Goal: Task Accomplishment & Management: Complete application form

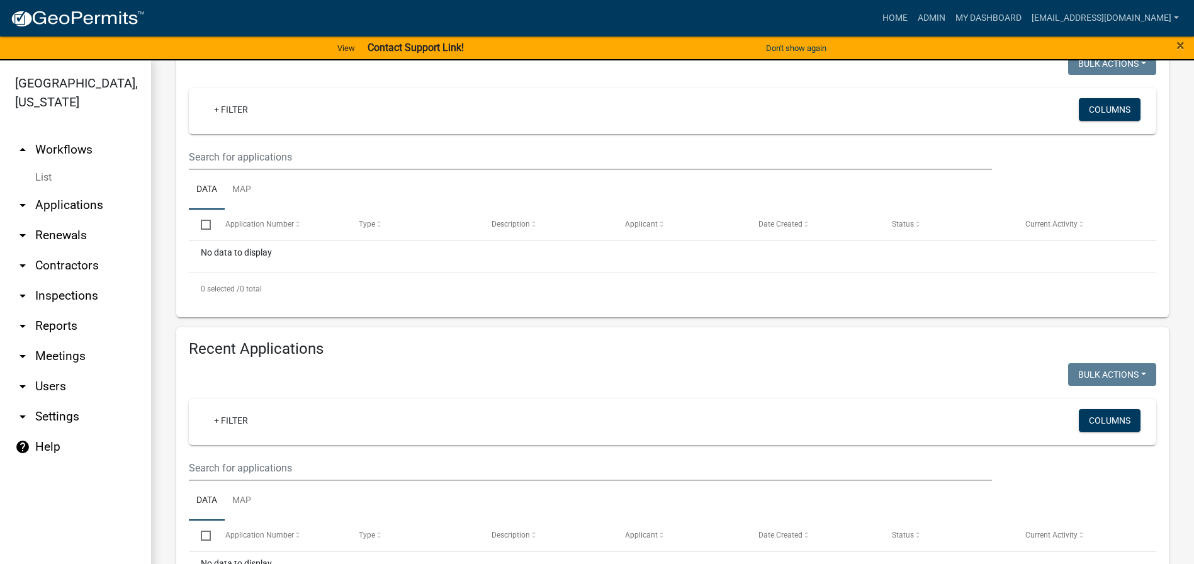
scroll to position [252, 0]
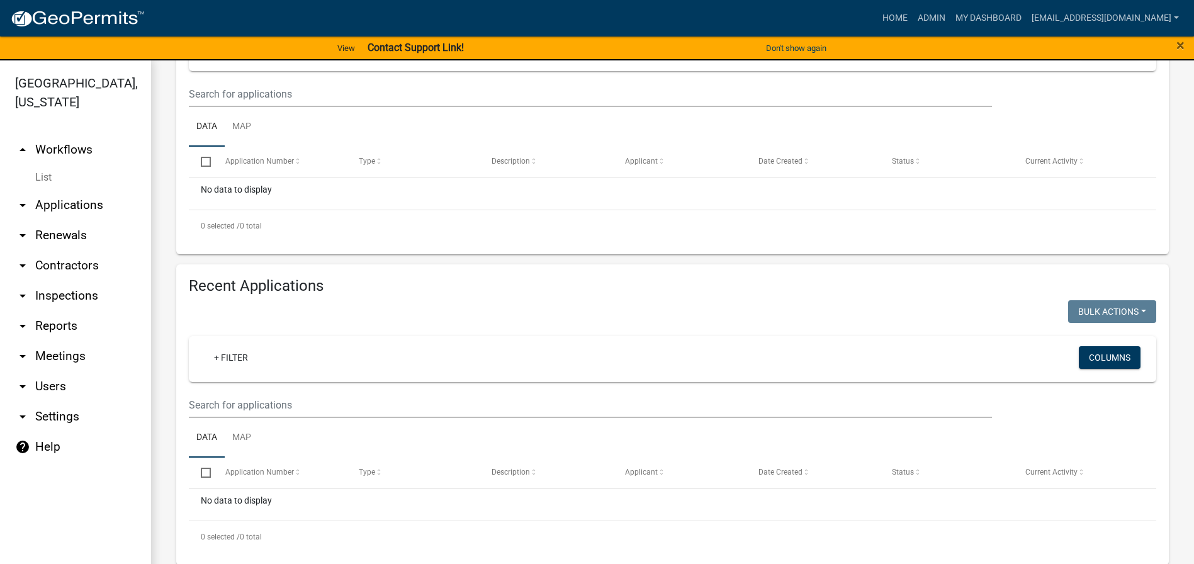
click at [69, 149] on link "arrow_drop_up Workflows" at bounding box center [75, 150] width 151 height 30
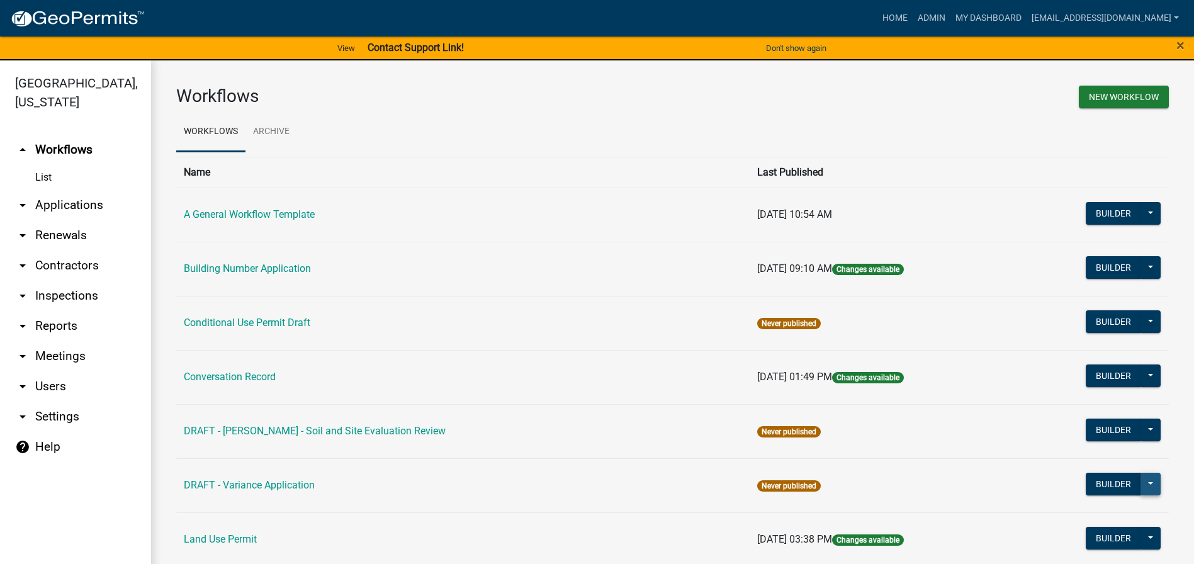
click at [1140, 484] on button at bounding box center [1150, 484] width 20 height 23
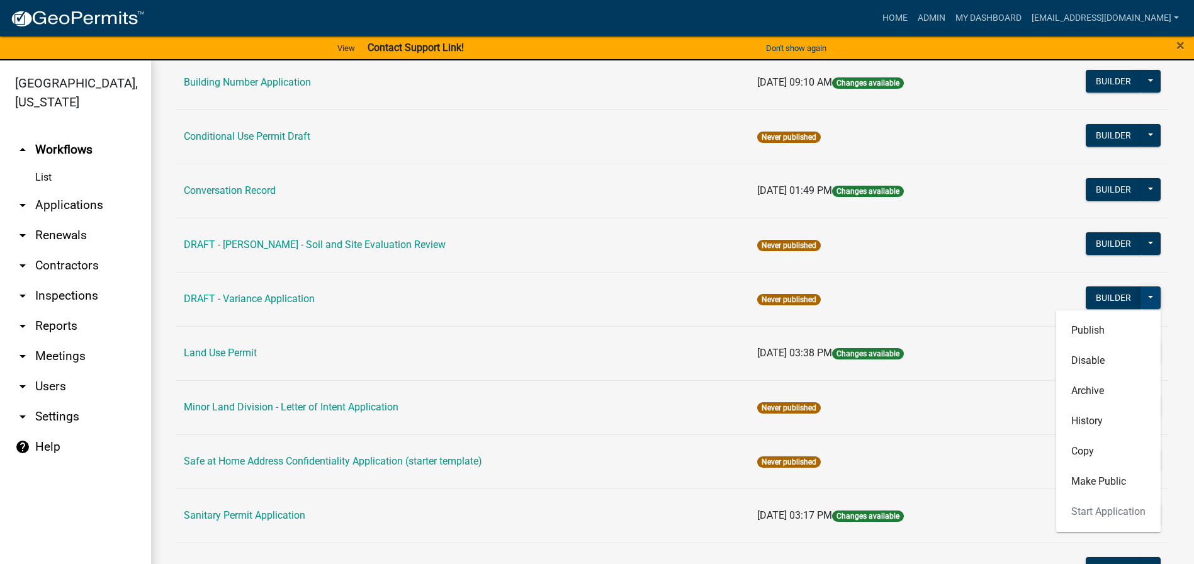
scroll to position [189, 0]
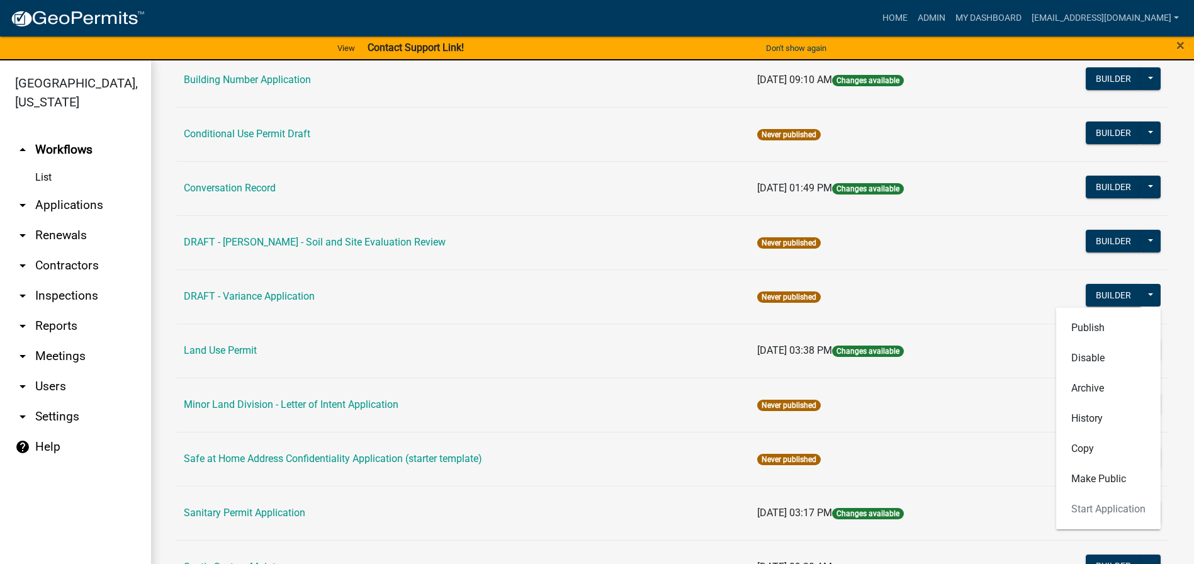
click at [1093, 505] on div "Publish Disable Archive History Copy Make Public Start Application" at bounding box center [1108, 419] width 104 height 222
click at [1096, 509] on div "Publish Disable Archive History Copy Make Public Start Application" at bounding box center [1108, 419] width 104 height 222
click at [221, 296] on link "DRAFT - Variance Application" at bounding box center [249, 296] width 131 height 12
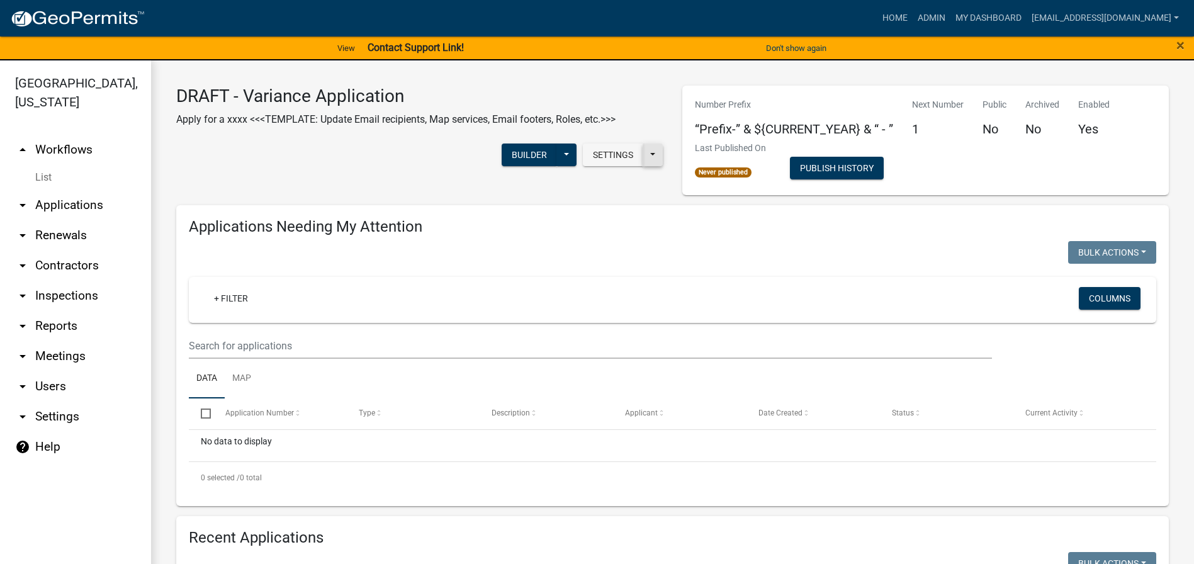
click at [651, 157] on button at bounding box center [653, 154] width 20 height 23
click at [566, 159] on button at bounding box center [566, 154] width 20 height 23
click at [515, 153] on button "Builder" at bounding box center [529, 154] width 55 height 23
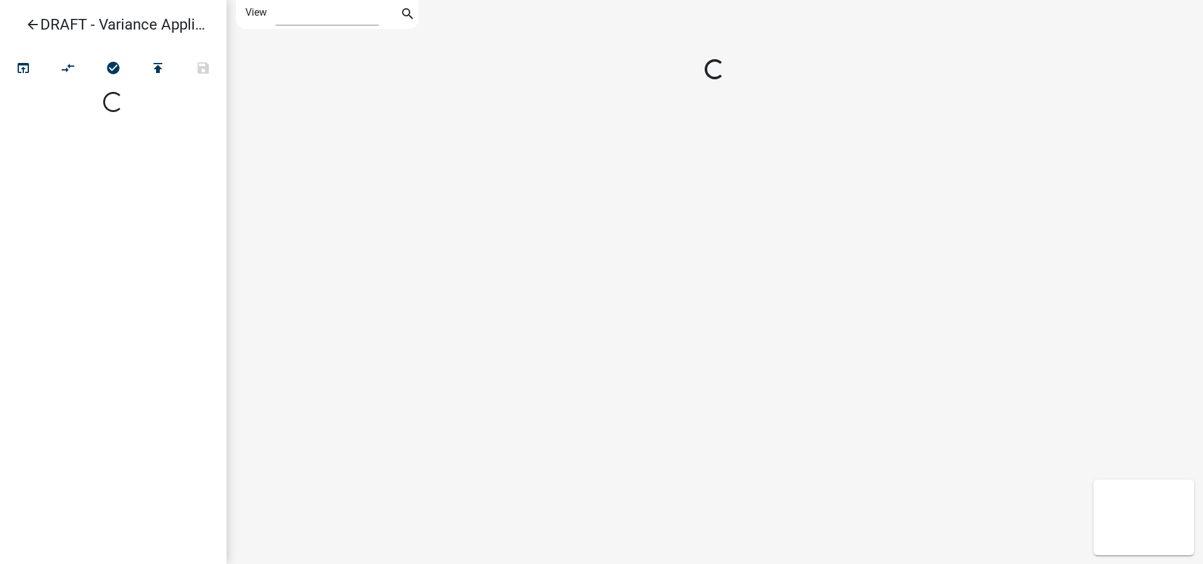
select select "1"
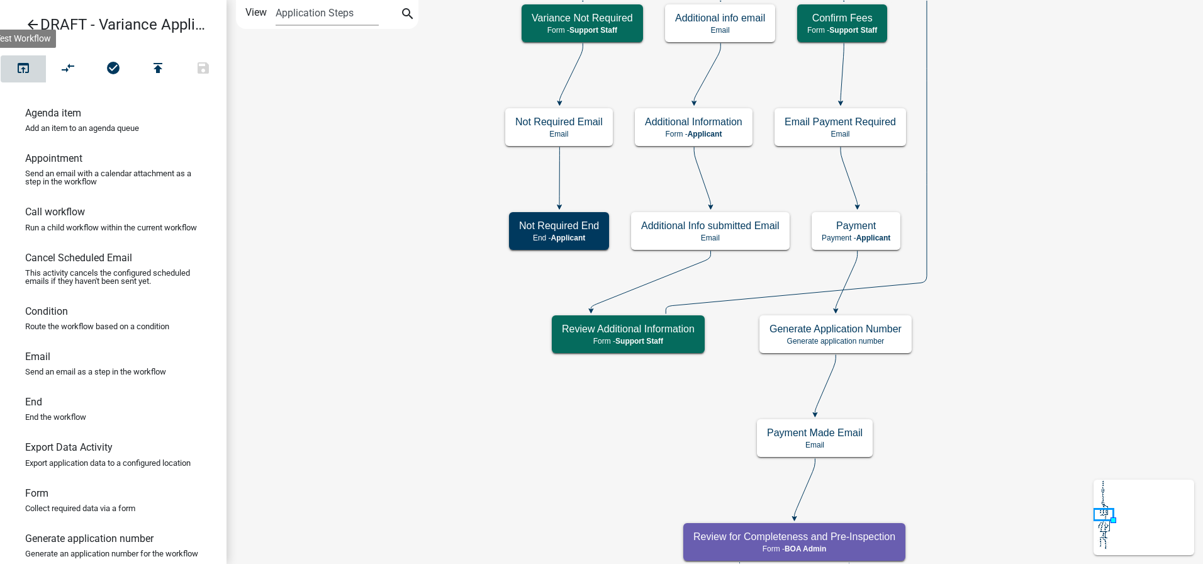
click at [23, 64] on icon "open_in_browser" at bounding box center [23, 69] width 15 height 18
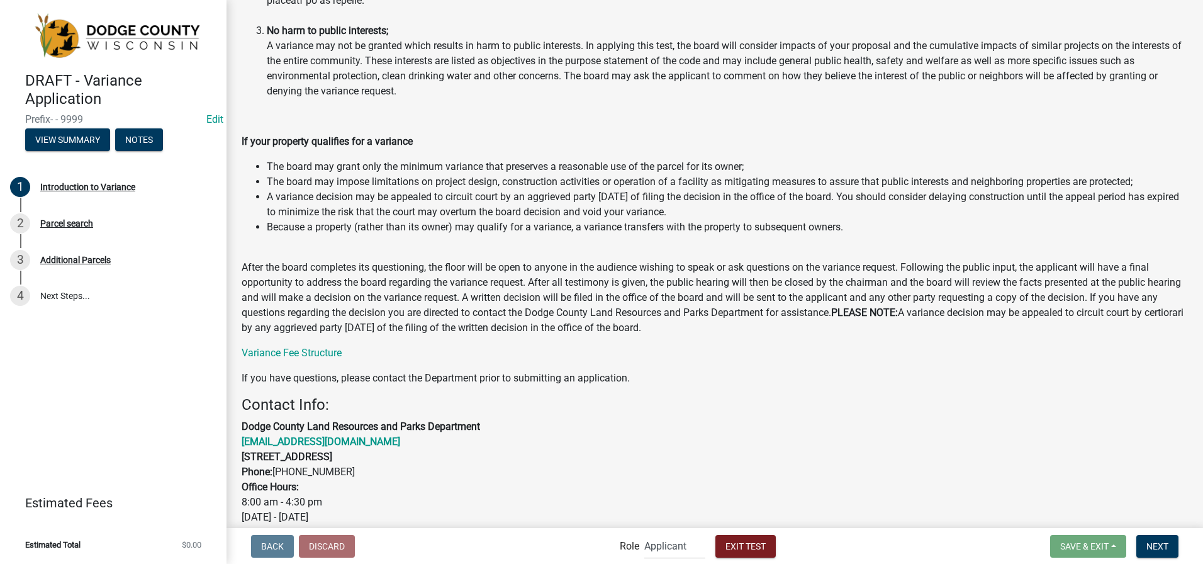
scroll to position [1114, 0]
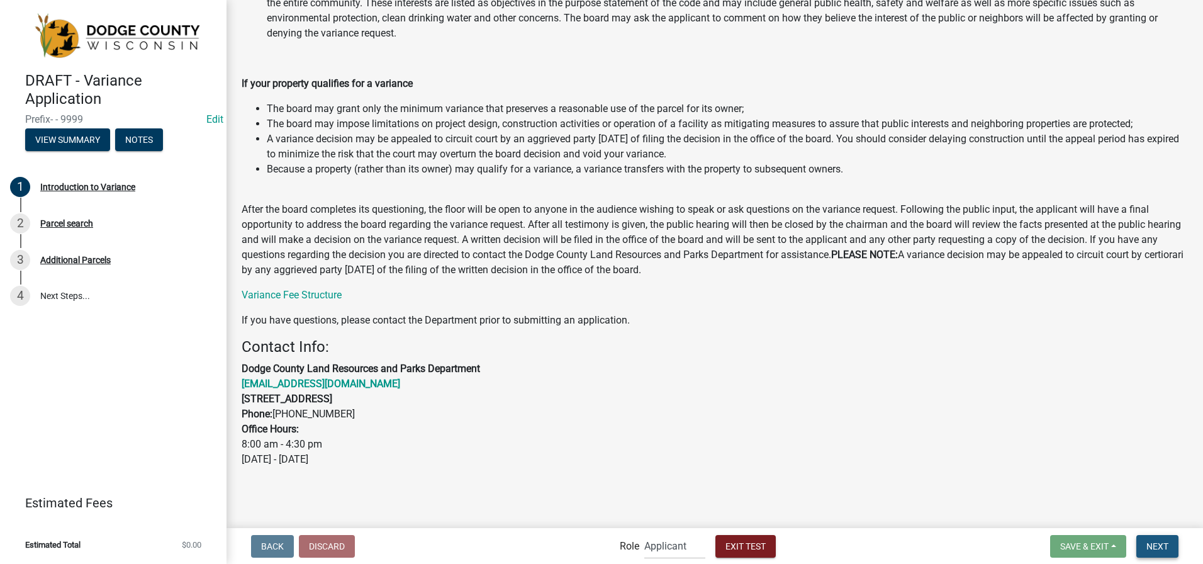
click at [1159, 545] on span "Next" at bounding box center [1158, 546] width 22 height 10
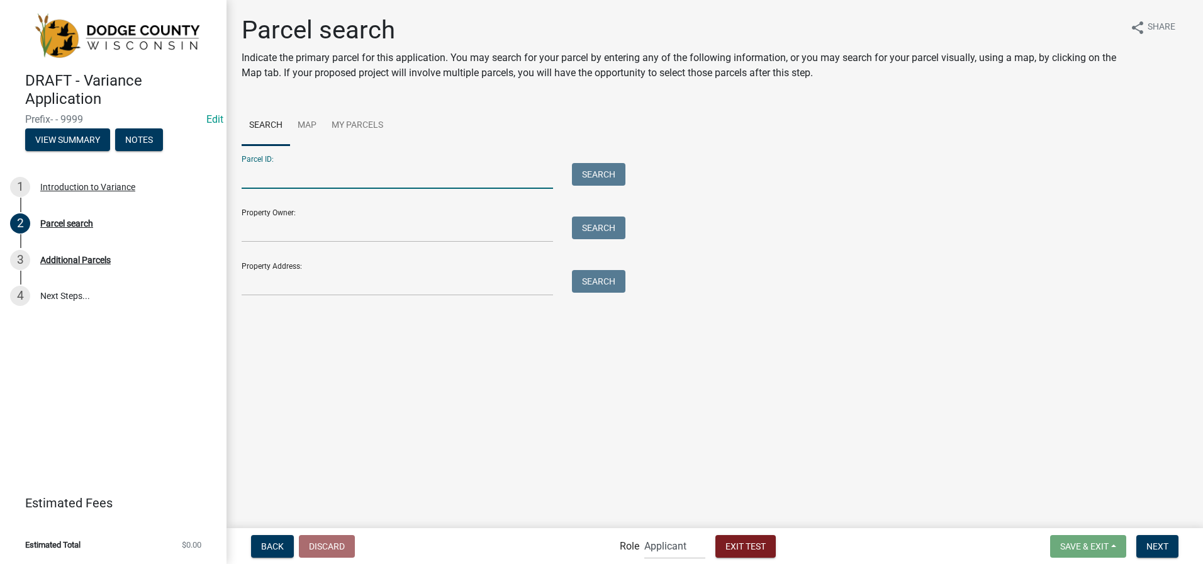
click at [259, 180] on input "Parcel ID:" at bounding box center [398, 176] width 312 height 26
type input "014-1013-2111-002"
click at [592, 171] on button "Search" at bounding box center [598, 174] width 53 height 23
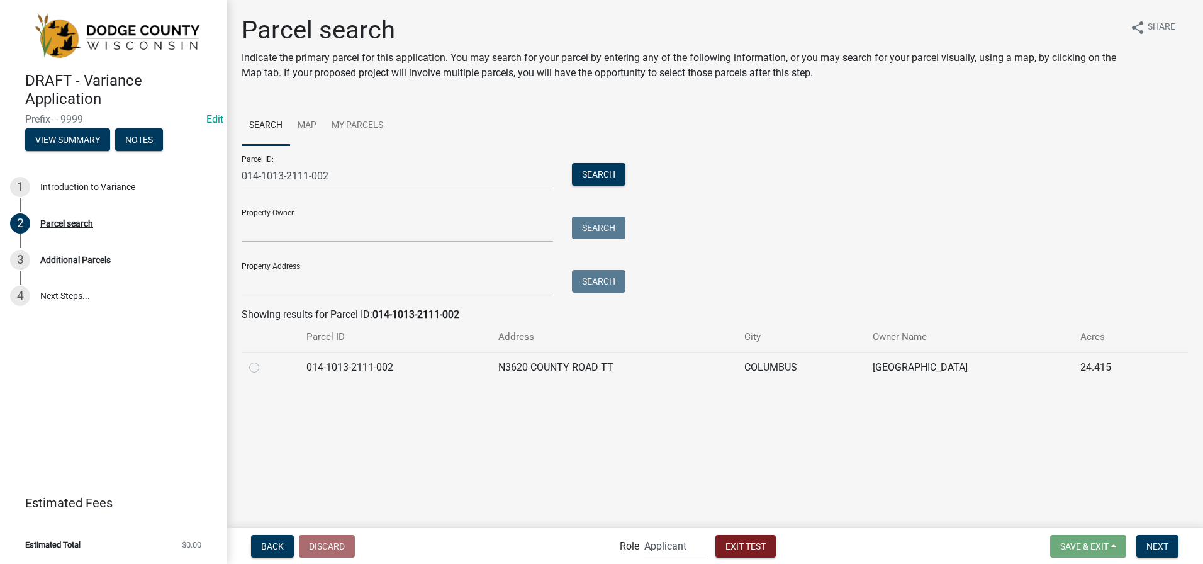
click at [264, 360] on label at bounding box center [264, 360] width 0 height 0
click at [264, 368] on input "radio" at bounding box center [268, 364] width 8 height 8
radio input "true"
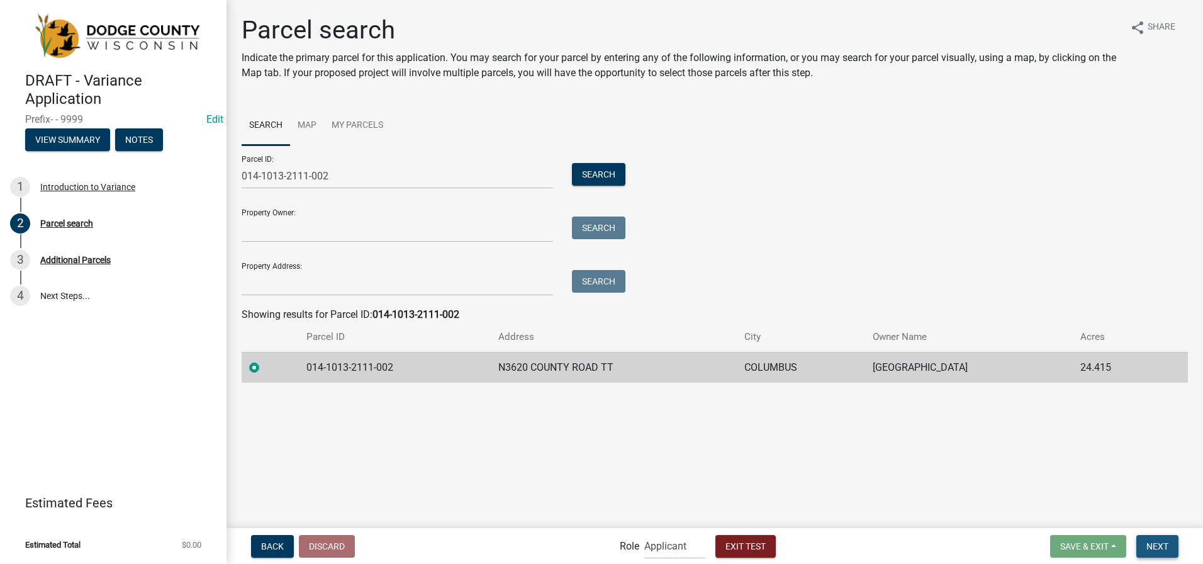
click at [1158, 544] on span "Next" at bounding box center [1158, 546] width 22 height 10
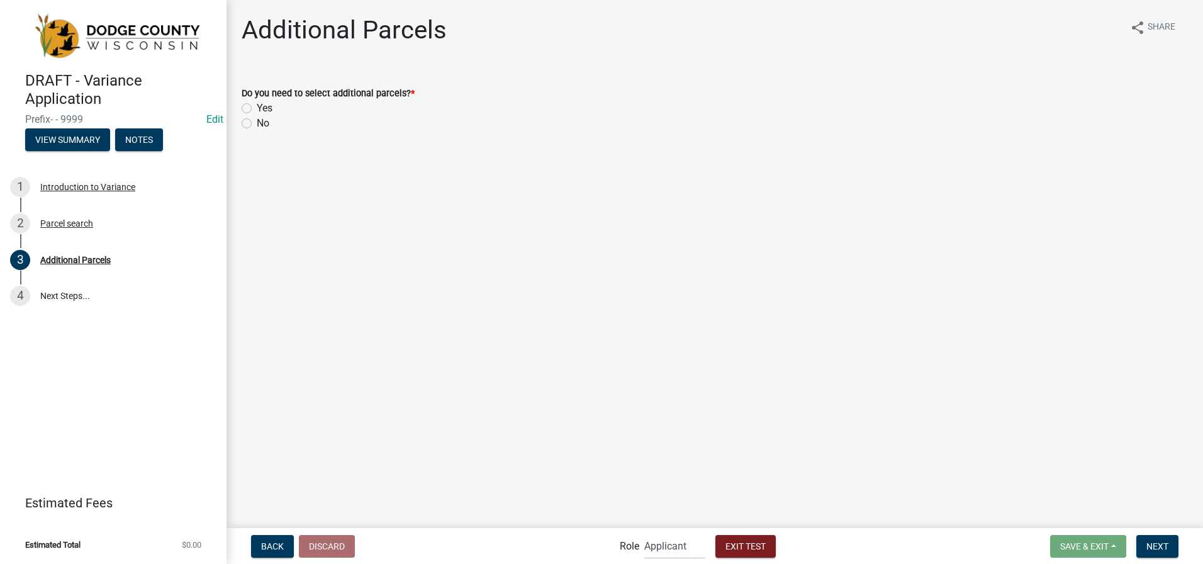
click at [257, 126] on label "No" at bounding box center [263, 123] width 13 height 15
click at [257, 124] on input "No" at bounding box center [261, 120] width 8 height 8
radio input "true"
click at [1168, 543] on span "Next" at bounding box center [1158, 546] width 22 height 10
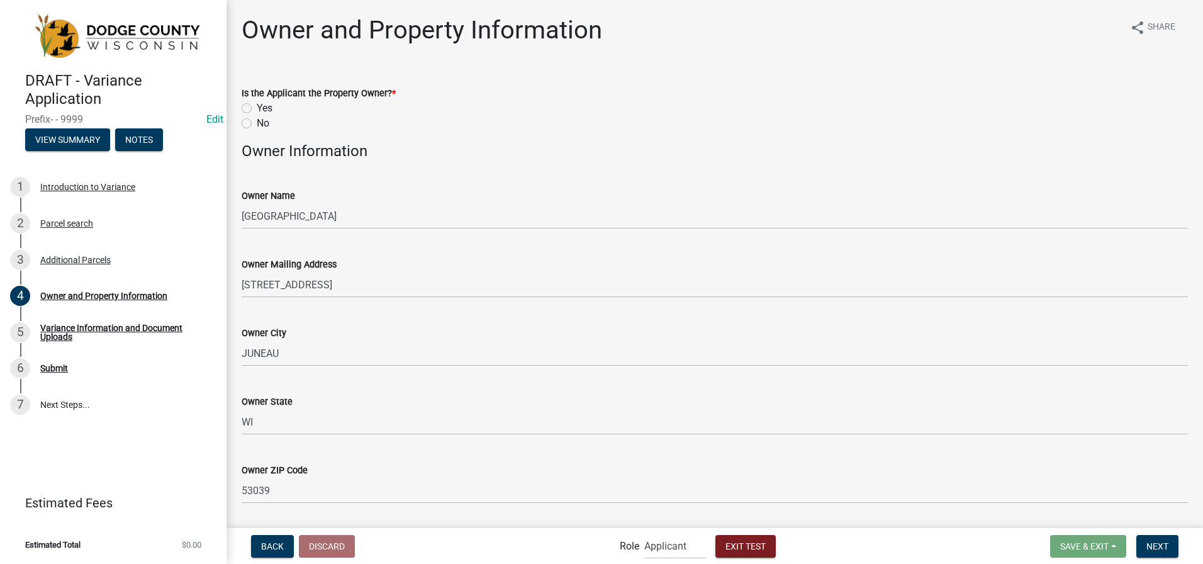
click at [257, 109] on label "Yes" at bounding box center [265, 108] width 16 height 15
click at [257, 109] on input "Yes" at bounding box center [261, 105] width 8 height 8
radio input "true"
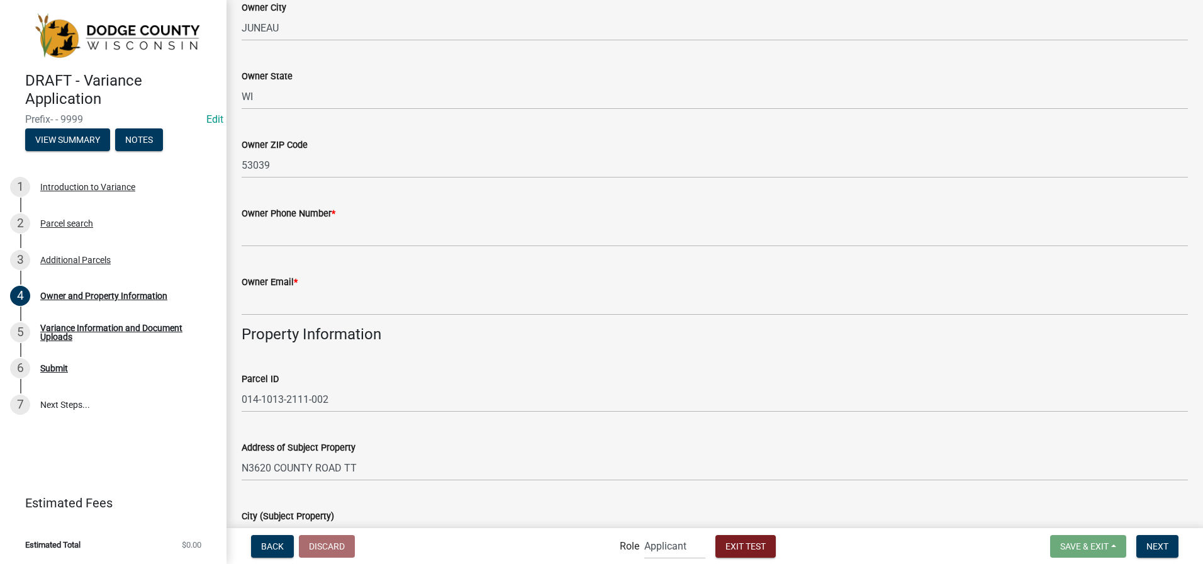
scroll to position [315, 0]
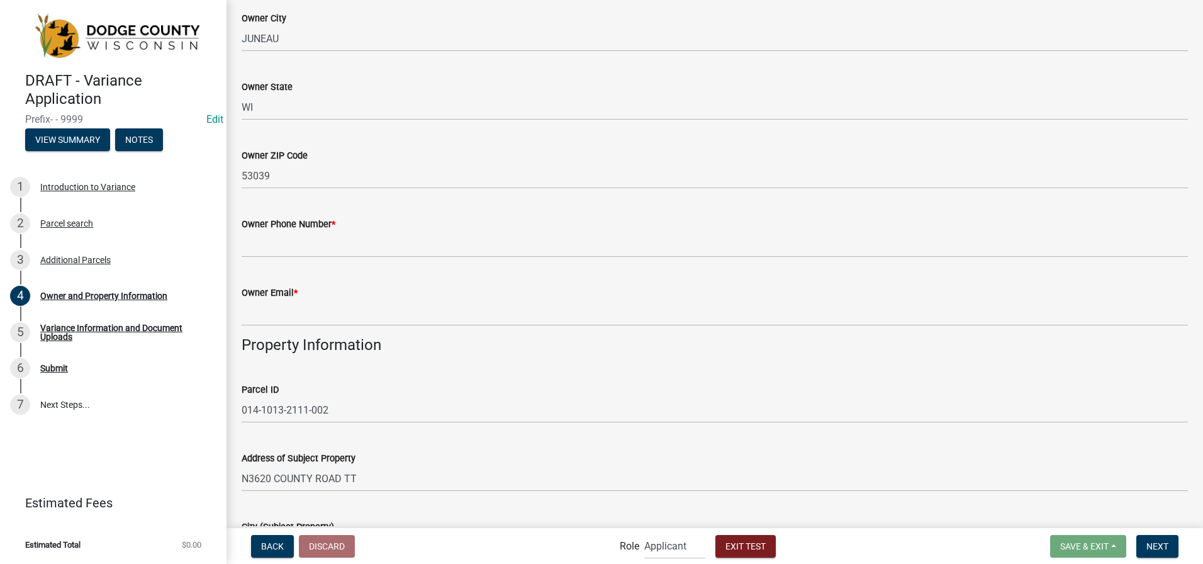
click at [371, 230] on div "Owner Phone Number *" at bounding box center [715, 224] width 947 height 15
click at [307, 228] on label "Owner Phone Number *" at bounding box center [289, 224] width 94 height 9
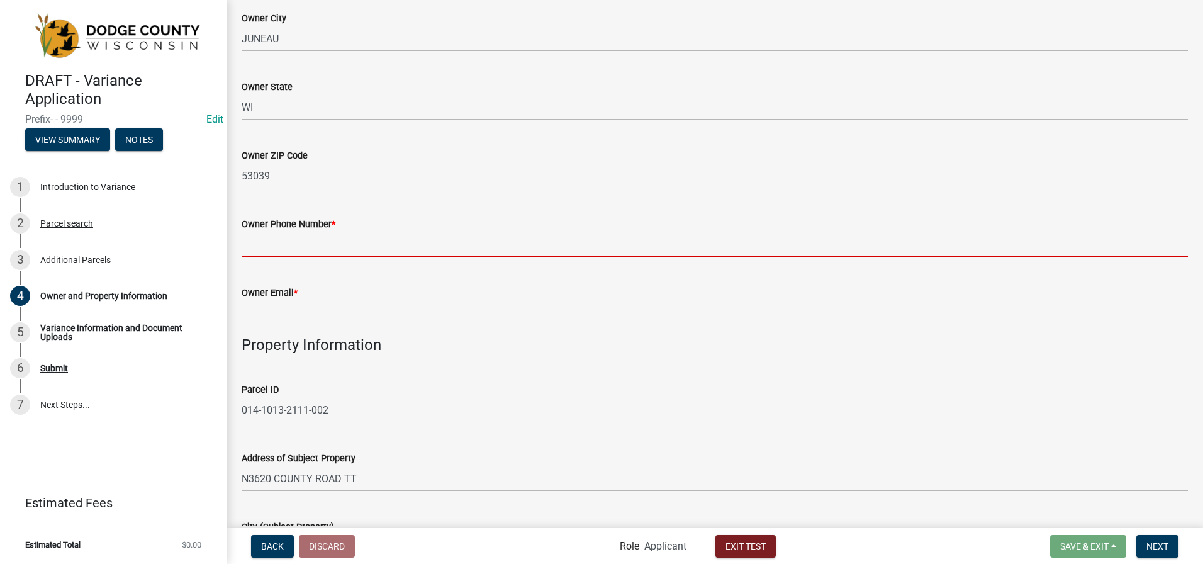
click at [307, 232] on input "Owner Phone Number *" at bounding box center [715, 245] width 947 height 26
click at [286, 245] on input "Owner Phone Number *" at bounding box center [715, 245] width 947 height 26
type input "9203861001"
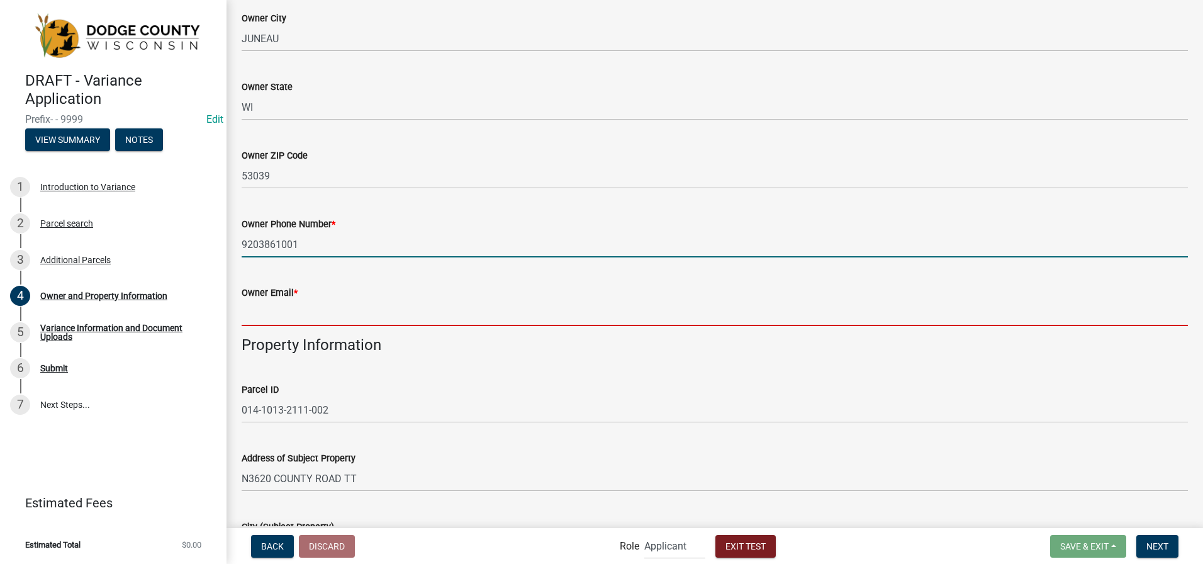
type input "[PERSON_NAME][EMAIL_ADDRESS][DOMAIN_NAME]"
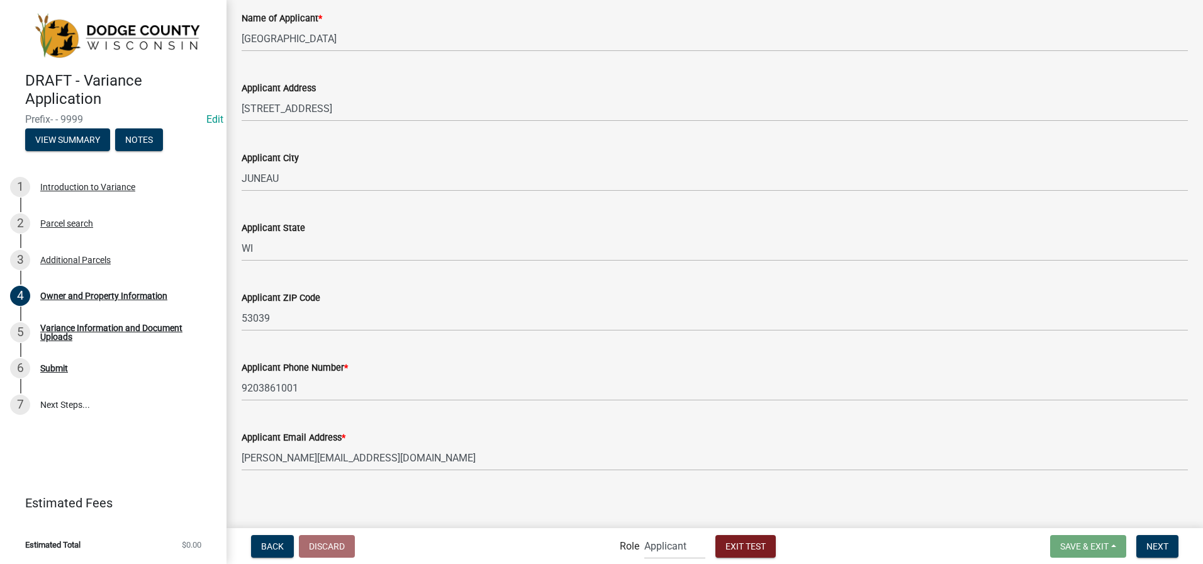
scroll to position [1200, 0]
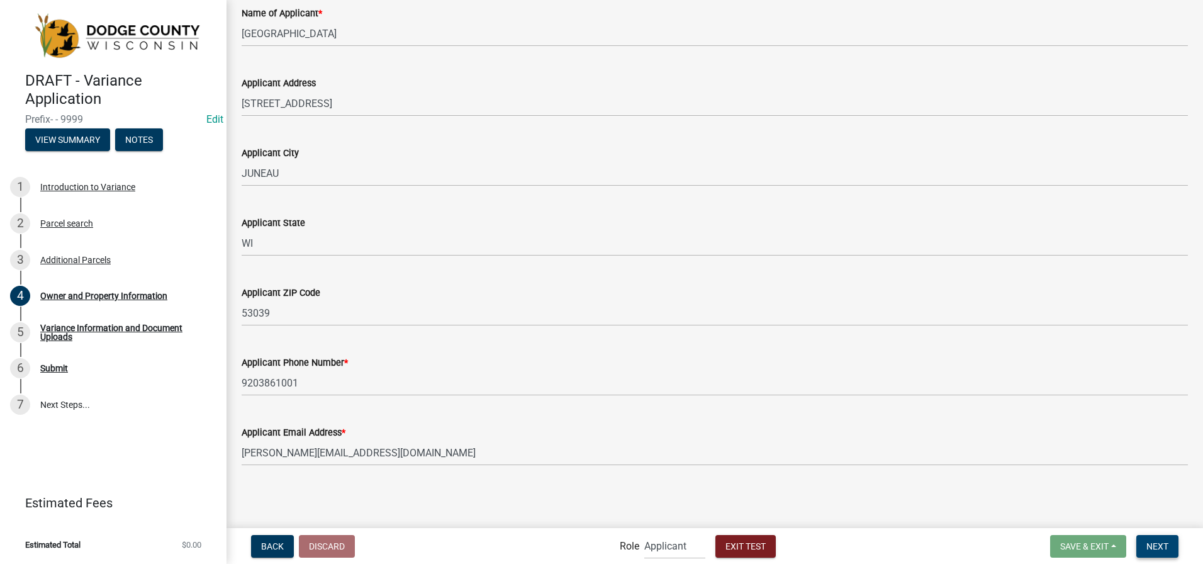
click at [1157, 541] on span "Next" at bounding box center [1158, 546] width 22 height 10
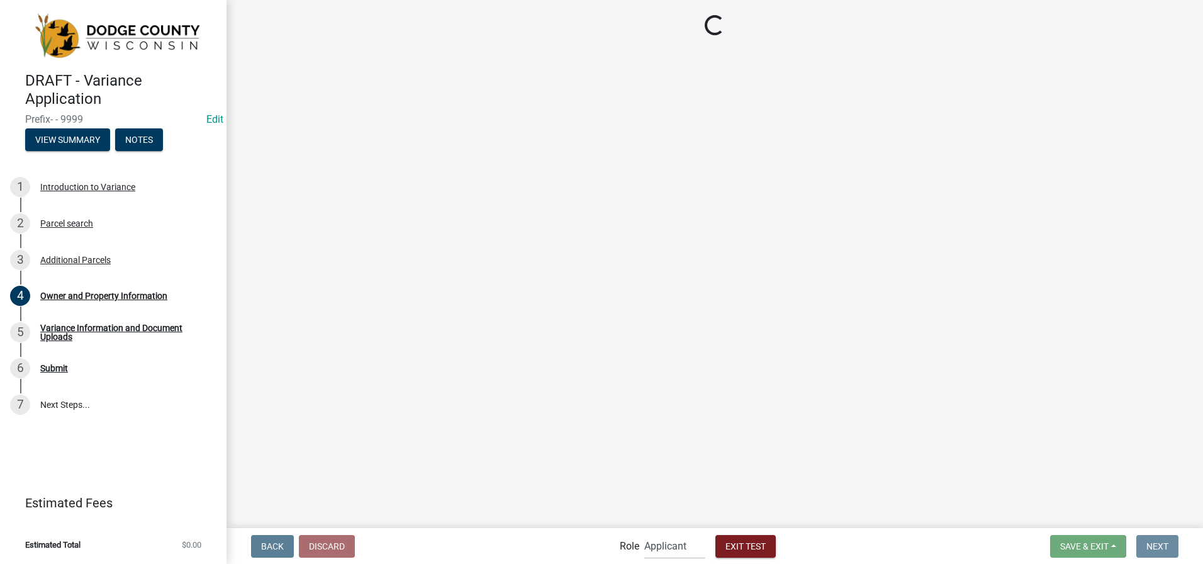
scroll to position [0, 0]
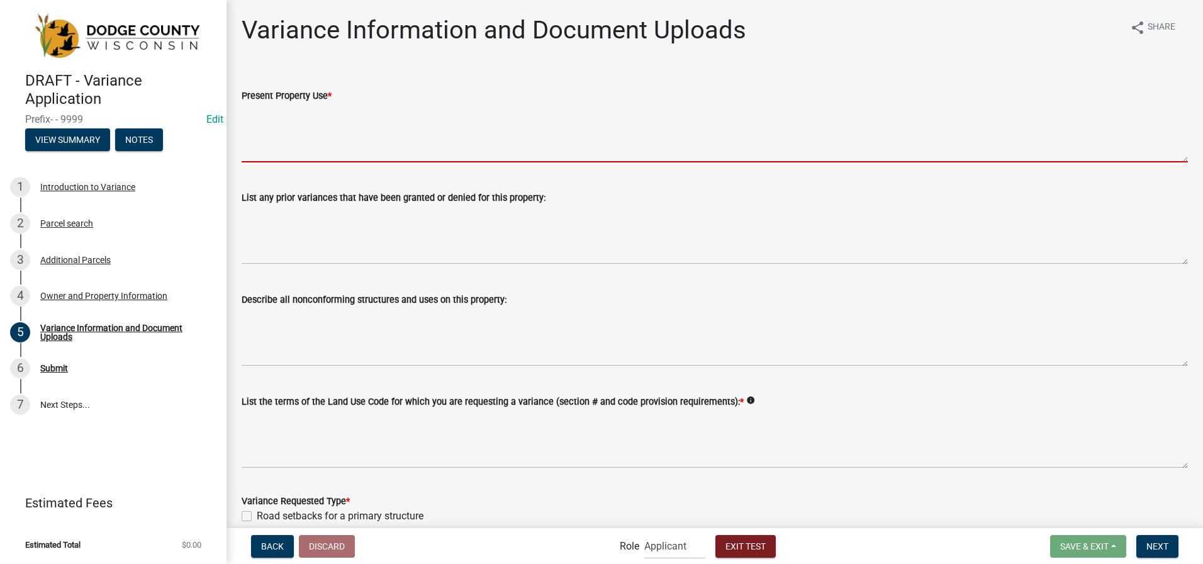
click at [308, 140] on textarea "Present Property Use *" at bounding box center [715, 132] width 947 height 59
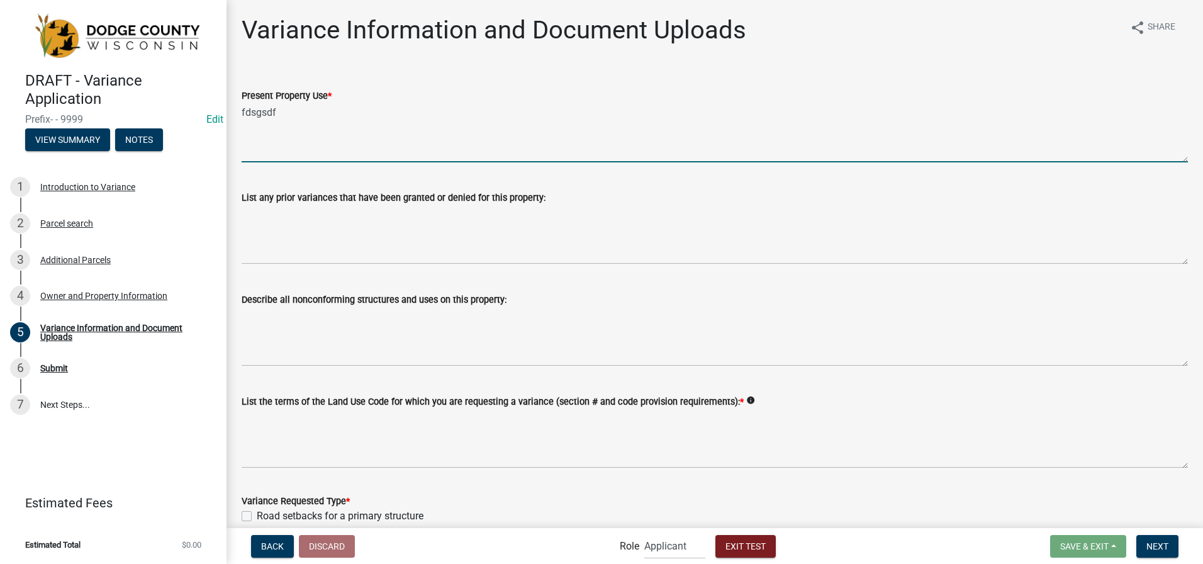
type textarea "fdsgsdf"
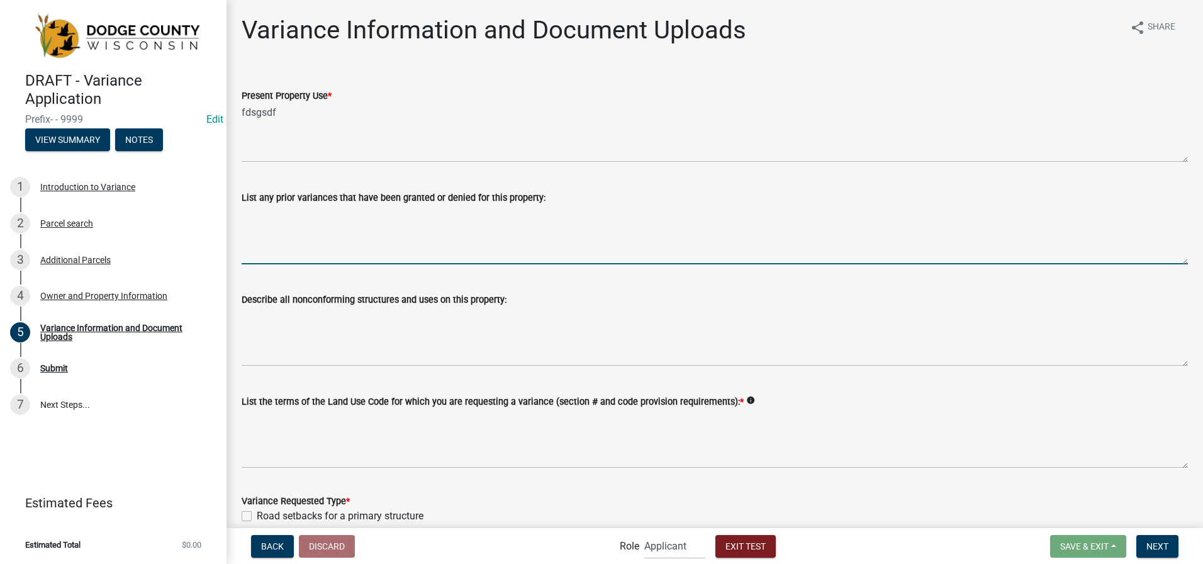
click at [281, 256] on textarea "List any prior variances that have been granted or denied for this property:" at bounding box center [715, 234] width 947 height 59
type textarea "dfsgsfdg"
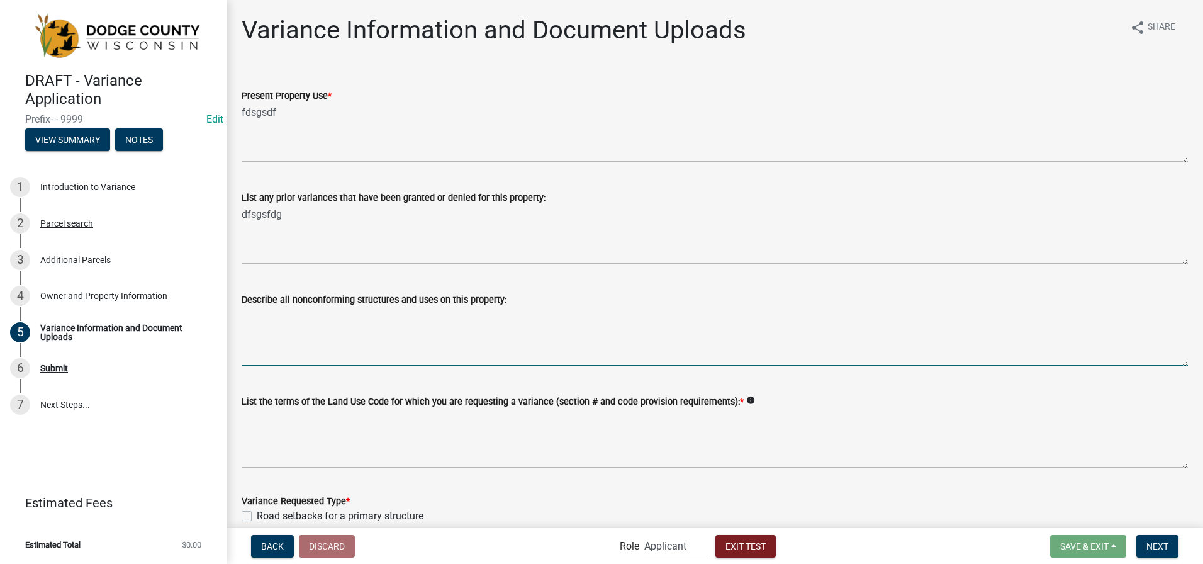
click at [284, 349] on textarea "Describe all nonconforming structures and uses on this property:" at bounding box center [715, 336] width 947 height 59
type textarea "sdfgsdfg"
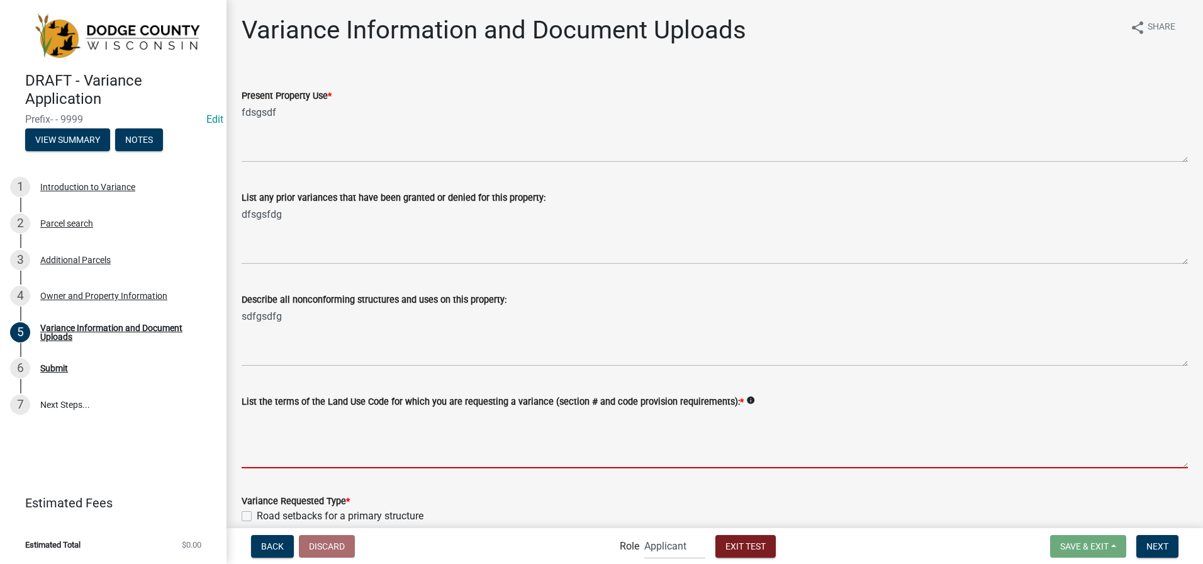
click at [286, 453] on textarea "List the terms of the Land Use Code for which you are requesting a variance (se…" at bounding box center [715, 438] width 947 height 59
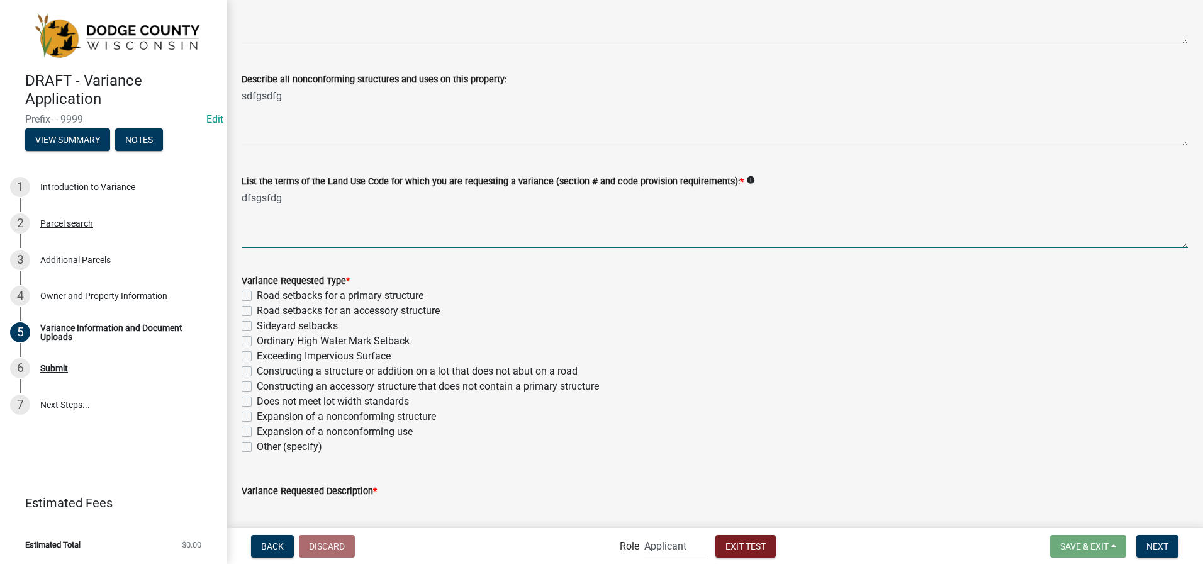
scroll to position [252, 0]
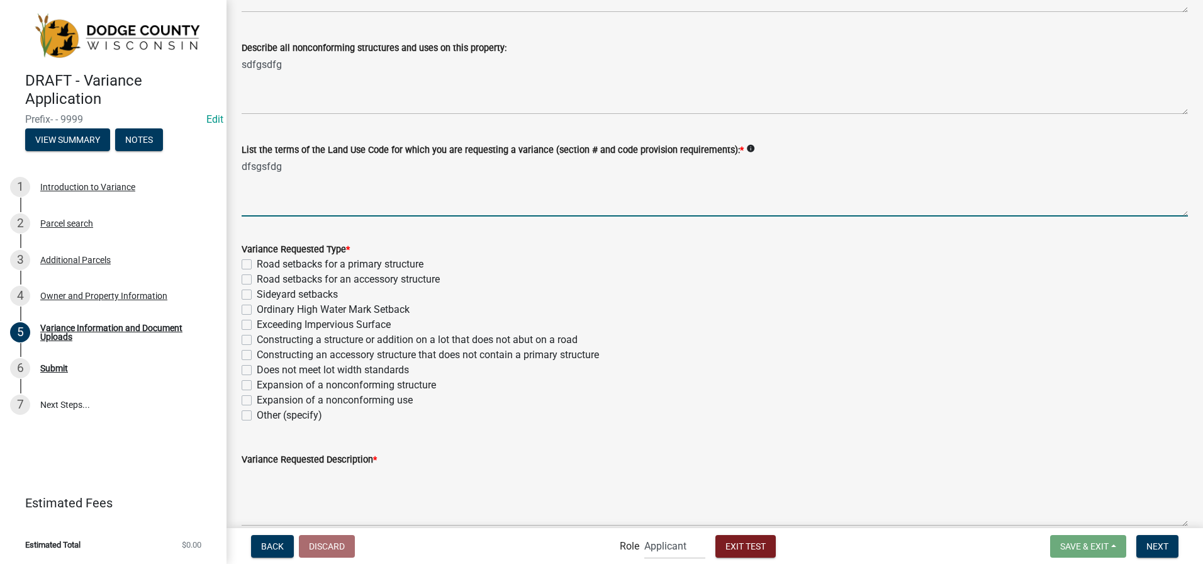
type textarea "dfsgsfdg"
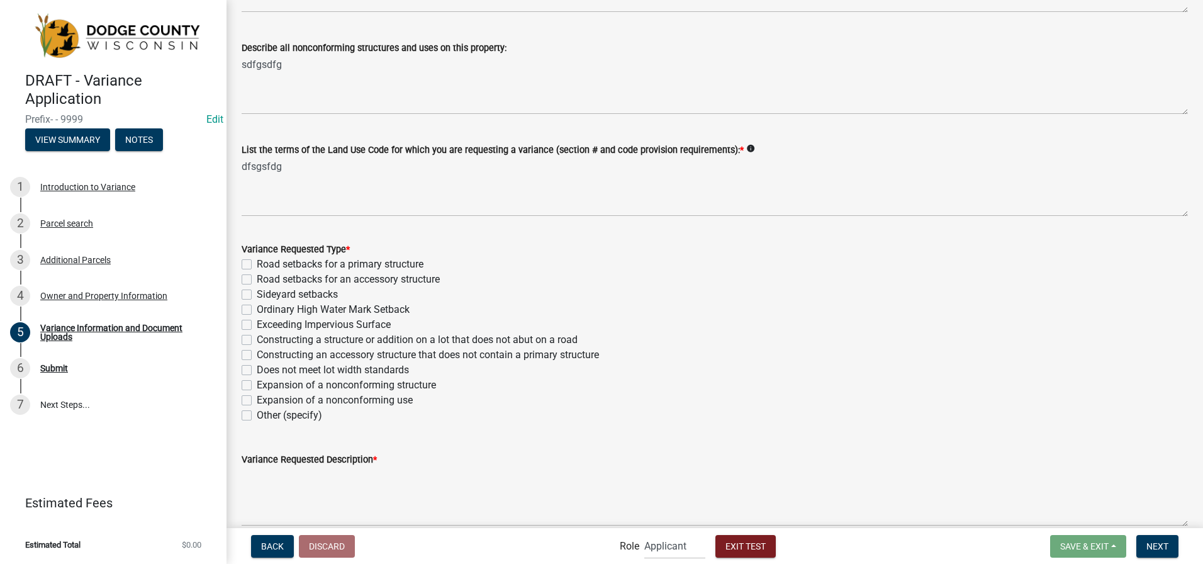
click at [257, 264] on label "Road setbacks for a primary structure" at bounding box center [340, 264] width 167 height 15
click at [257, 264] on input "Road setbacks for a primary structure" at bounding box center [261, 261] width 8 height 8
checkbox input "true"
checkbox input "false"
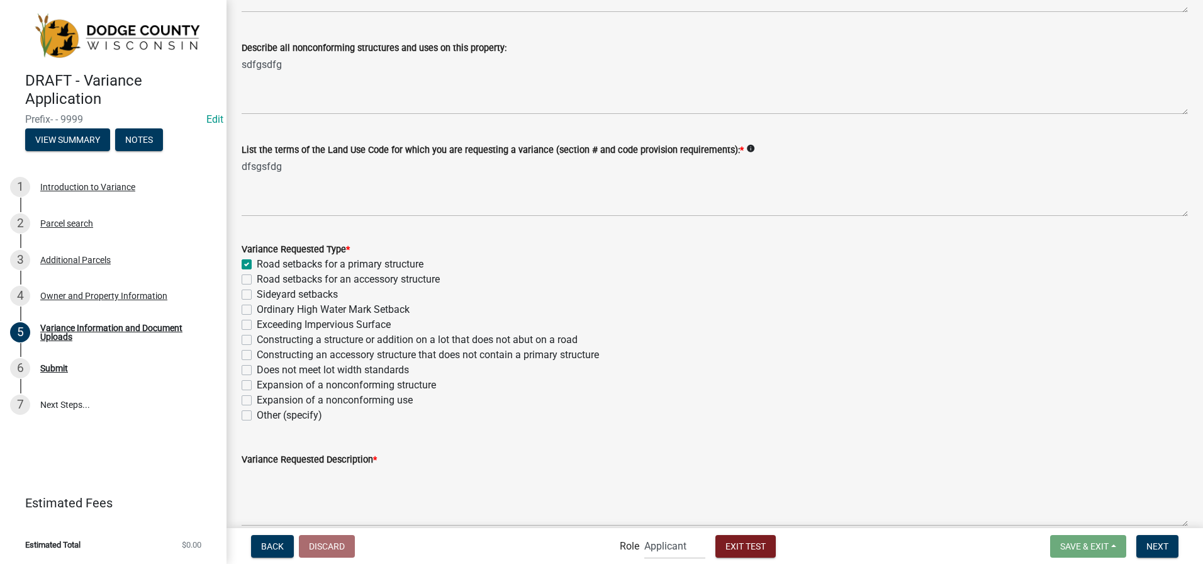
checkbox input "false"
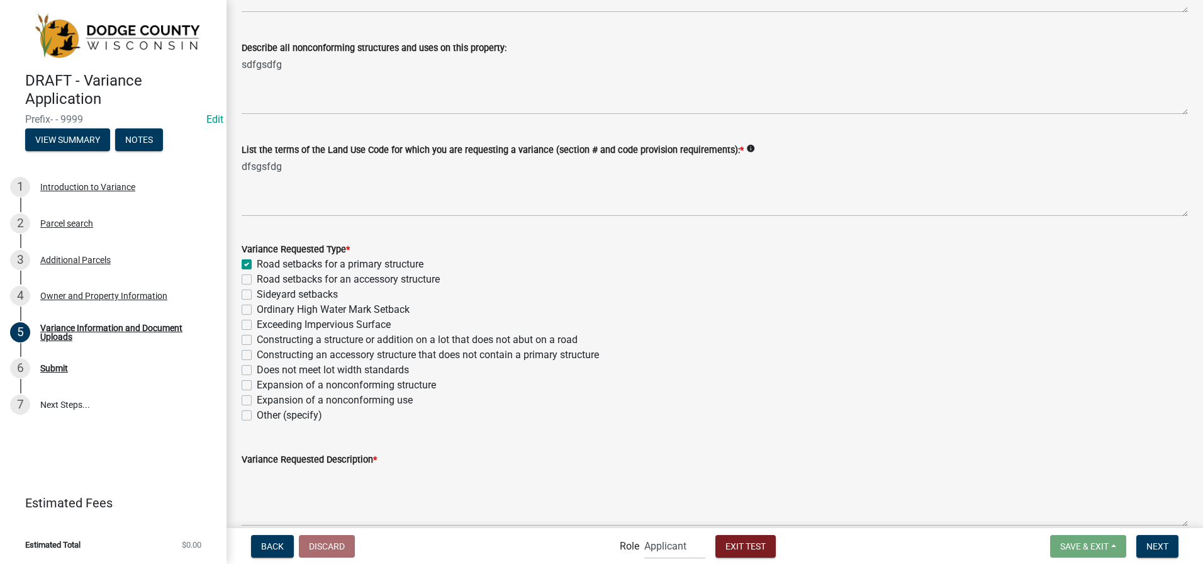
checkbox input "false"
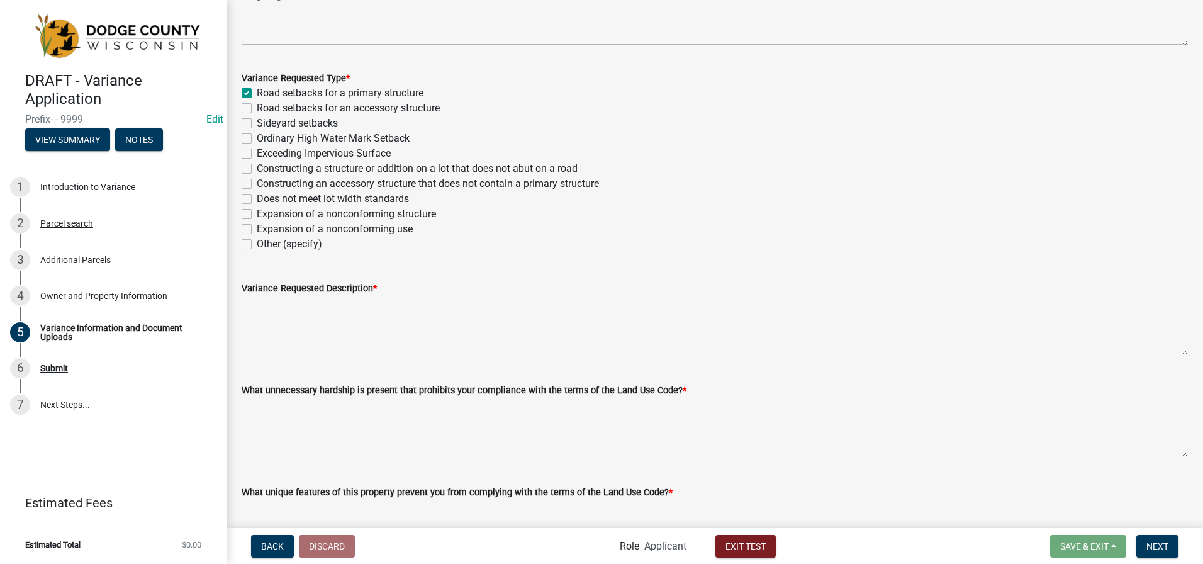
scroll to position [441, 0]
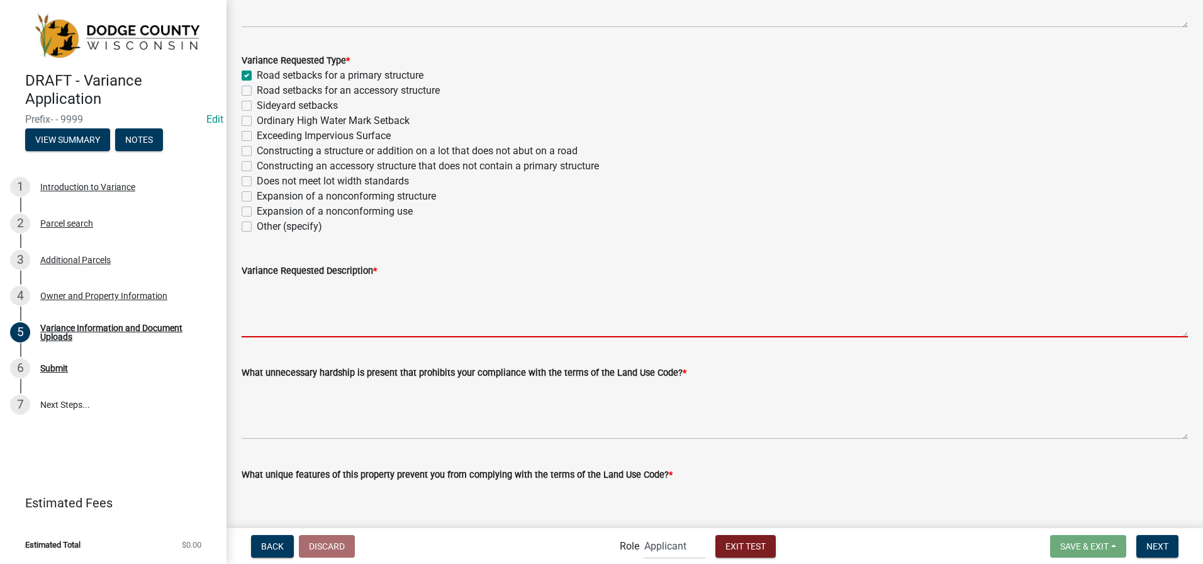
click at [335, 318] on textarea "Variance Requested Description *" at bounding box center [715, 307] width 947 height 59
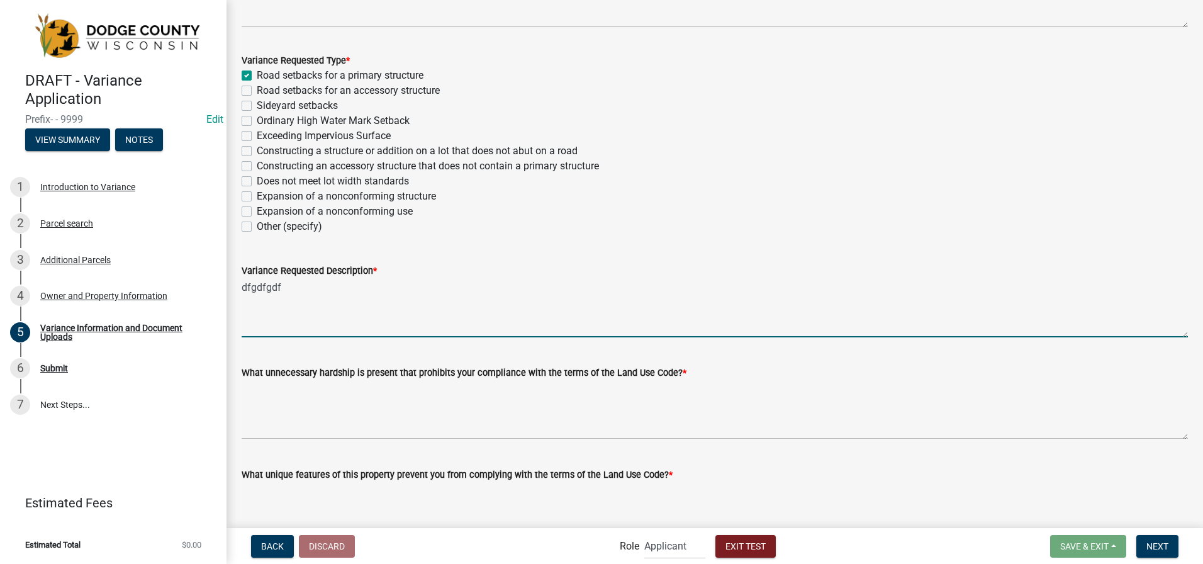
type textarea "dfgdfgdf"
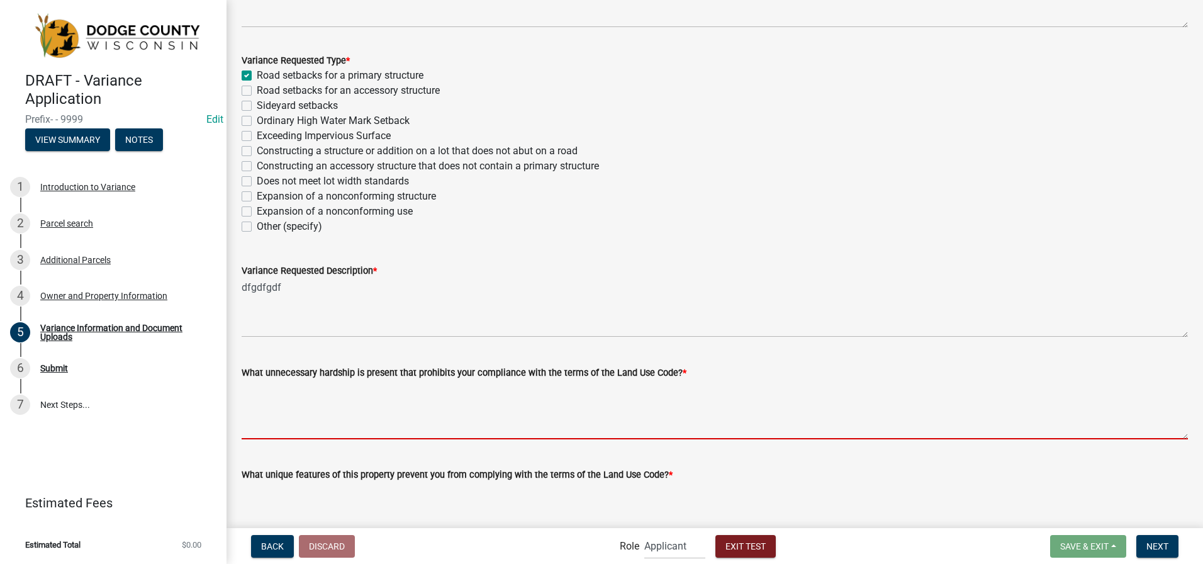
click at [295, 422] on textarea "What unnecessary hardship is present that prohibits your compliance with the te…" at bounding box center [715, 409] width 947 height 59
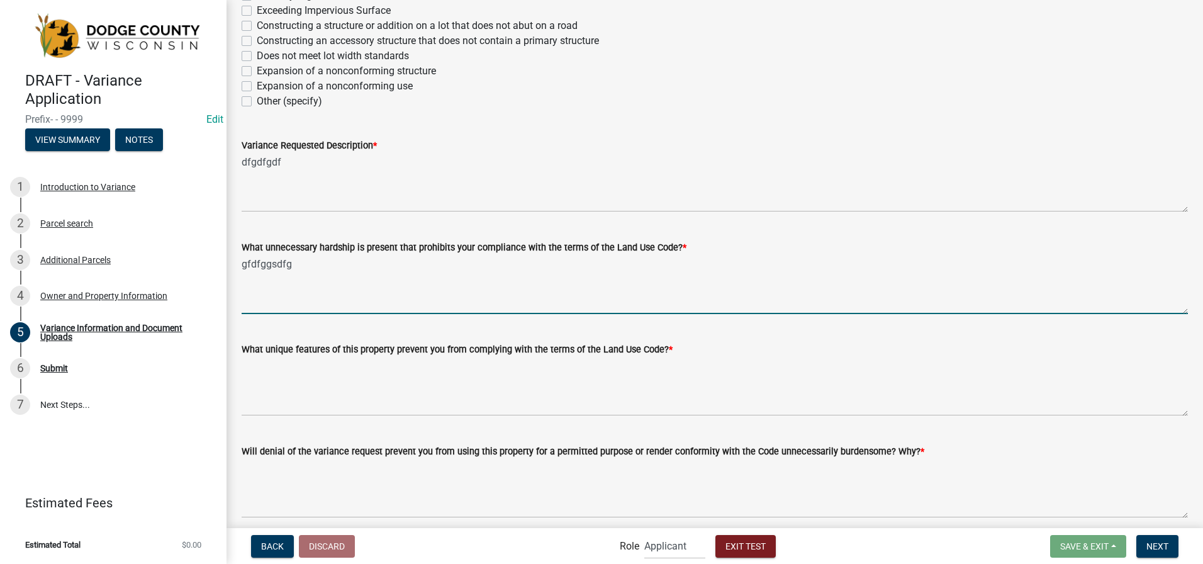
scroll to position [566, 0]
type textarea "gfdfggsdfg"
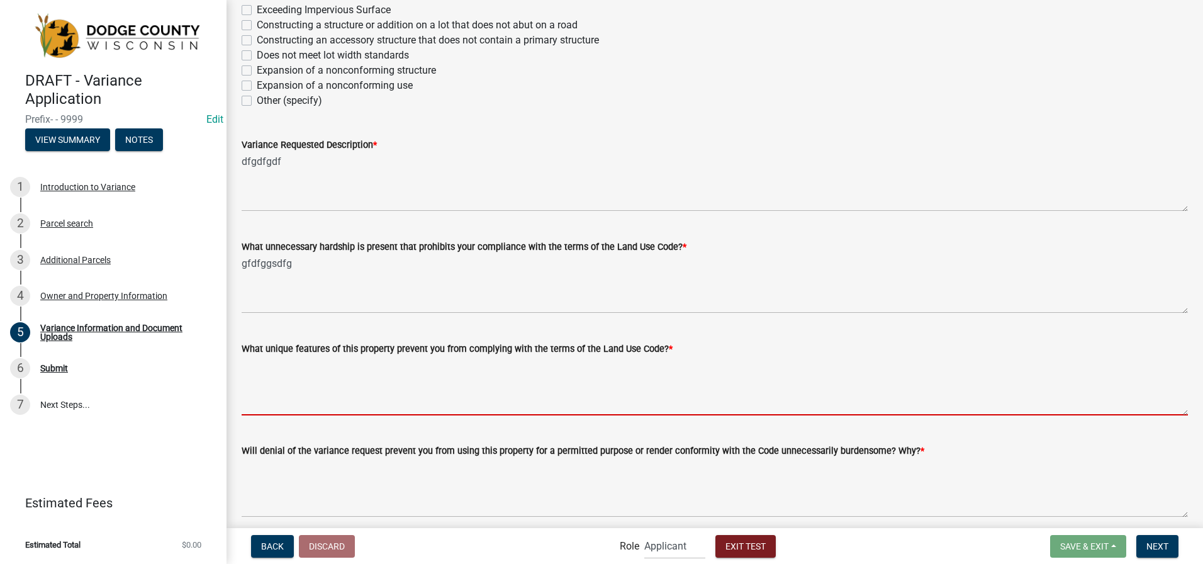
click at [298, 400] on textarea "What unique features of this property prevent you from complying with the terms…" at bounding box center [715, 385] width 947 height 59
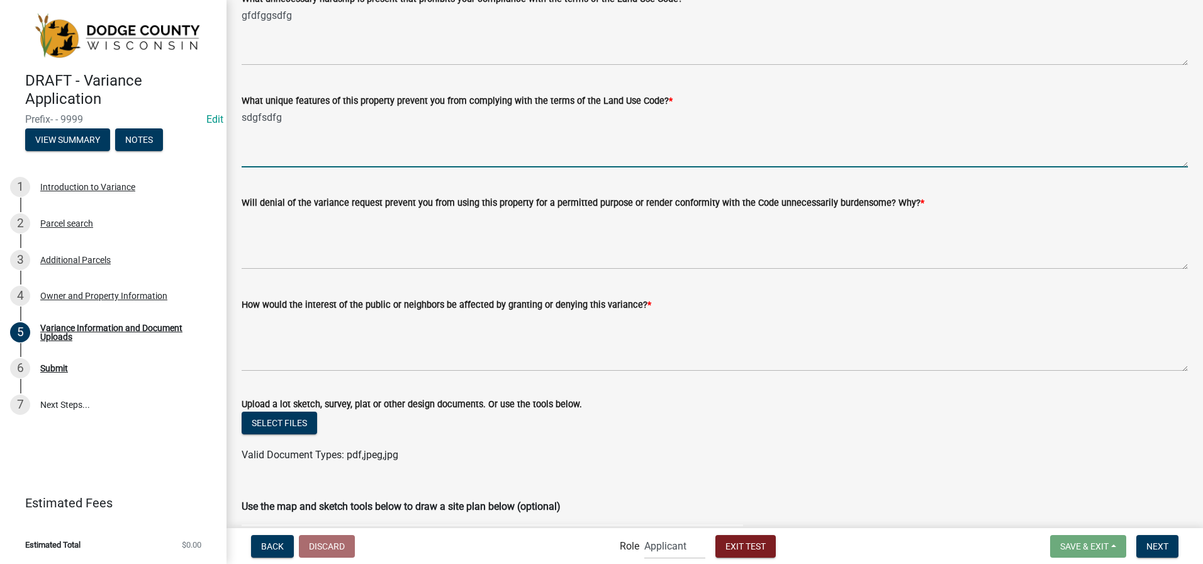
scroll to position [818, 0]
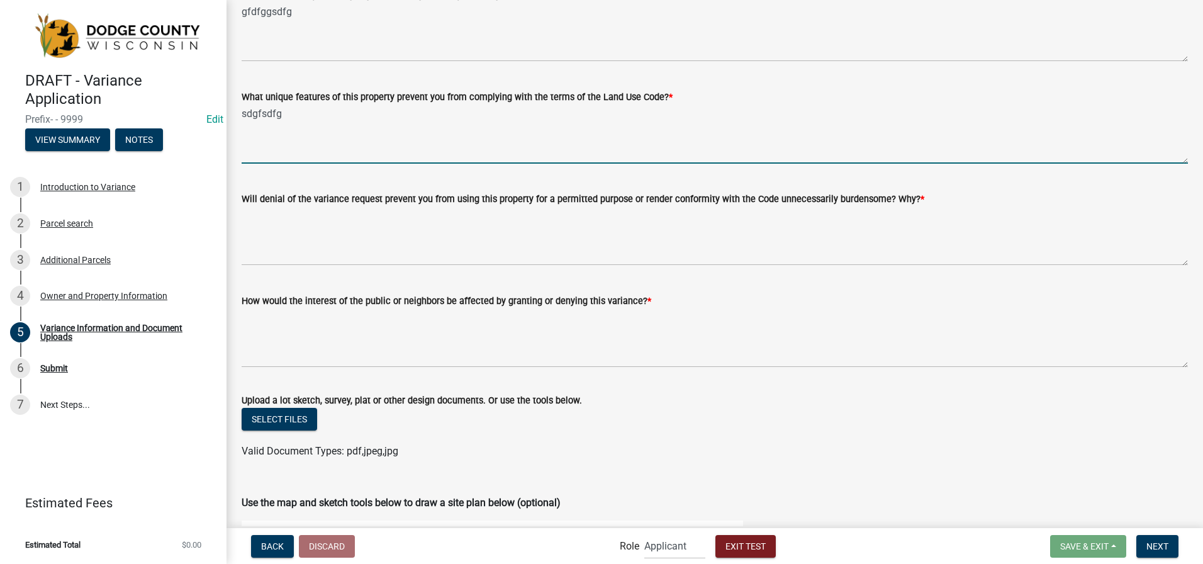
type textarea "sdgfsdfg"
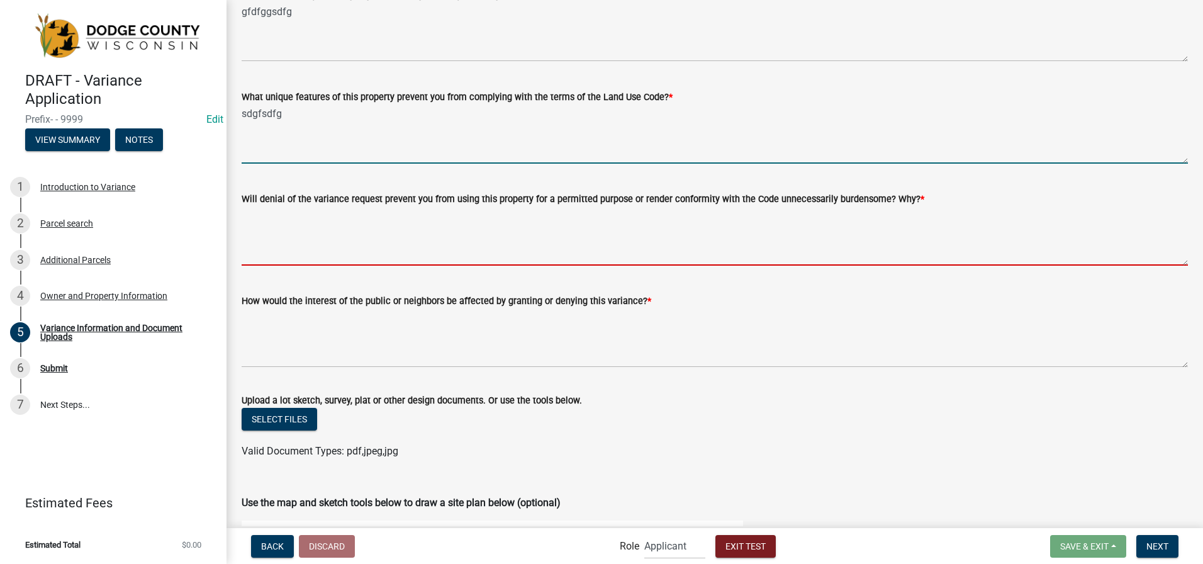
click at [305, 254] on textarea "Will denial of the variance request prevent you from using this property for a …" at bounding box center [715, 235] width 947 height 59
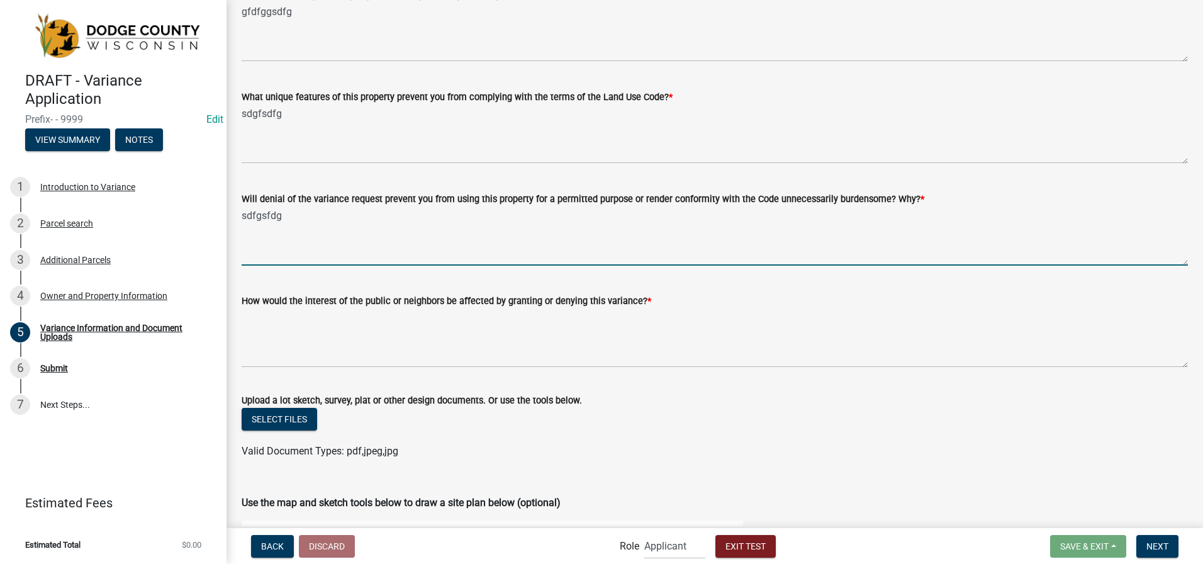
type textarea "sdfgsfdg"
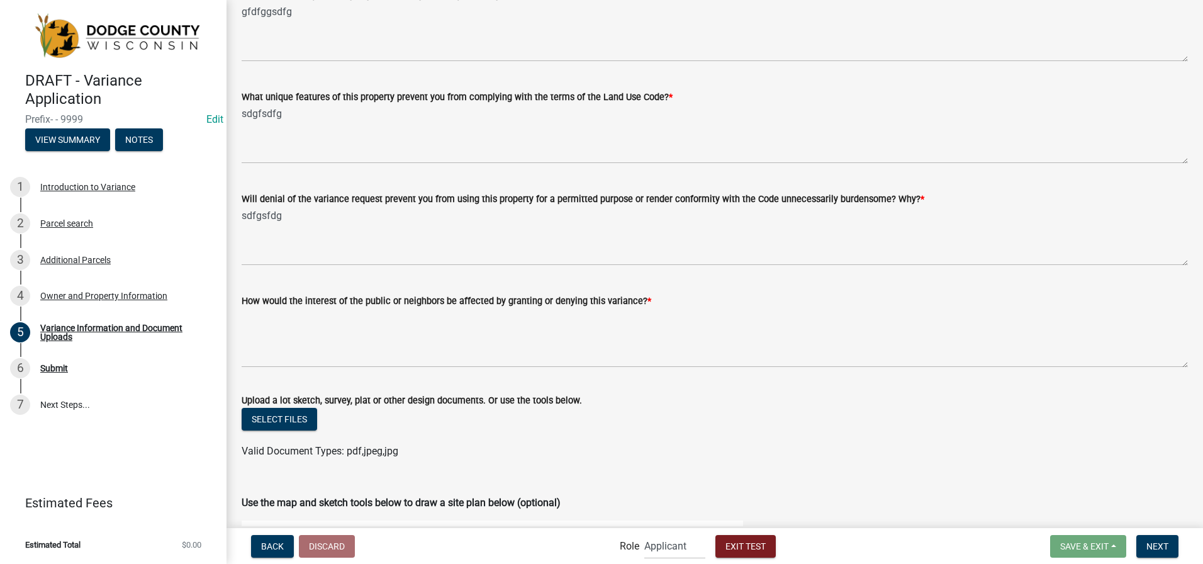
click at [281, 371] on wm-data-entity-input "How would the interest of the public or neighbors be affected by granting or de…" at bounding box center [715, 327] width 947 height 102
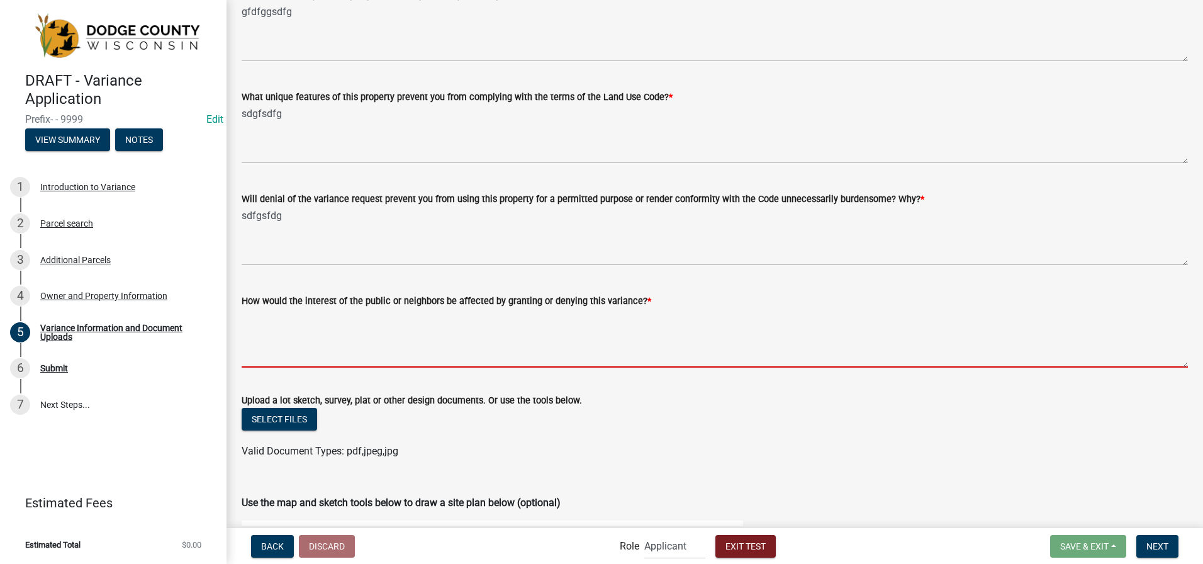
click at [287, 347] on textarea "How would the interest of the public or neighbors be affected by granting or de…" at bounding box center [715, 337] width 947 height 59
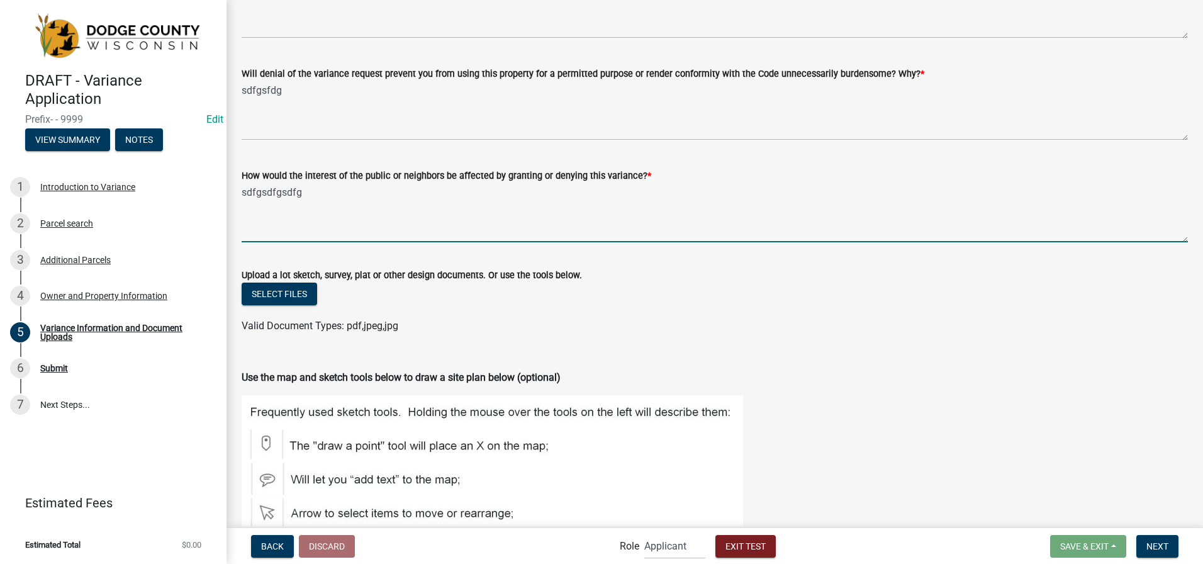
scroll to position [944, 0]
type textarea "sdfgsdfgsdfg"
click at [298, 291] on button "Select files" at bounding box center [280, 293] width 76 height 23
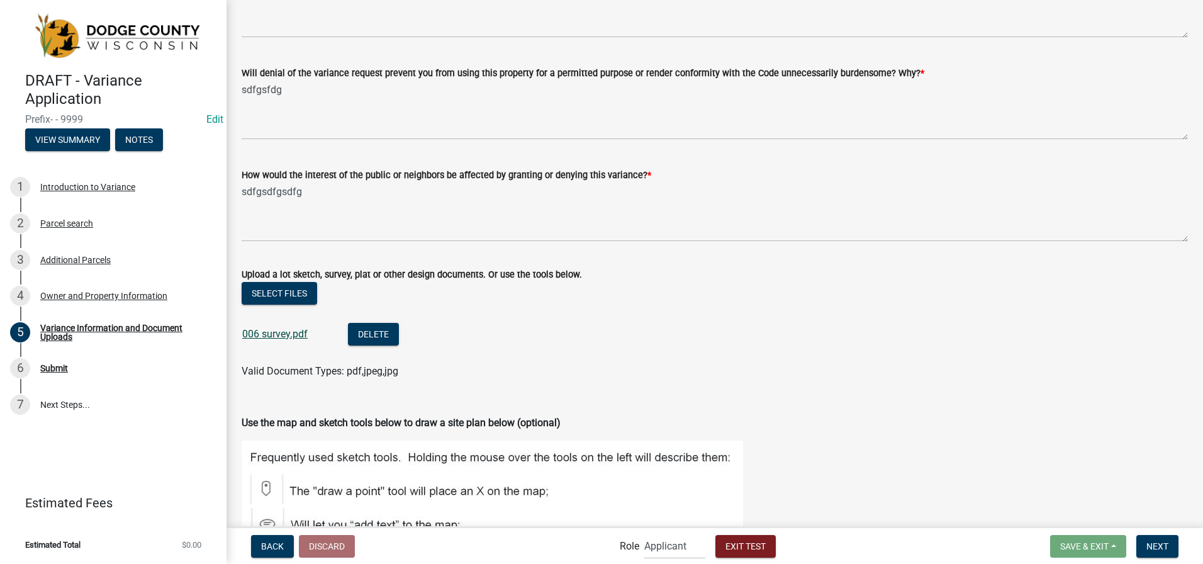
click at [270, 335] on link "006 survey.pdf" at bounding box center [274, 334] width 65 height 12
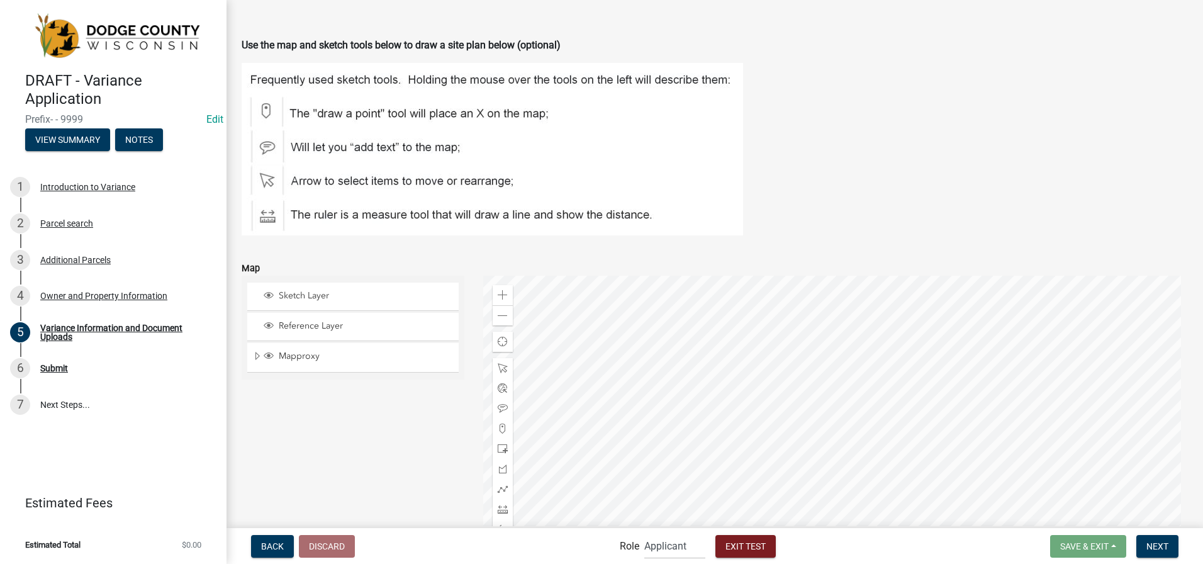
scroll to position [1446, 0]
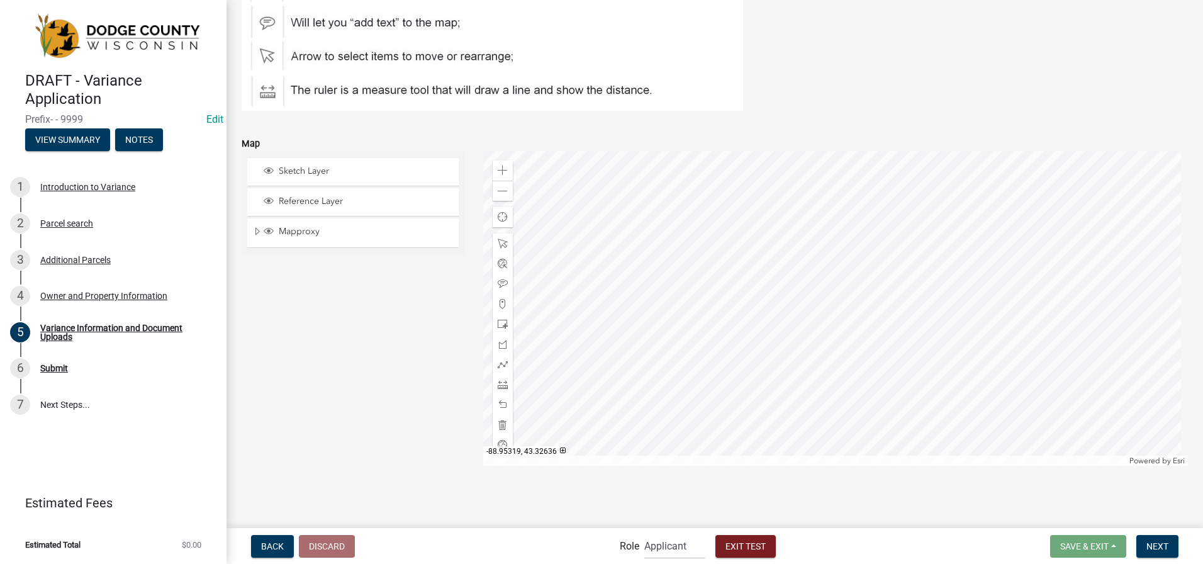
click at [835, 299] on div at bounding box center [836, 308] width 706 height 315
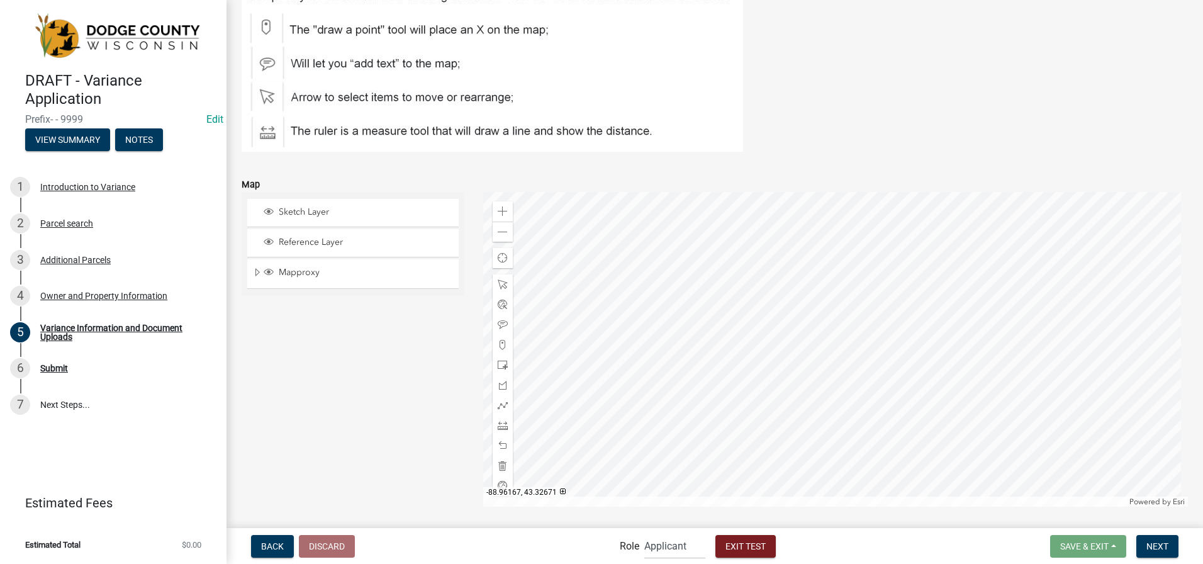
scroll to position [1383, 0]
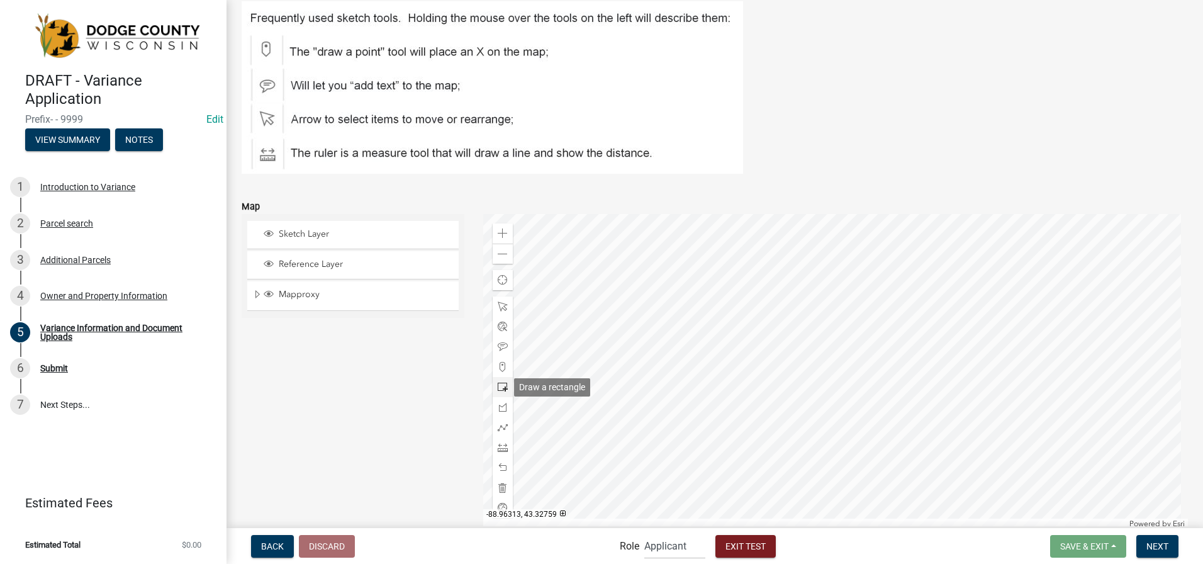
click at [500, 383] on span at bounding box center [503, 387] width 10 height 10
click at [819, 357] on div at bounding box center [836, 368] width 706 height 315
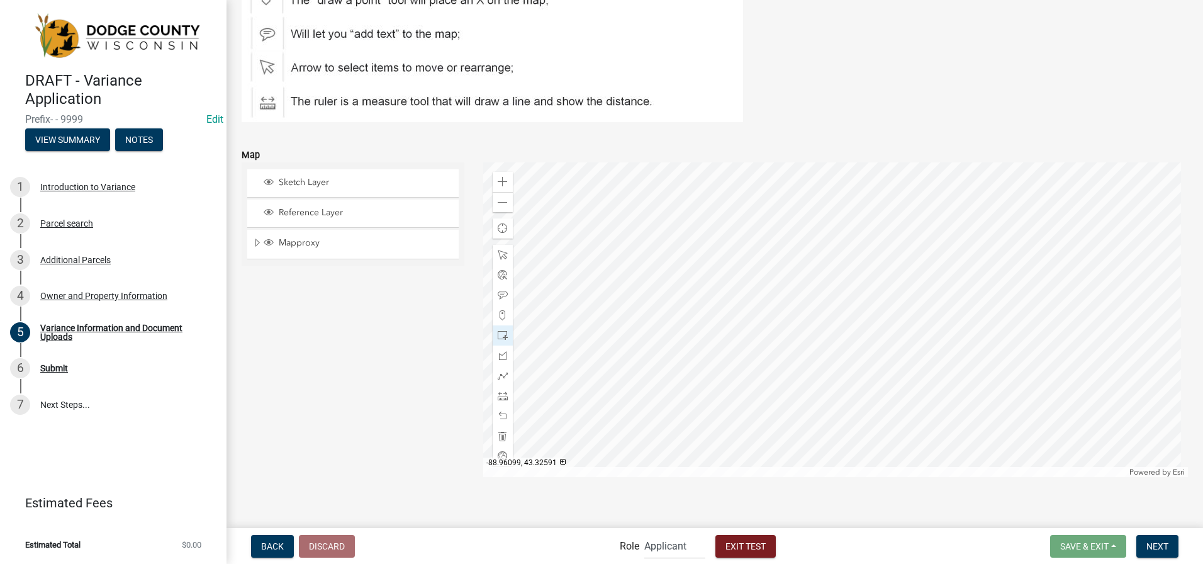
scroll to position [1446, 0]
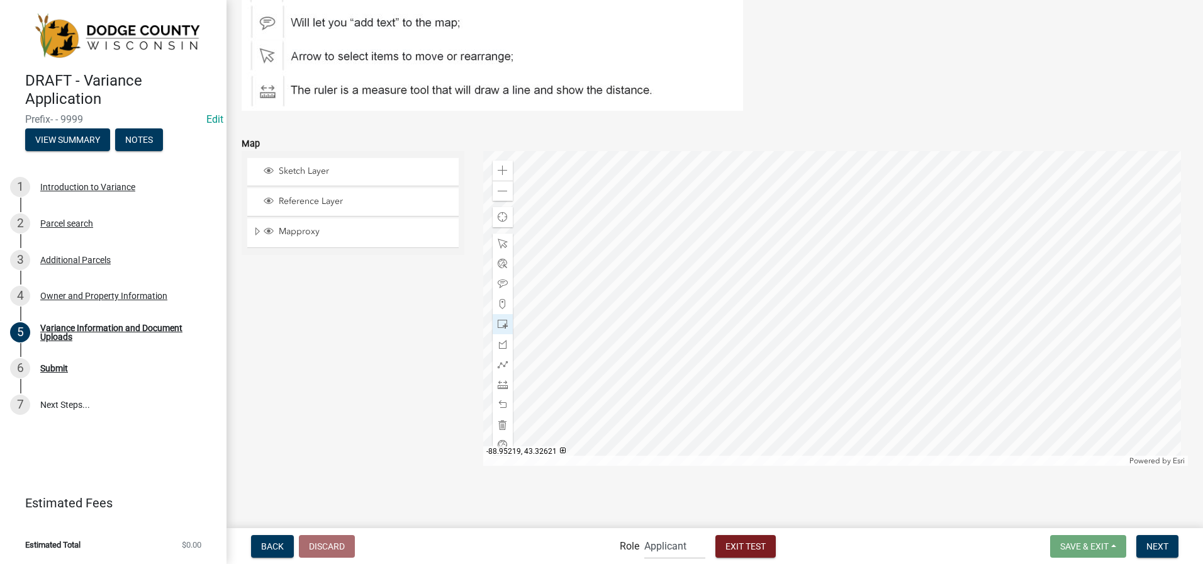
click at [869, 305] on div at bounding box center [836, 308] width 706 height 315
click at [500, 422] on span at bounding box center [503, 425] width 10 height 10
click at [501, 320] on span at bounding box center [503, 324] width 10 height 10
click at [850, 288] on div at bounding box center [836, 308] width 706 height 315
click at [498, 321] on span at bounding box center [503, 324] width 10 height 10
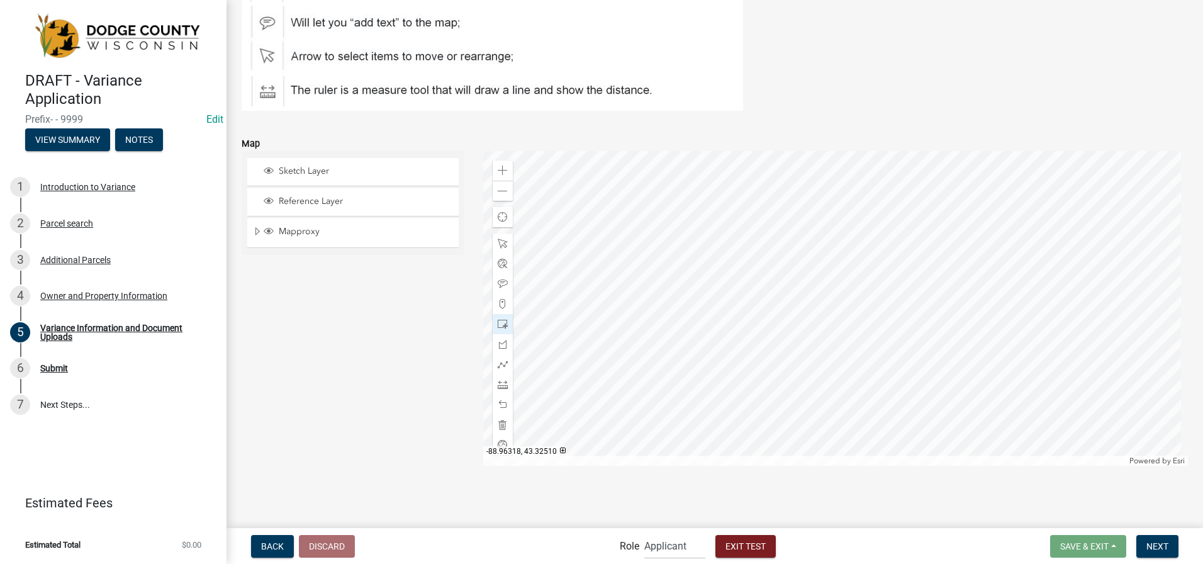
click at [433, 335] on div "Sketch Layer Reference Layer Mapproxy [GEOGRAPHIC_DATA] Major Highways Addressi…" at bounding box center [353, 308] width 242 height 315
click at [498, 242] on span at bounding box center [503, 244] width 10 height 10
click at [840, 274] on div at bounding box center [836, 308] width 706 height 315
click at [791, 313] on div at bounding box center [836, 308] width 706 height 315
click at [397, 362] on div "Sketch Layer Reference Layer Mapproxy [GEOGRAPHIC_DATA] Major Highways Addressi…" at bounding box center [353, 308] width 242 height 315
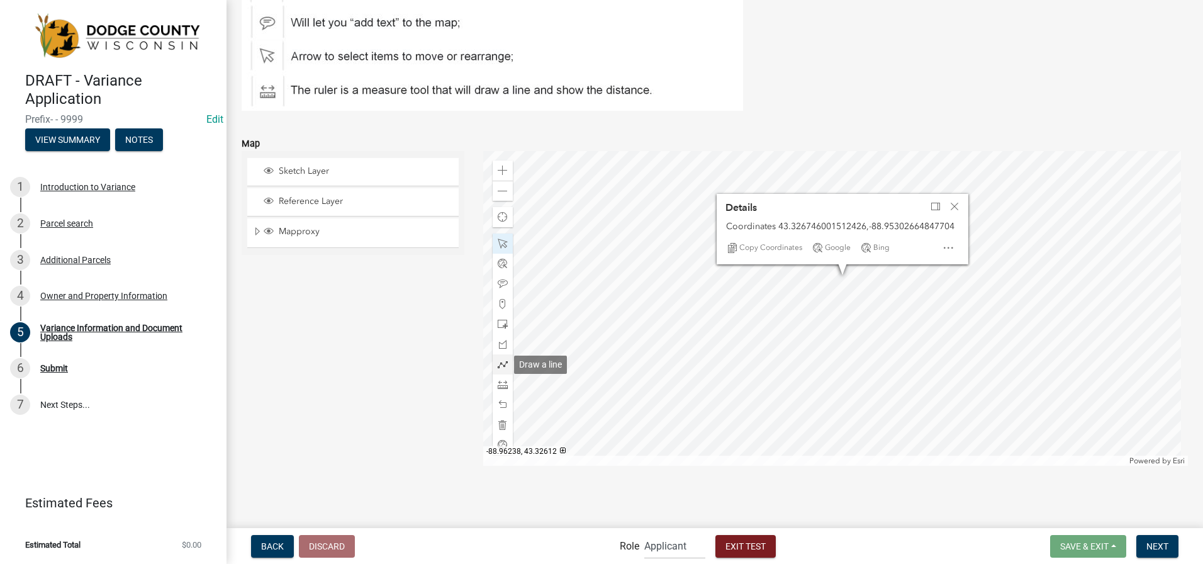
click at [500, 361] on span at bounding box center [503, 364] width 10 height 10
click at [855, 321] on div at bounding box center [836, 308] width 706 height 315
click at [862, 320] on div at bounding box center [836, 308] width 706 height 315
click at [868, 317] on div at bounding box center [836, 308] width 706 height 315
click at [919, 333] on div at bounding box center [836, 308] width 706 height 315
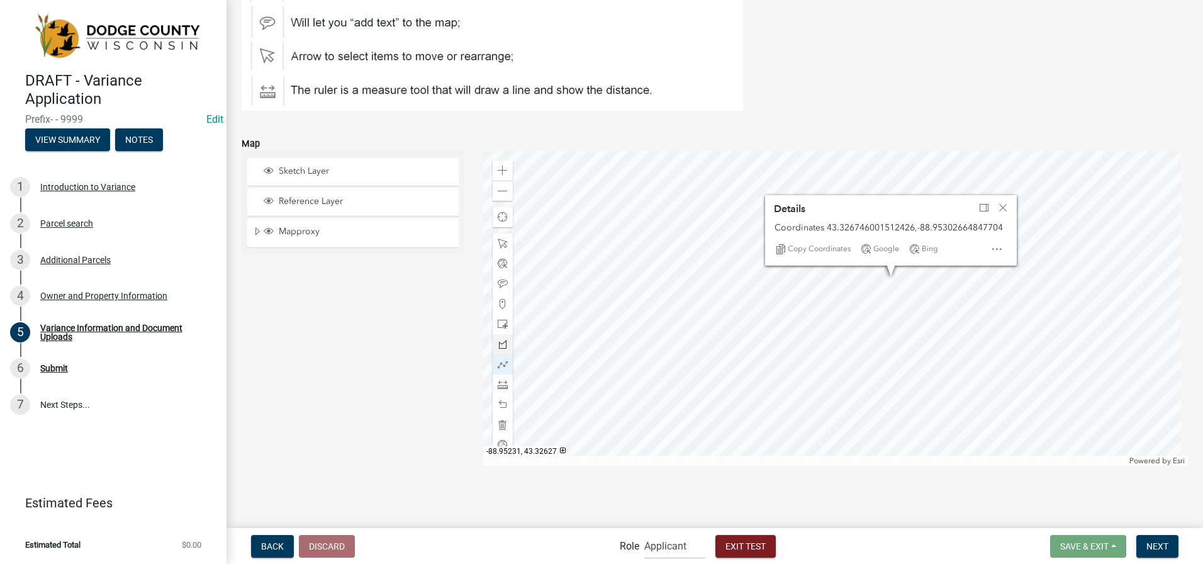
click at [914, 305] on div at bounding box center [836, 308] width 706 height 315
click at [928, 303] on div at bounding box center [836, 308] width 706 height 315
click at [928, 304] on div at bounding box center [836, 308] width 706 height 315
click at [1166, 549] on span "Next" at bounding box center [1158, 546] width 22 height 10
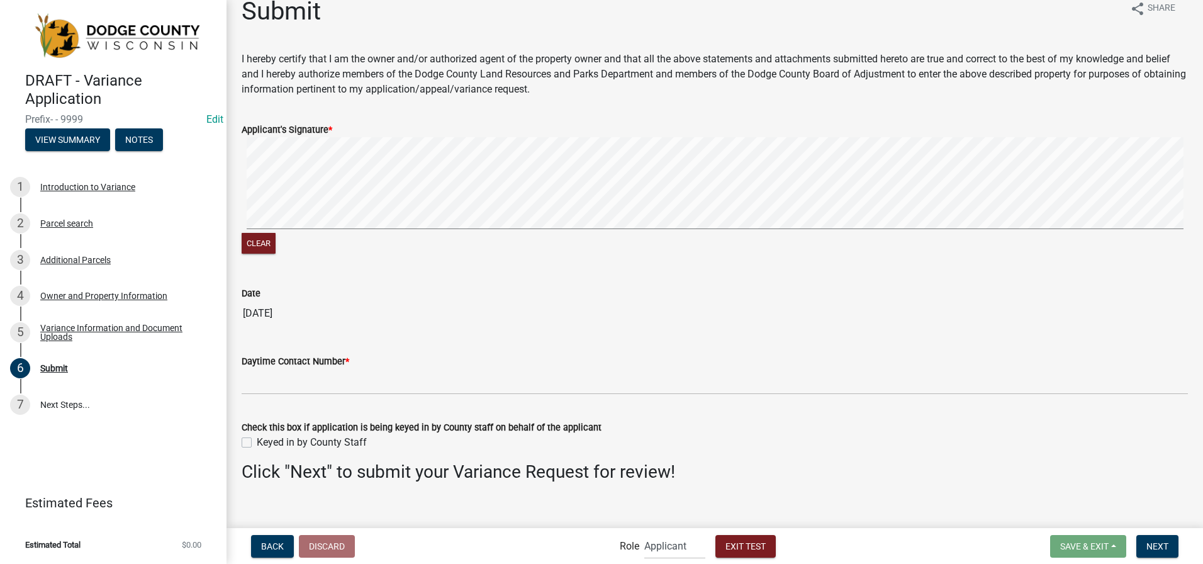
scroll to position [34, 0]
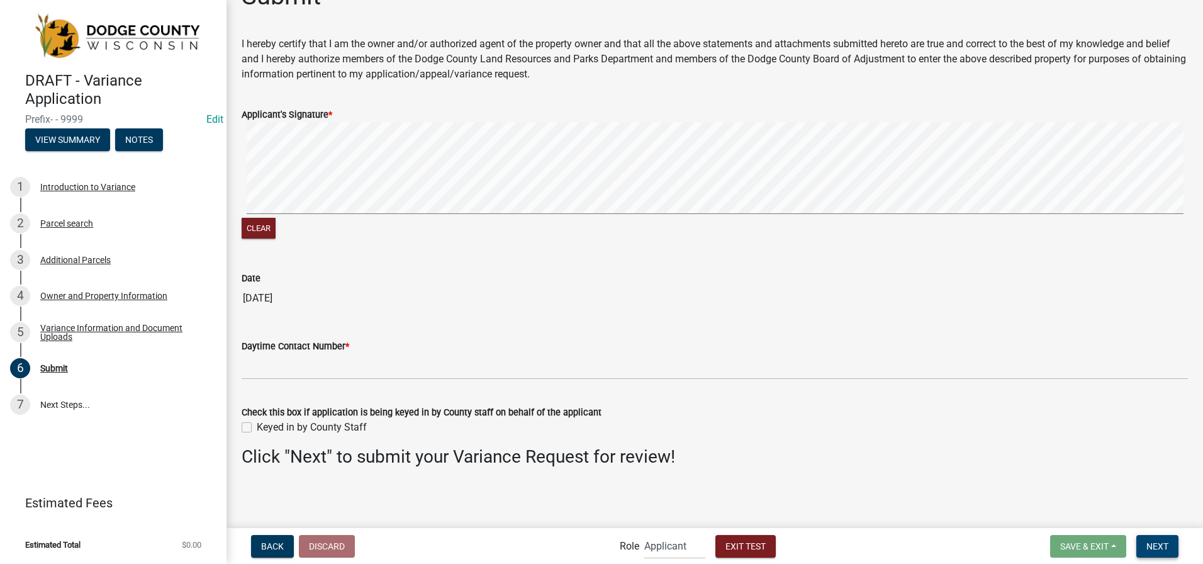
click at [1164, 549] on span "Next" at bounding box center [1158, 546] width 22 height 10
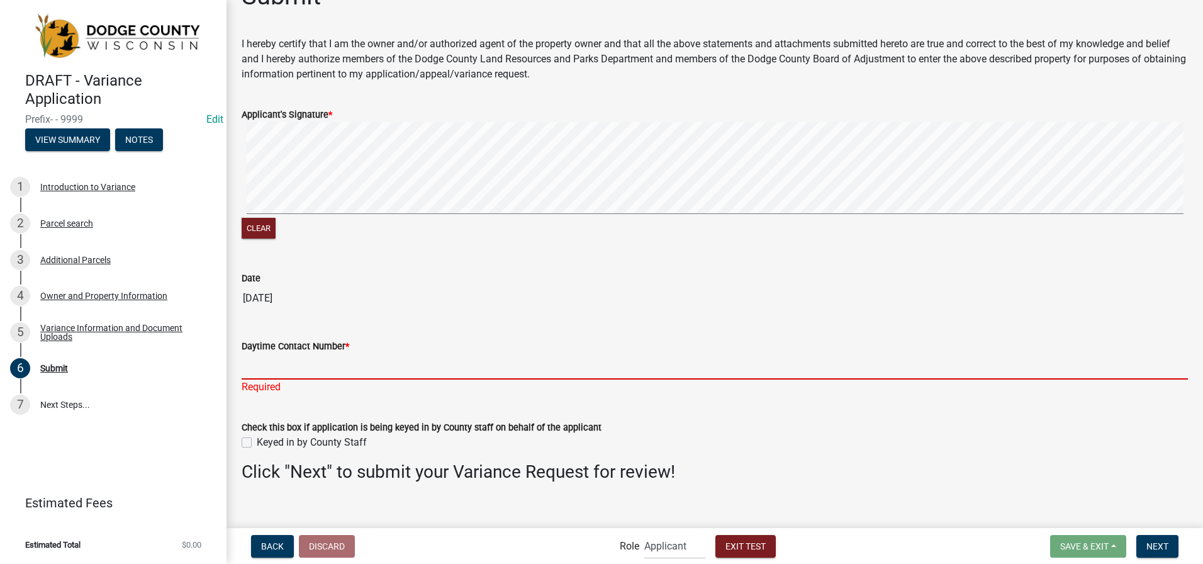
click at [258, 371] on input "Daytime Contact Number *" at bounding box center [715, 367] width 947 height 26
type input "9203861001"
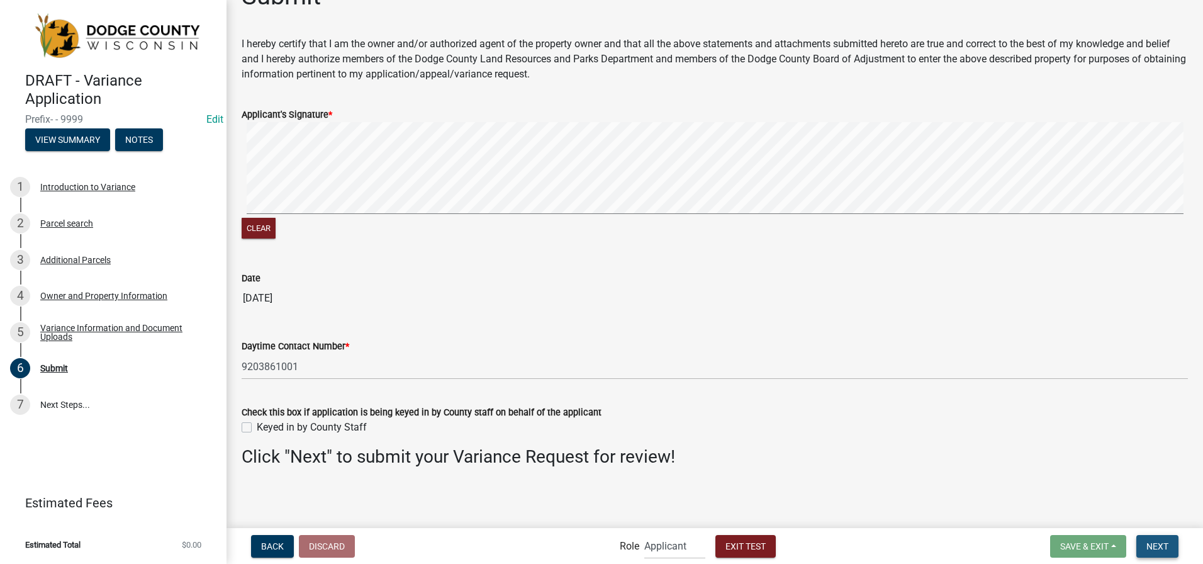
click at [1161, 548] on span "Next" at bounding box center [1158, 546] width 22 height 10
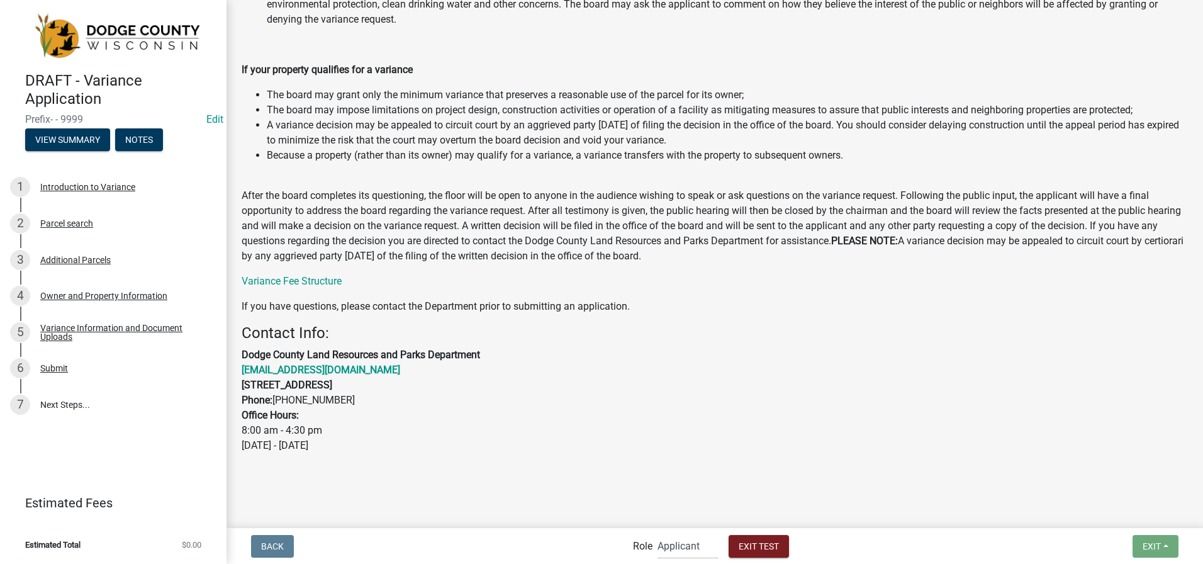
scroll to position [1209, 0]
click at [668, 540] on select "Applicant BOA Admin Support Staff BLD Reviewer Admin" at bounding box center [688, 546] width 61 height 26
click at [658, 533] on select "Applicant BOA Admin Support Staff BLD Reviewer Admin" at bounding box center [688, 546] width 61 height 26
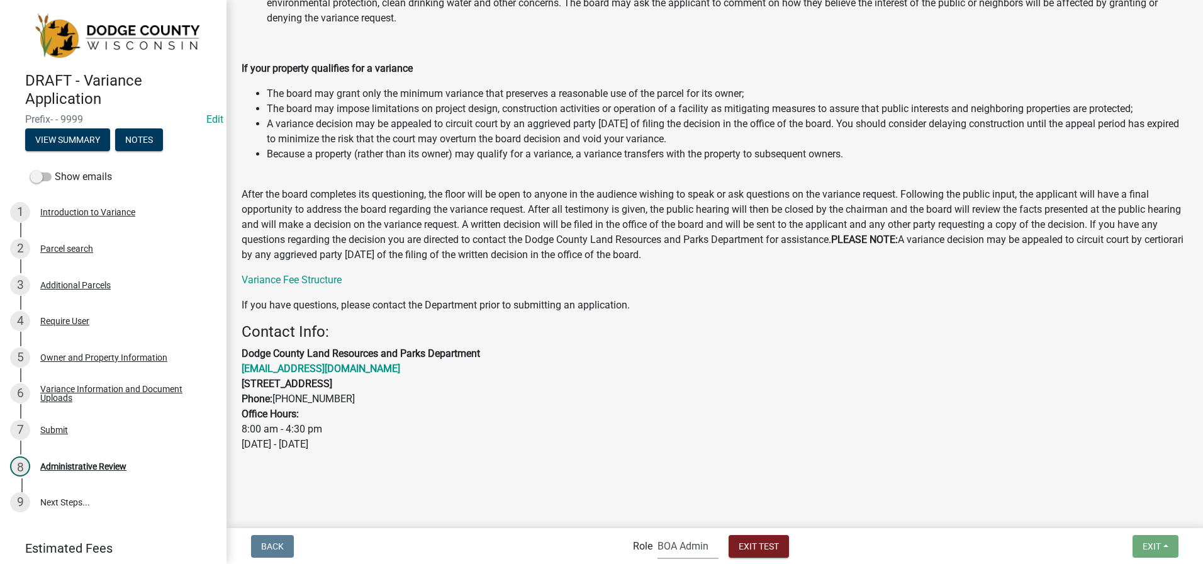
click at [677, 556] on select "Applicant BOA Admin Support Staff BLD Reviewer Admin" at bounding box center [688, 546] width 61 height 26
select select "bacaab95-4761-470e-9b0d-34e4bf51f11a"
click at [658, 533] on select "Applicant BOA Admin Support Staff BLD Reviewer Admin" at bounding box center [688, 546] width 61 height 26
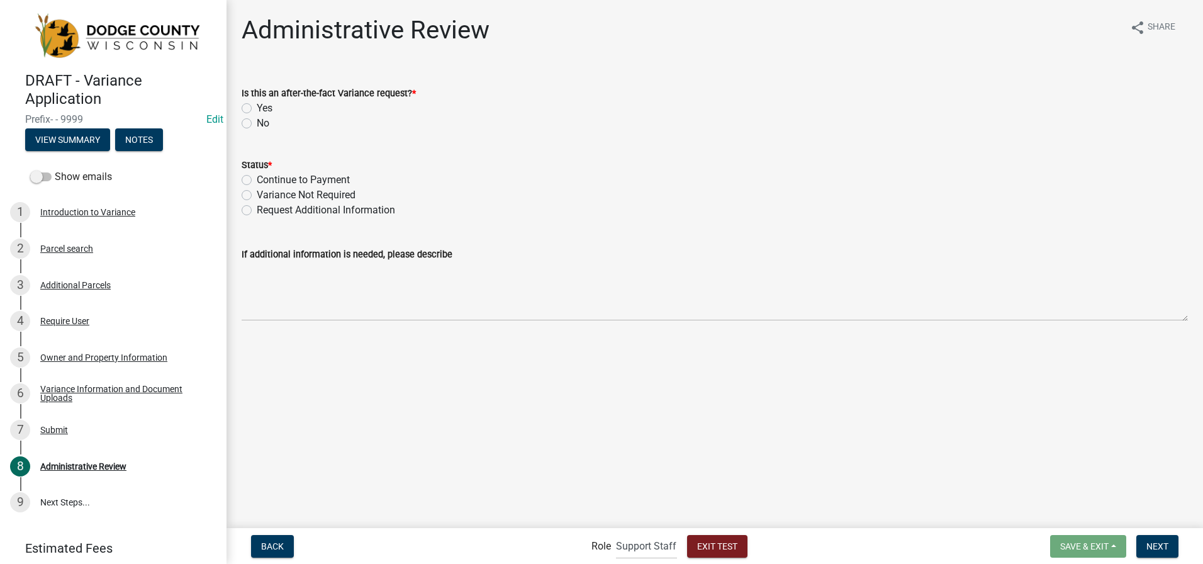
click at [257, 123] on label "No" at bounding box center [263, 123] width 13 height 15
click at [257, 123] on input "No" at bounding box center [261, 120] width 8 height 8
radio input "true"
click at [257, 179] on label "Continue to Payment" at bounding box center [303, 179] width 93 height 15
click at [257, 179] on input "Continue to Payment" at bounding box center [261, 176] width 8 height 8
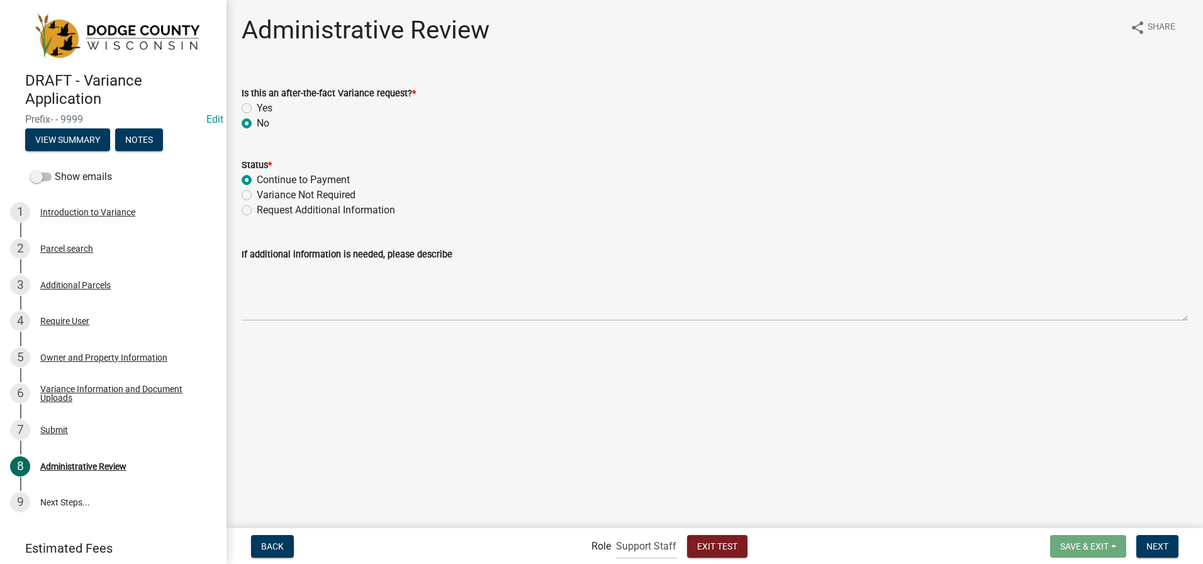
radio input "true"
click at [1149, 550] on span "Next" at bounding box center [1158, 546] width 22 height 10
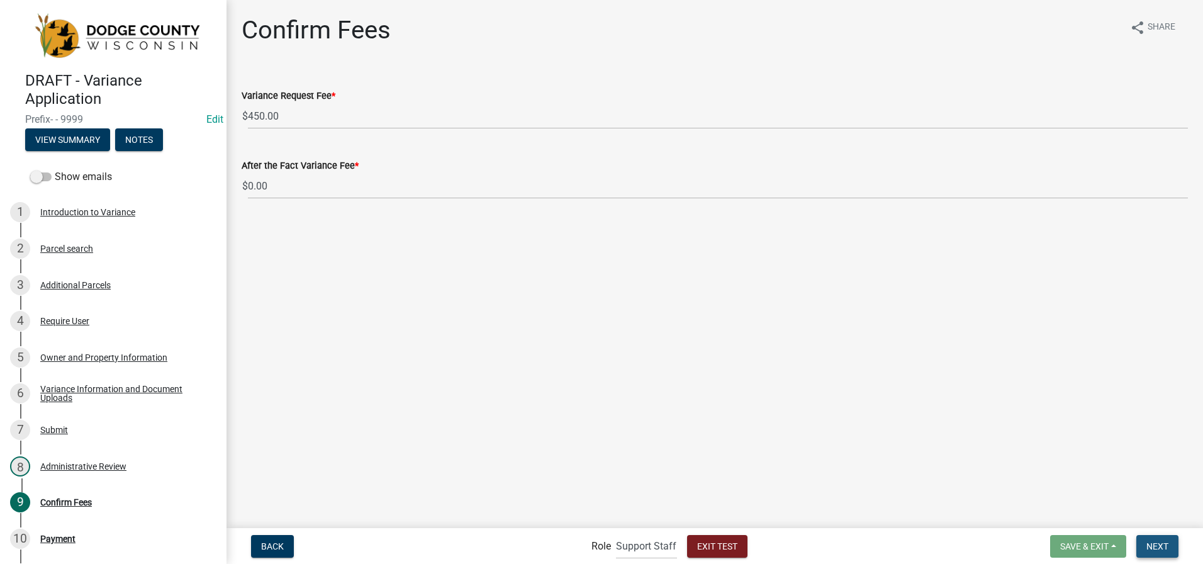
click at [1157, 546] on span "Next" at bounding box center [1158, 546] width 22 height 10
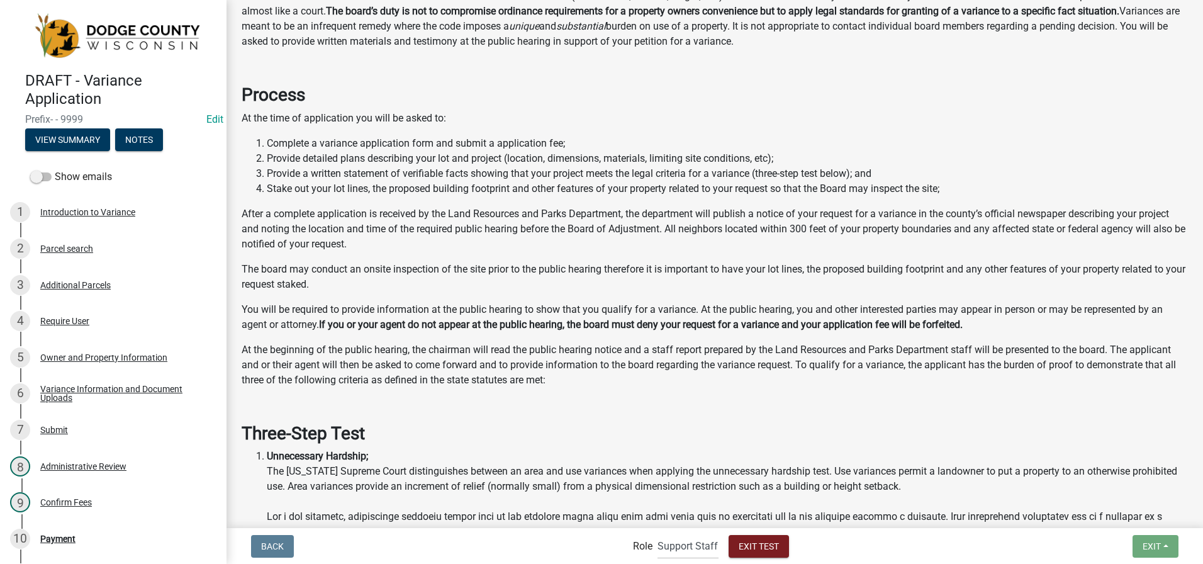
scroll to position [378, 0]
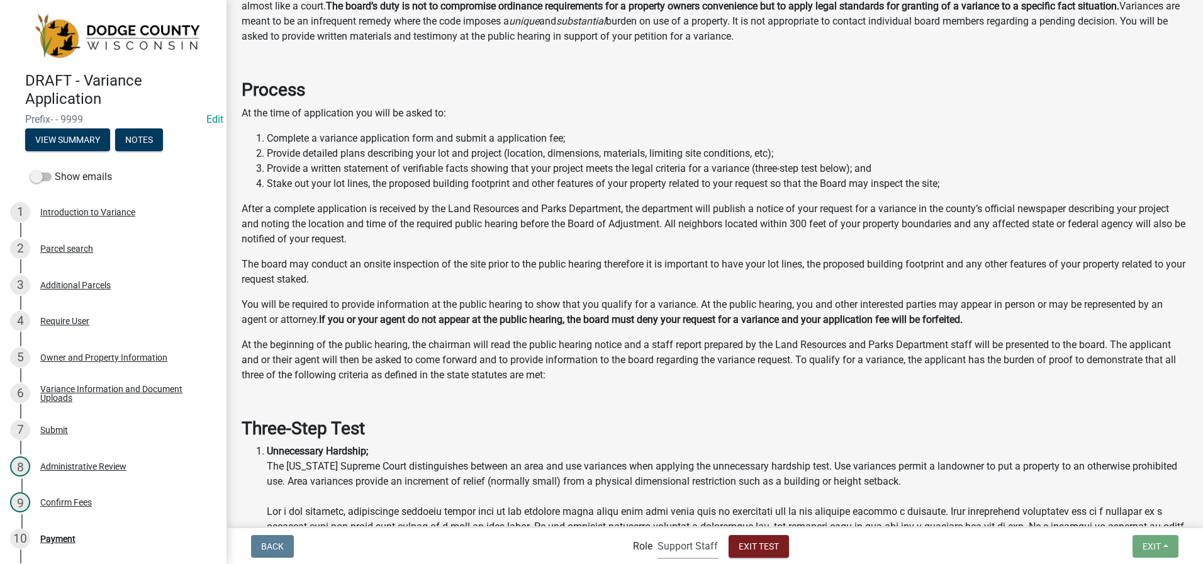
click at [693, 553] on select "Applicant BOA Admin Support Staff BLD Reviewer Admin" at bounding box center [688, 546] width 61 height 26
click at [658, 533] on select "Applicant BOA Admin Support Staff BLD Reviewer Admin" at bounding box center [688, 546] width 61 height 26
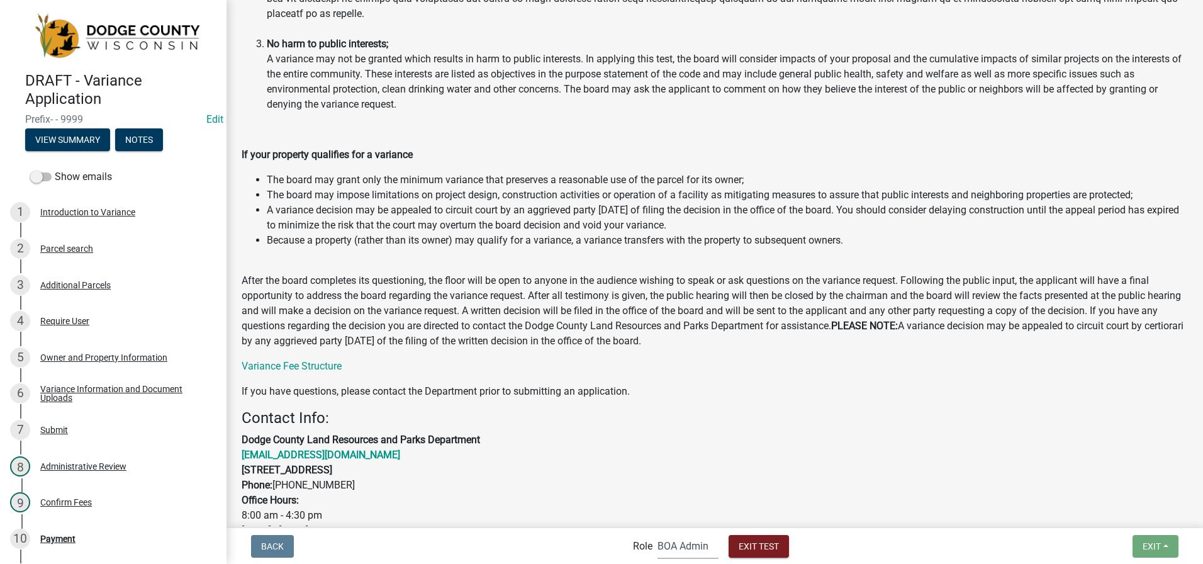
scroll to position [1196, 0]
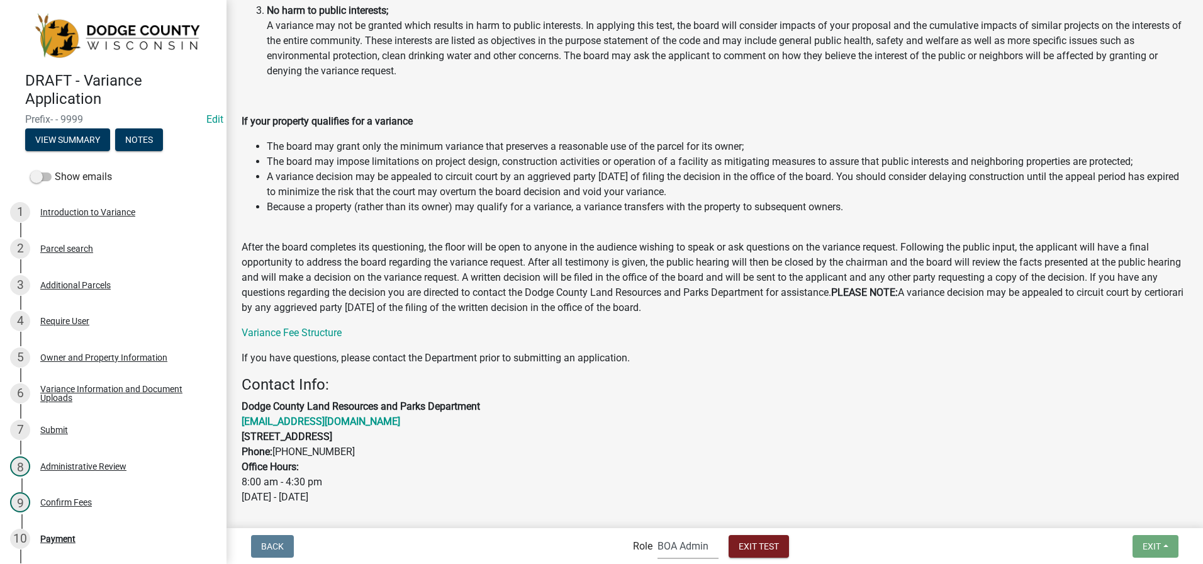
click at [690, 545] on select "Applicant BOA Admin Support Staff BLD Reviewer Admin" at bounding box center [688, 546] width 61 height 26
click at [658, 533] on select "Applicant BOA Admin Support Staff BLD Reviewer Admin" at bounding box center [688, 546] width 61 height 26
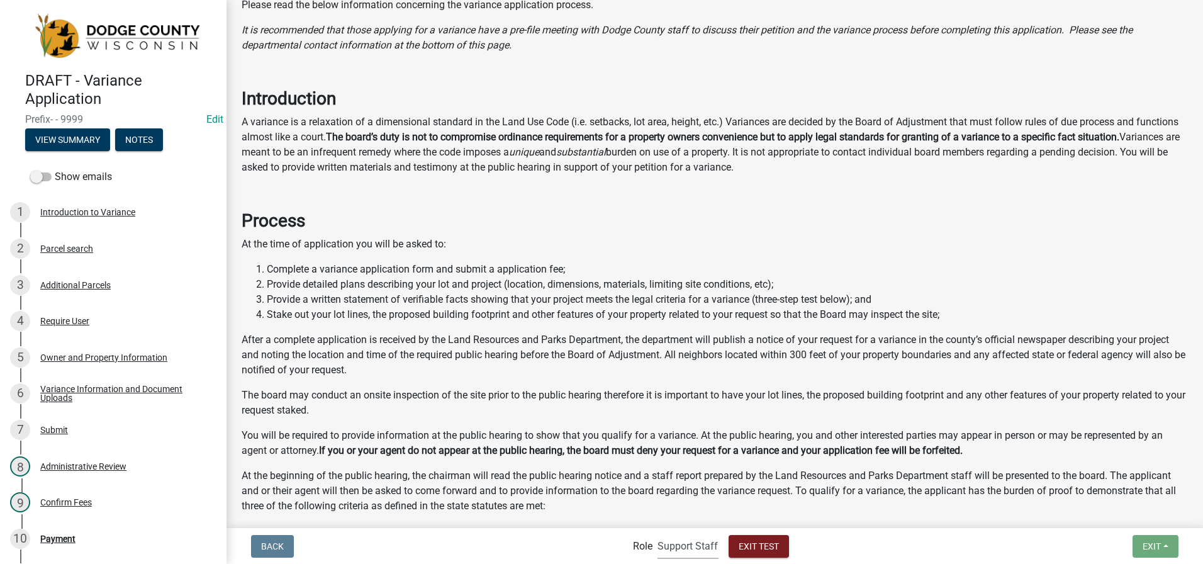
scroll to position [315, 0]
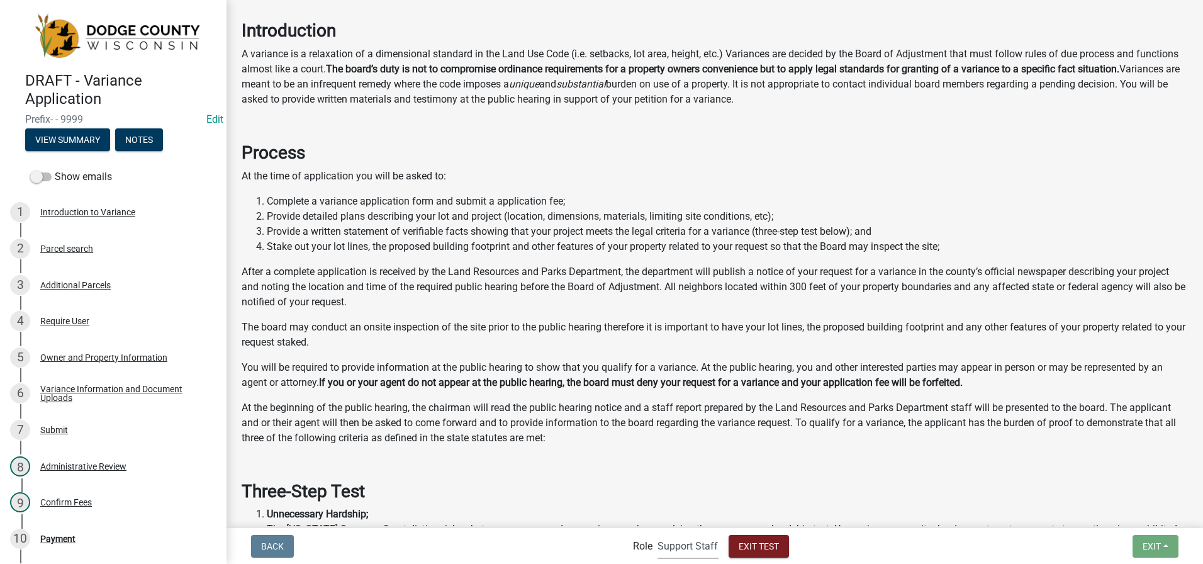
click at [685, 548] on select "Applicant BOA Admin Support Staff BLD Reviewer Admin" at bounding box center [688, 546] width 61 height 26
click at [658, 533] on select "Applicant BOA Admin Support Staff BLD Reviewer Admin" at bounding box center [688, 546] width 61 height 26
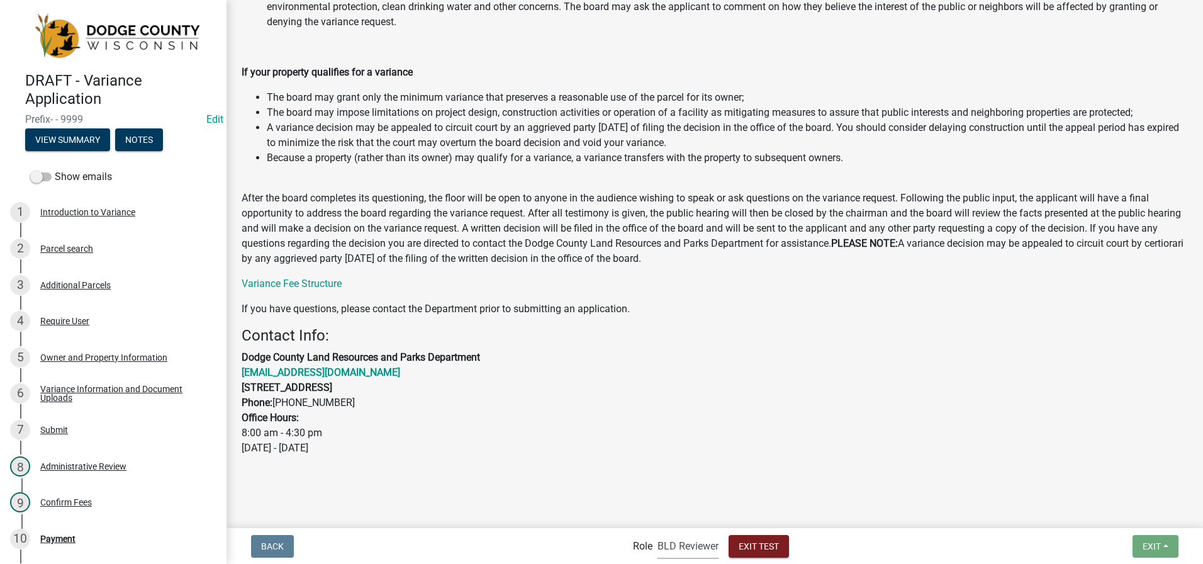
scroll to position [1249, 0]
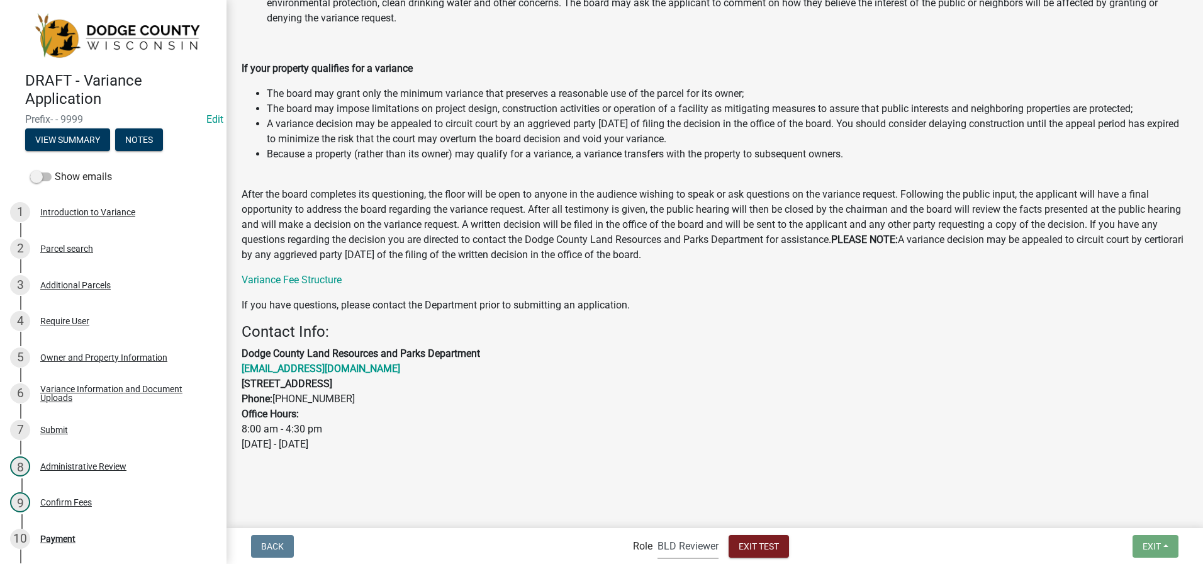
click at [692, 547] on select "Applicant BOA Admin Support Staff BLD Reviewer Admin" at bounding box center [688, 546] width 61 height 26
click at [658, 533] on select "Applicant BOA Admin Support Staff BLD Reviewer Admin" at bounding box center [688, 546] width 61 height 26
click at [664, 549] on select "Applicant BOA Admin Support Staff BLD Reviewer Admin" at bounding box center [688, 546] width 61 height 26
select select "46f061d0-ca05-4526-87ad-bae6256f3e47"
click at [658, 533] on select "Applicant BOA Admin Support Staff BLD Reviewer Admin" at bounding box center [688, 546] width 61 height 26
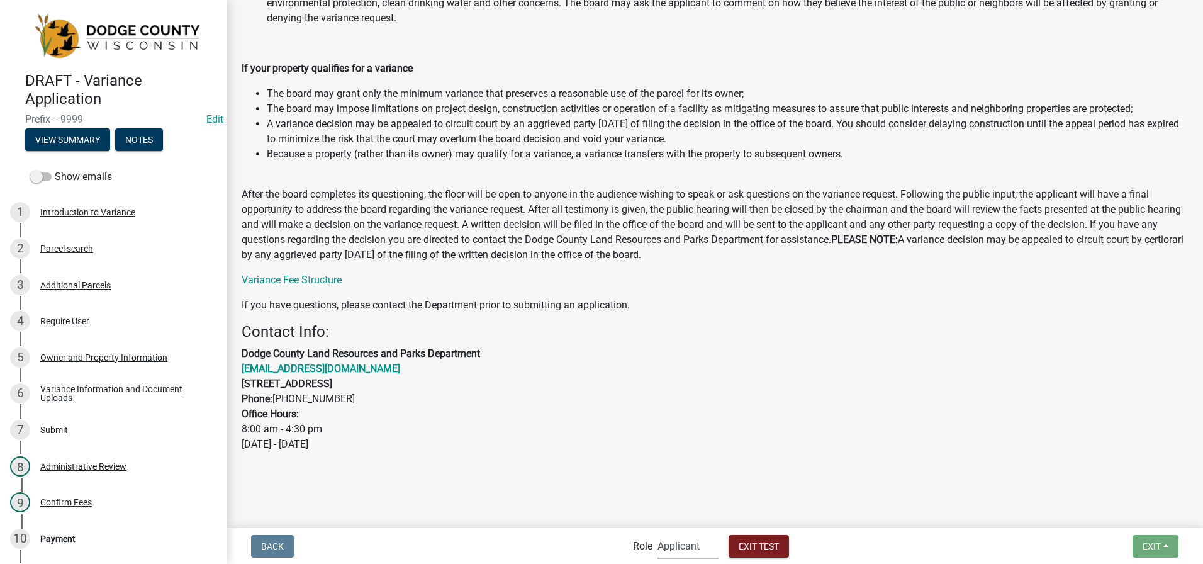
scroll to position [0, 0]
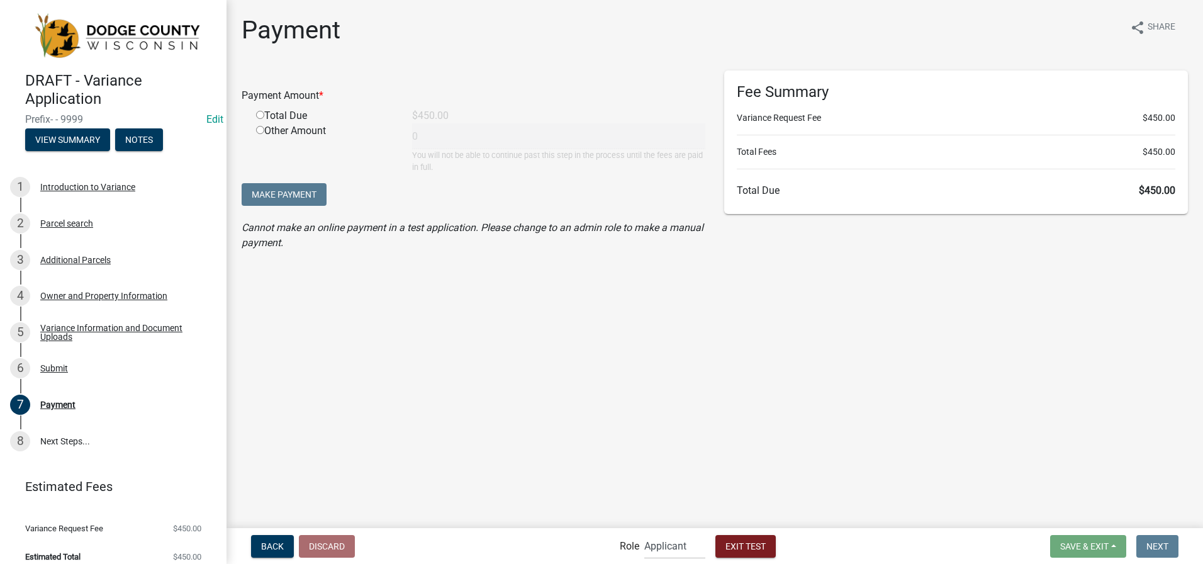
click at [259, 115] on input "radio" at bounding box center [260, 115] width 8 height 8
radio input "true"
type input "450"
click at [1073, 537] on form "Save & Exit Save Save & Exit Next" at bounding box center [1114, 546] width 138 height 23
click at [677, 549] on select "Applicant BOA Admin Support Staff BLD Reviewer Admin" at bounding box center [674, 546] width 61 height 26
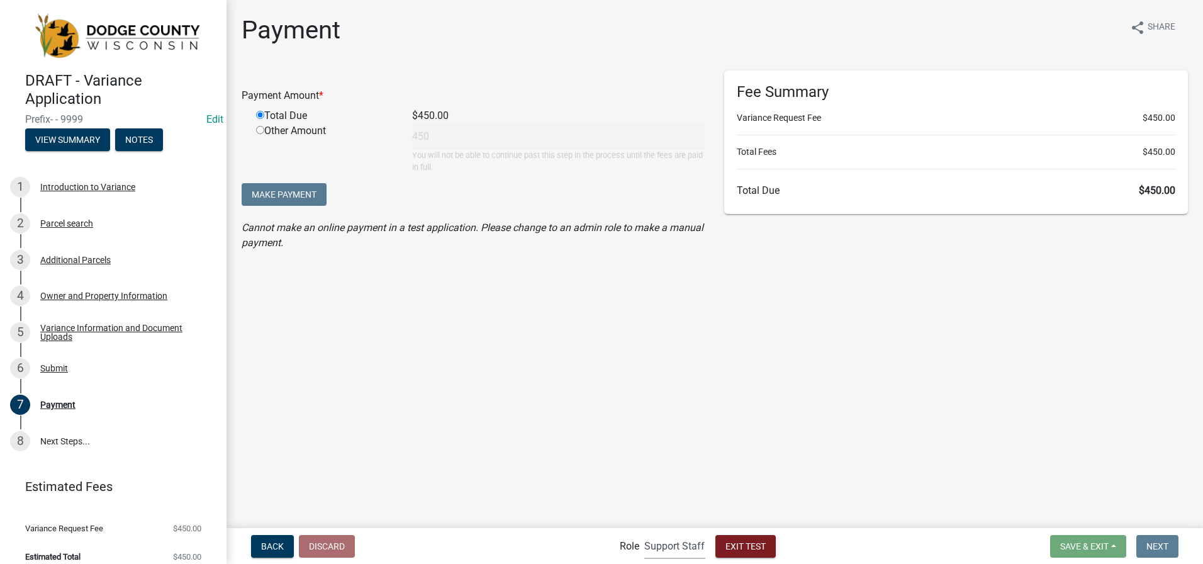
click at [644, 533] on select "Applicant BOA Admin Support Staff BLD Reviewer Admin" at bounding box center [674, 546] width 61 height 26
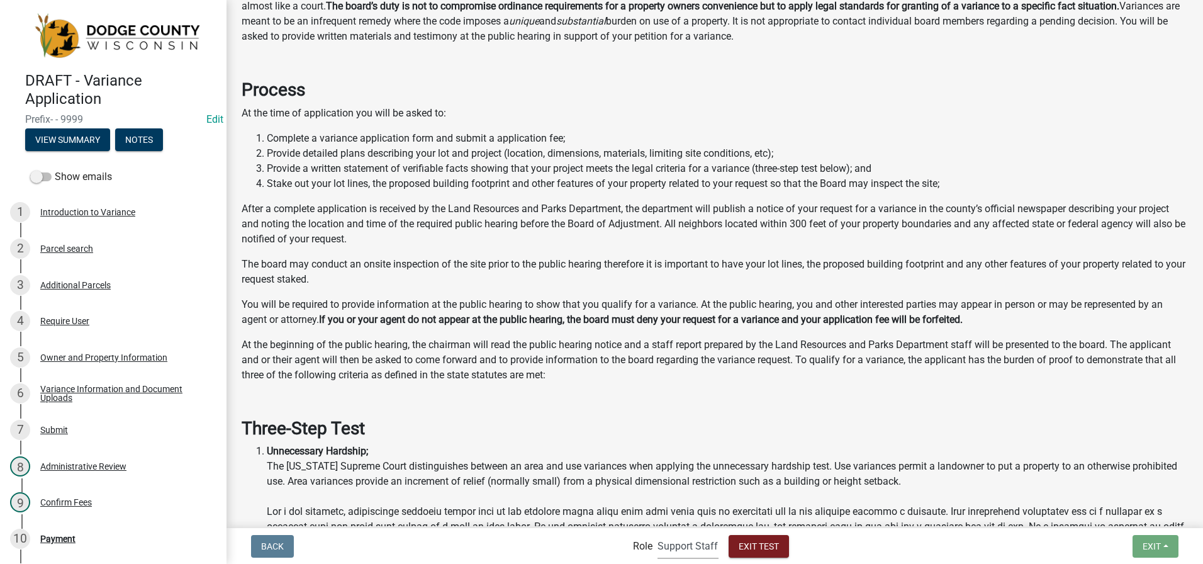
scroll to position [692, 0]
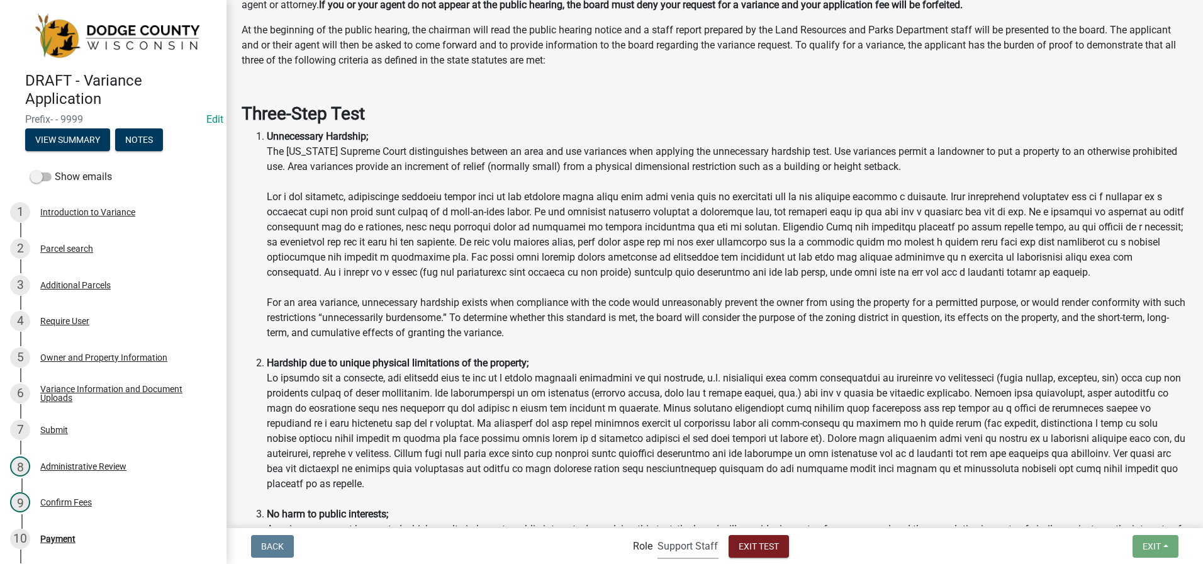
click at [687, 545] on select "Applicant BOA Admin Support Staff BLD Reviewer Admin" at bounding box center [688, 546] width 61 height 26
click at [658, 533] on select "Applicant BOA Admin Support Staff BLD Reviewer Admin" at bounding box center [688, 546] width 61 height 26
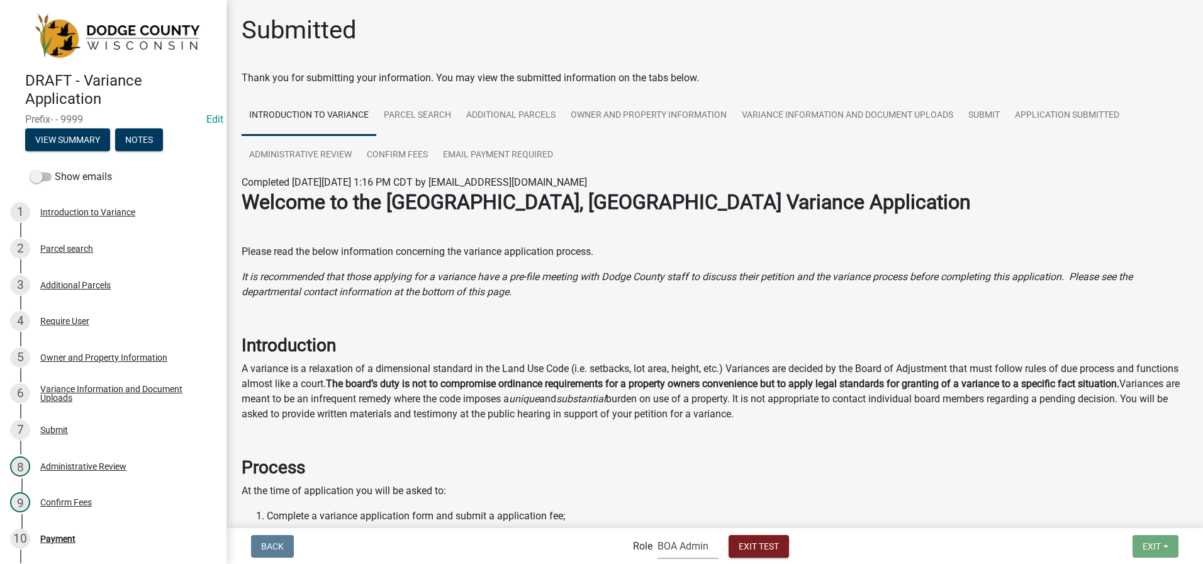
click at [688, 548] on select "Applicant BOA Admin Support Staff BLD Reviewer Admin" at bounding box center [688, 546] width 61 height 26
click at [658, 533] on select "Applicant BOA Admin Support Staff BLD Reviewer Admin" at bounding box center [688, 546] width 61 height 26
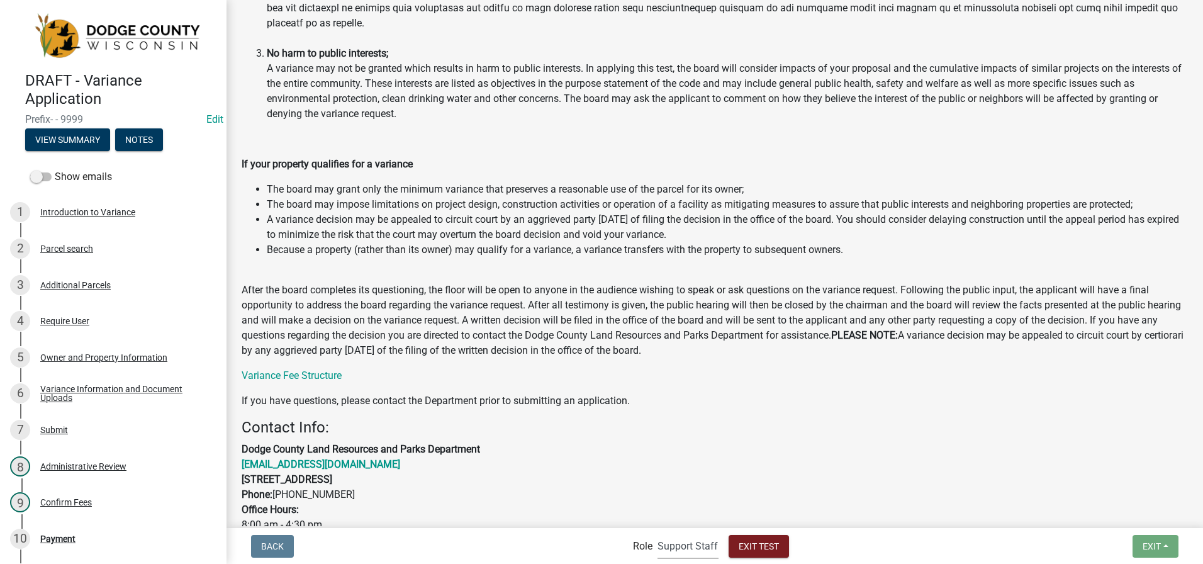
scroll to position [1249, 0]
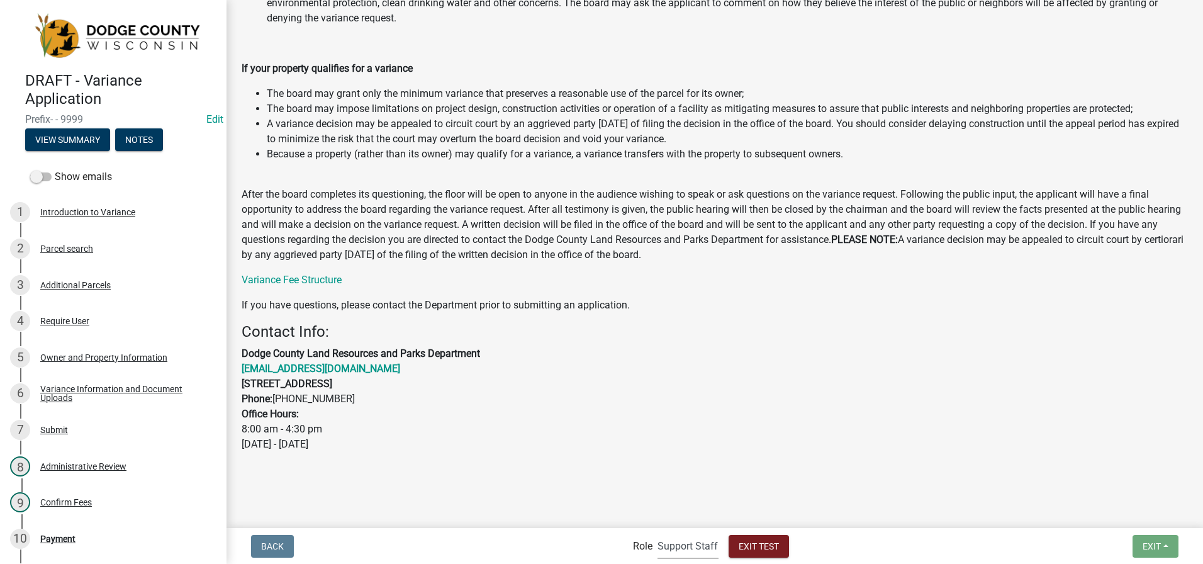
click at [689, 546] on select "Applicant BOA Admin Support Staff BLD Reviewer Admin" at bounding box center [688, 546] width 61 height 26
select select "46f061d0-ca05-4526-87ad-bae6256f3e47"
click at [658, 533] on select "Applicant BOA Admin Support Staff BLD Reviewer Admin" at bounding box center [688, 546] width 61 height 26
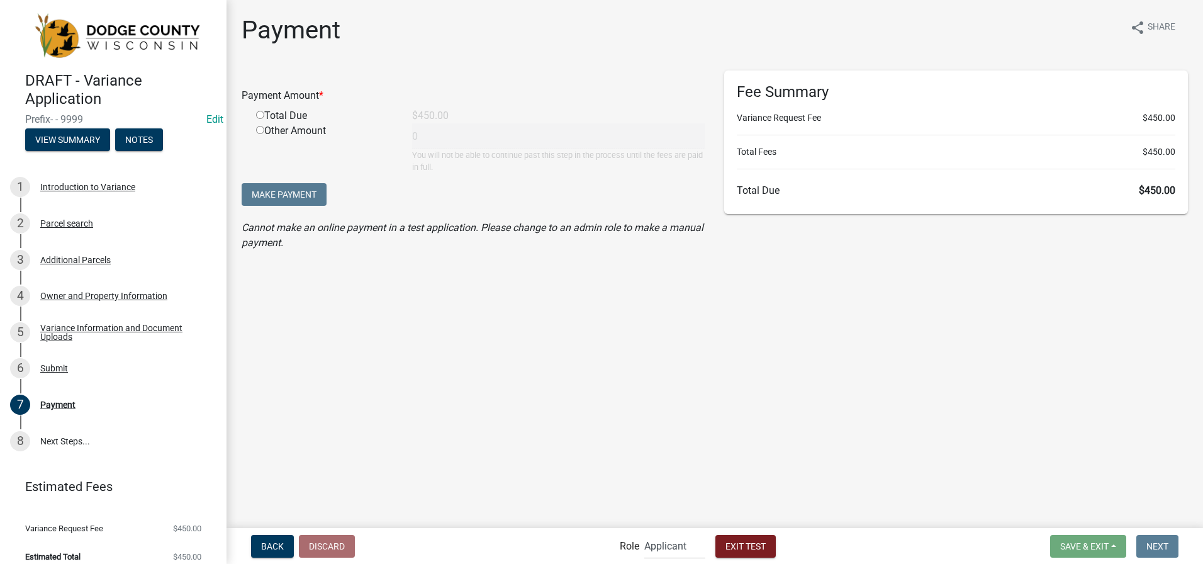
click at [256, 113] on input "radio" at bounding box center [260, 115] width 8 height 8
radio input "true"
type input "450"
click at [453, 116] on div "$450.00" at bounding box center [559, 115] width 312 height 15
drag, startPoint x: 454, startPoint y: 110, endPoint x: 380, endPoint y: 114, distance: 75.0
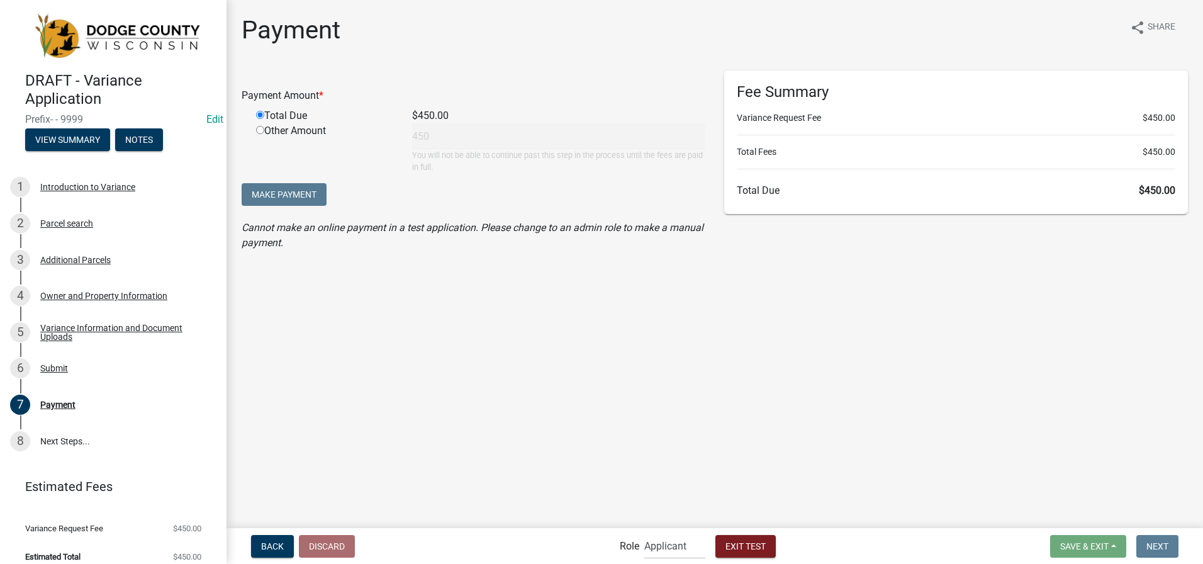
click at [380, 114] on div "Total Due $450.00" at bounding box center [481, 115] width 468 height 15
drag, startPoint x: 380, startPoint y: 114, endPoint x: 442, endPoint y: 143, distance: 69.0
click at [442, 143] on div "Other Amount 450 You will not be able to continue past this step in the process…" at bounding box center [481, 148] width 468 height 50
click at [422, 135] on div "Other Amount 450 You will not be able to continue past this step in the process…" at bounding box center [481, 148] width 468 height 50
click at [408, 138] on div "Other Amount 450 You will not be able to continue past this step in the process…" at bounding box center [481, 148] width 468 height 50
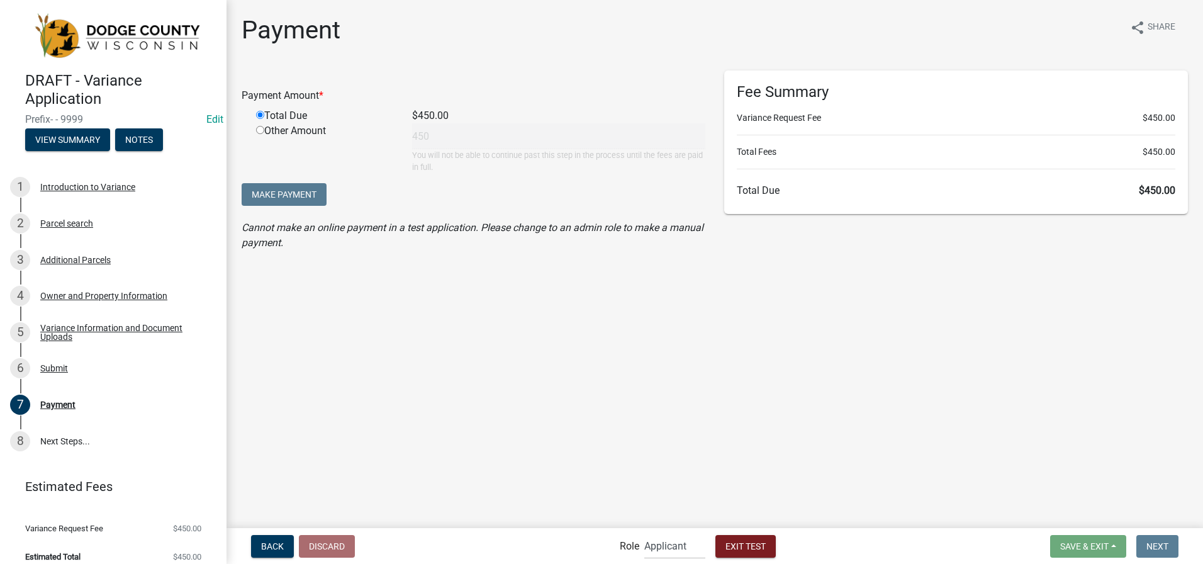
click at [256, 130] on input "radio" at bounding box center [260, 130] width 8 height 8
radio input "true"
click at [257, 114] on input "radio" at bounding box center [260, 115] width 8 height 8
radio input "true"
drag, startPoint x: 466, startPoint y: 115, endPoint x: 359, endPoint y: 125, distance: 108.1
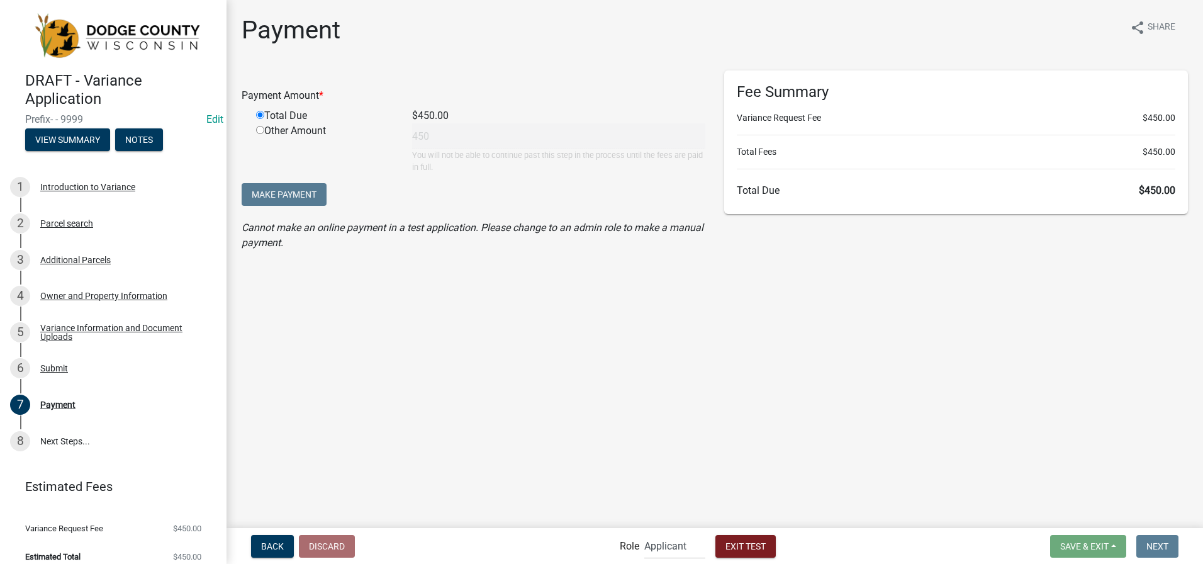
click at [359, 125] on div "Payment Amount * Total Due $450.00 Other Amount 450 You will not be able to con…" at bounding box center [474, 121] width 464 height 103
click at [449, 118] on div "$450.00" at bounding box center [559, 115] width 312 height 15
drag, startPoint x: 447, startPoint y: 115, endPoint x: 417, endPoint y: 115, distance: 29.6
click at [417, 115] on div "$450.00" at bounding box center [559, 115] width 312 height 15
click at [260, 132] on input "radio" at bounding box center [260, 130] width 8 height 8
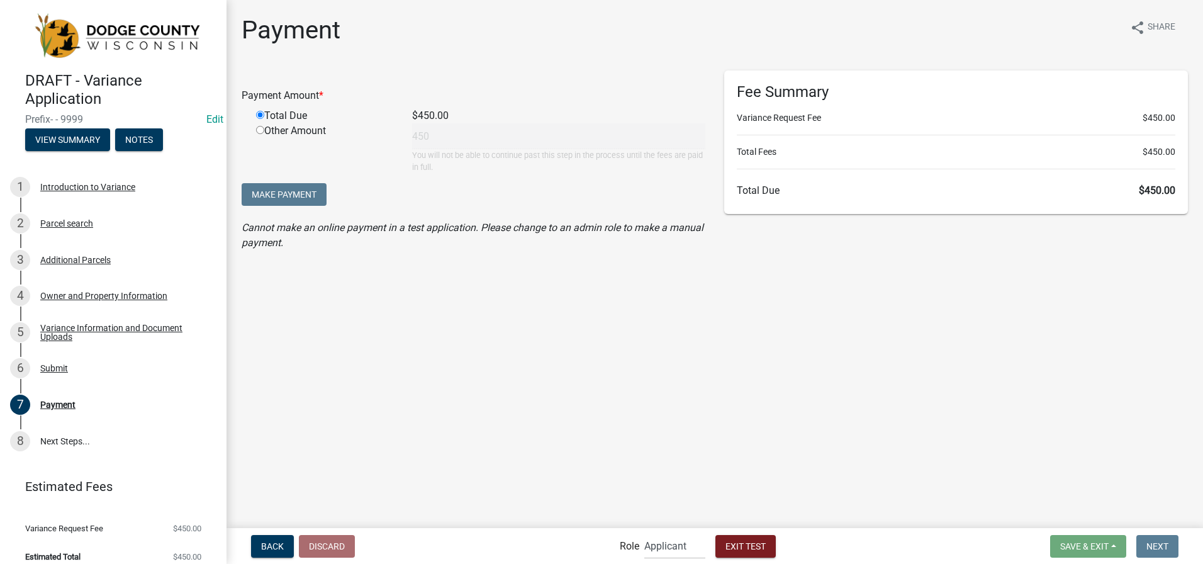
radio input "true"
radio input "false"
drag, startPoint x: 443, startPoint y: 135, endPoint x: 402, endPoint y: 140, distance: 41.2
click at [403, 140] on div "450 You will not be able to continue past this step in the process until the fe…" at bounding box center [559, 148] width 312 height 50
type input "0"
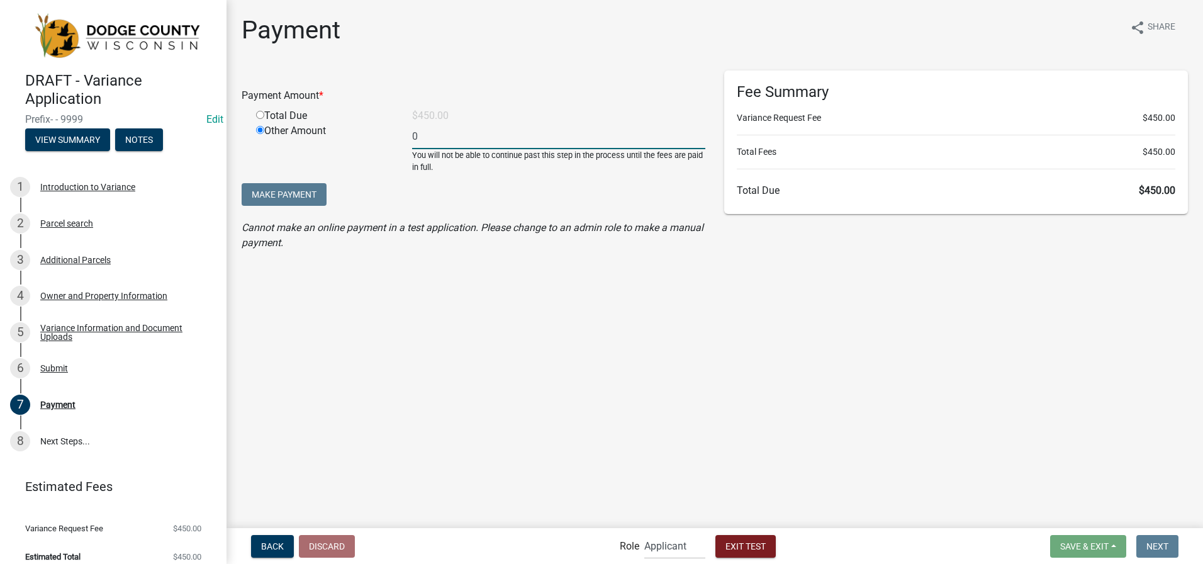
click at [305, 196] on form "Payment Amount * Total Due $450.00 Other Amount 0 You will not be able to conti…" at bounding box center [474, 139] width 464 height 138
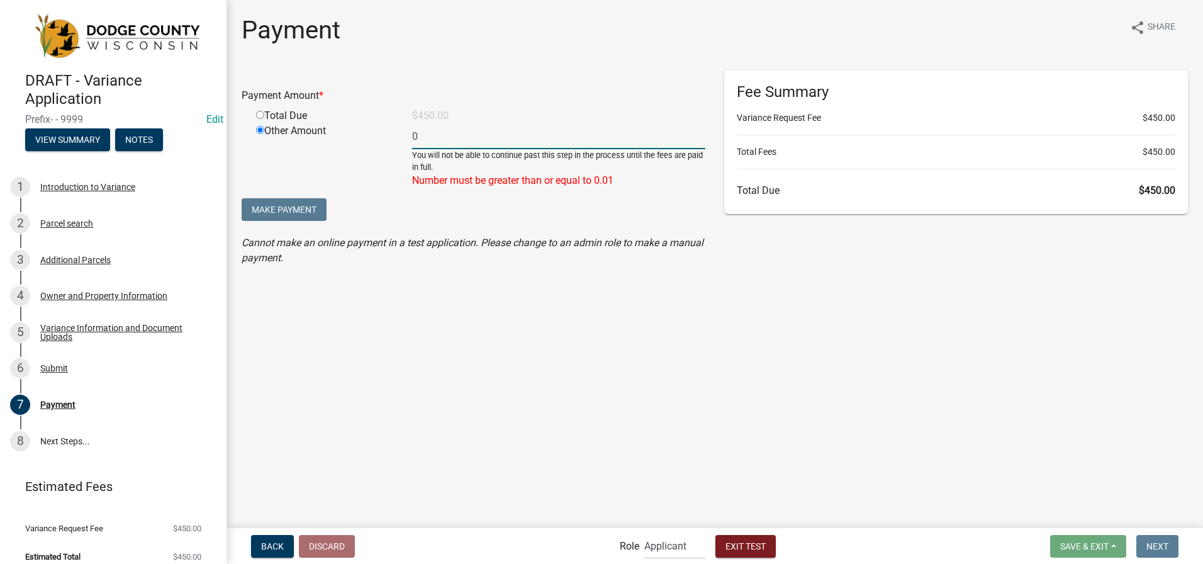
drag, startPoint x: 427, startPoint y: 140, endPoint x: 402, endPoint y: 139, distance: 25.8
click at [402, 139] on div "Other Amount 0 You will not be able to continue past this step in the process u…" at bounding box center [481, 155] width 468 height 65
click at [260, 119] on div "Total Due" at bounding box center [325, 115] width 156 height 15
click at [256, 116] on input "radio" at bounding box center [260, 115] width 8 height 8
radio input "true"
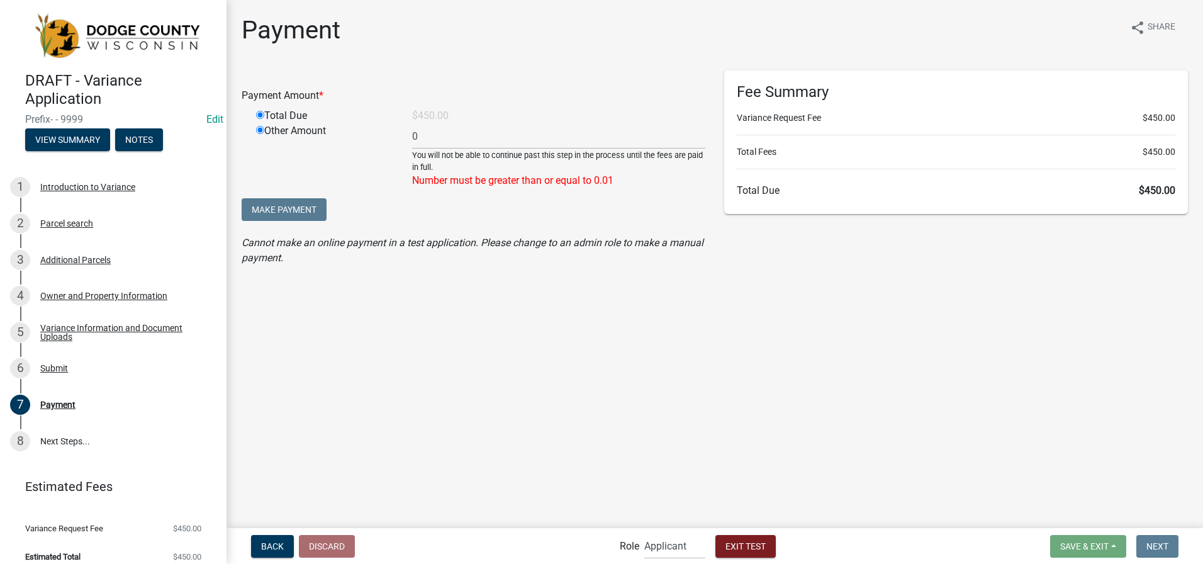
radio input "false"
type input "450"
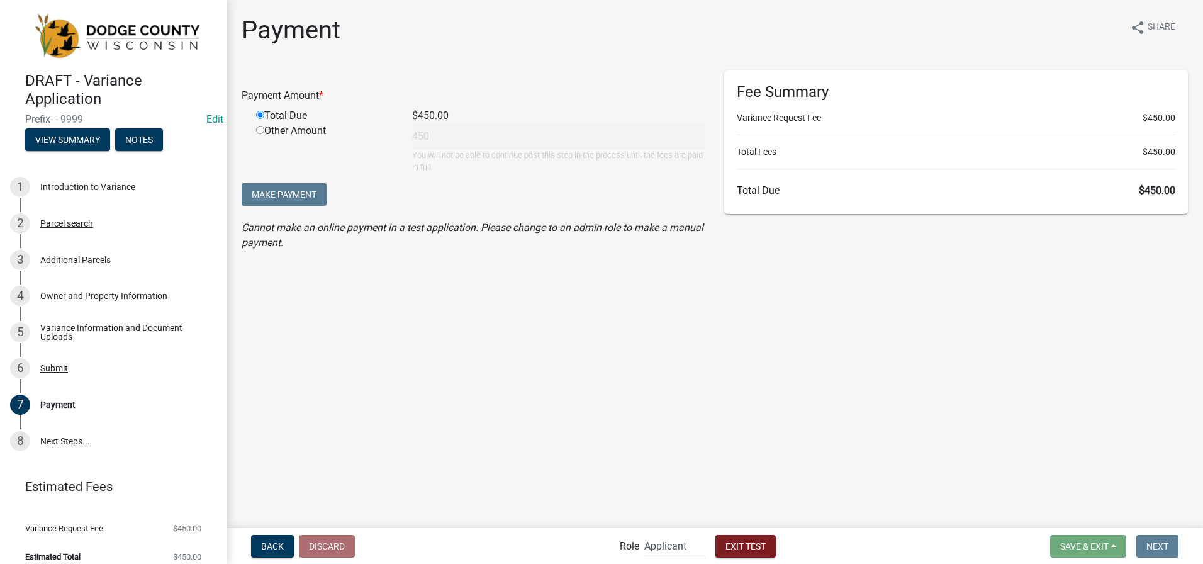
click at [633, 554] on form "Role Applicant BOA Admin Support Staff BLD Reviewer Admin Exit Test" at bounding box center [700, 546] width 161 height 26
click at [644, 539] on select "Applicant BOA Admin Support Staff BLD Reviewer Admin" at bounding box center [674, 546] width 61 height 26
click at [644, 533] on select "Applicant BOA Admin Support Staff BLD Reviewer Admin" at bounding box center [674, 546] width 61 height 26
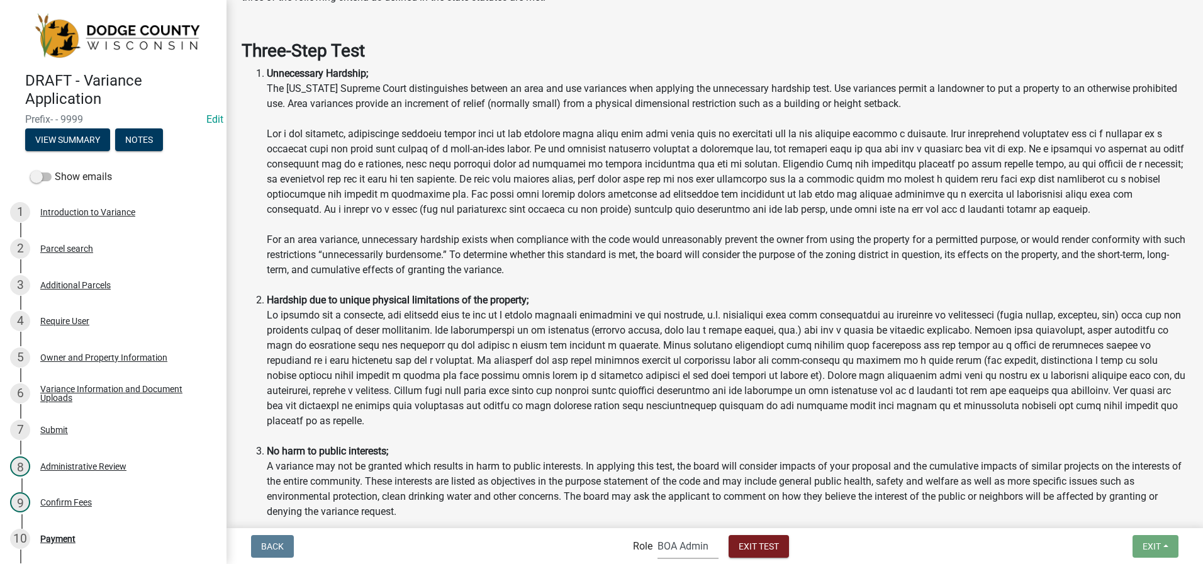
scroll to position [1133, 0]
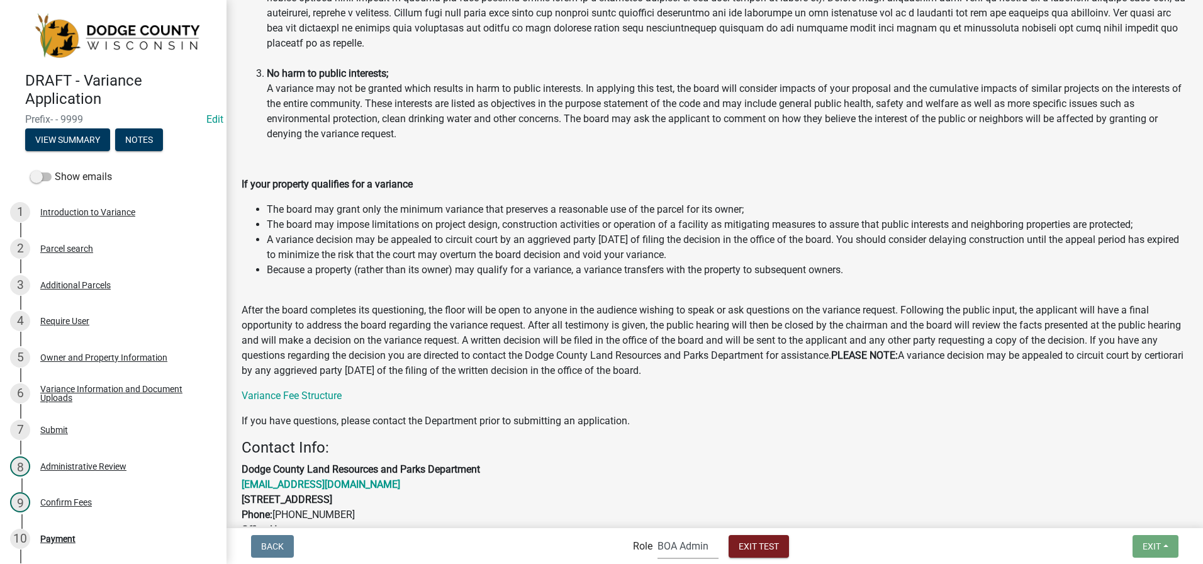
click at [666, 543] on select "Applicant BOA Admin Support Staff BLD Reviewer Admin" at bounding box center [688, 546] width 61 height 26
click at [658, 533] on select "Applicant BOA Admin Support Staff BLD Reviewer Admin" at bounding box center [688, 546] width 61 height 26
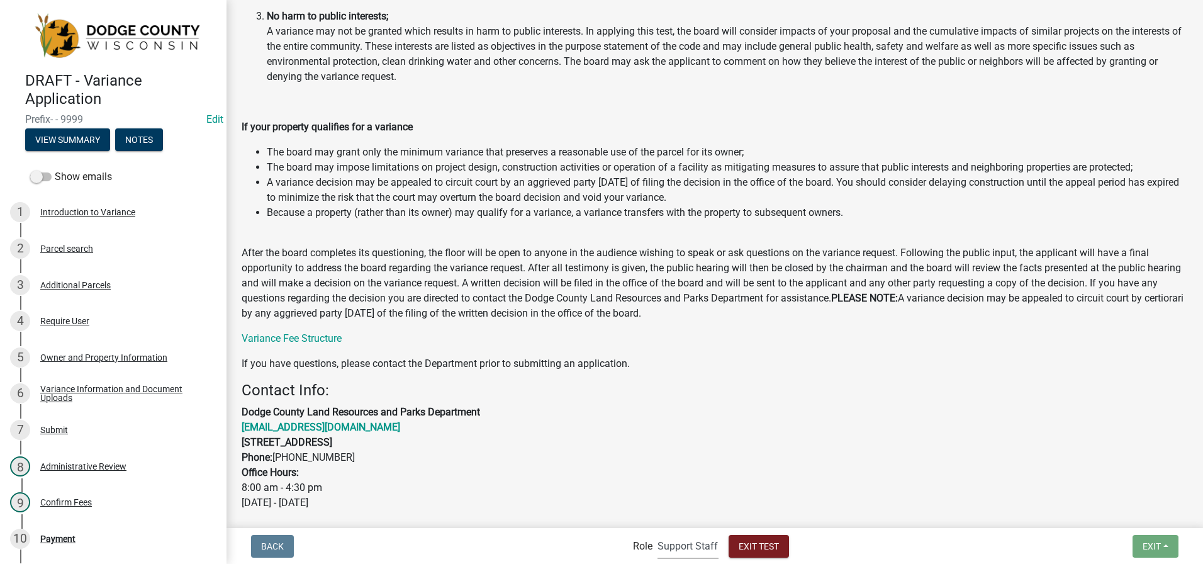
scroll to position [1196, 0]
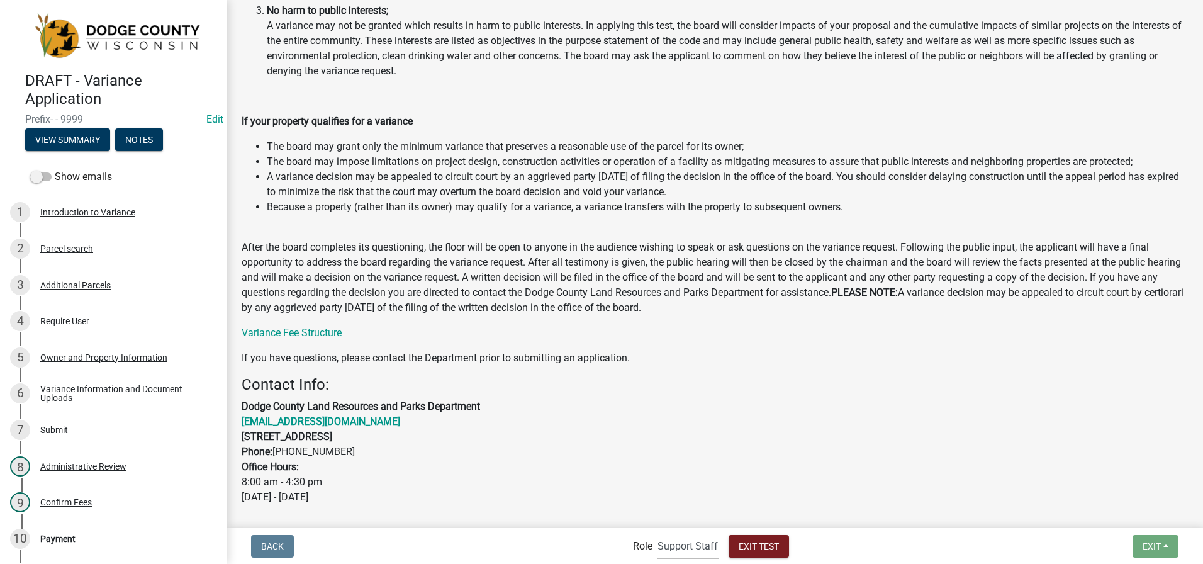
click at [668, 547] on select "Applicant BOA Admin Support Staff BLD Reviewer Admin" at bounding box center [688, 546] width 61 height 26
click at [658, 533] on select "Applicant BOA Admin Support Staff BLD Reviewer Admin" at bounding box center [688, 546] width 61 height 26
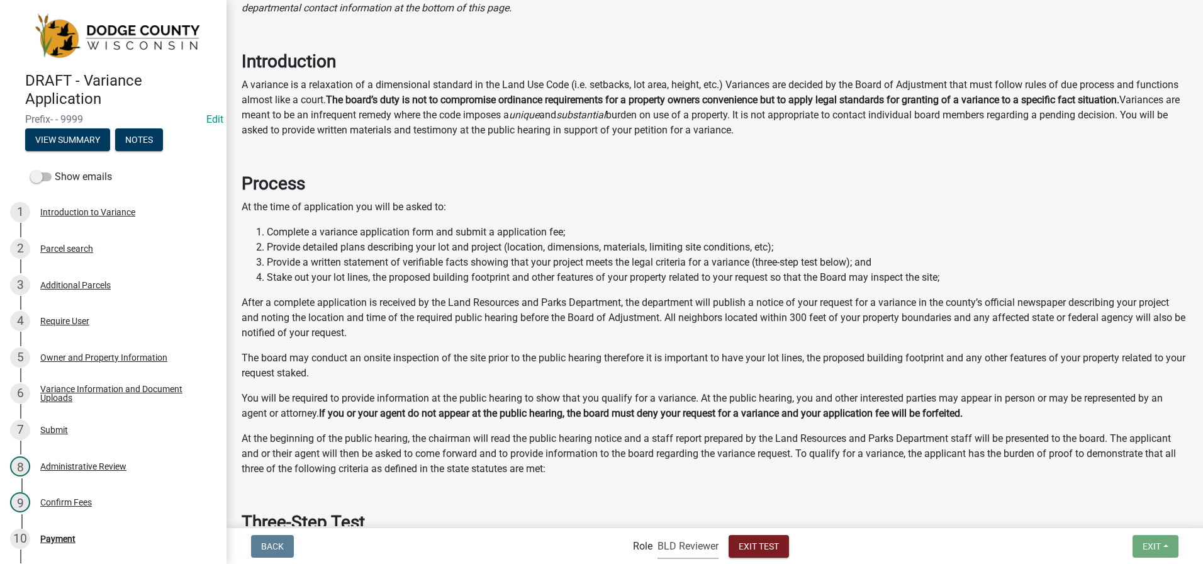
scroll to position [315, 0]
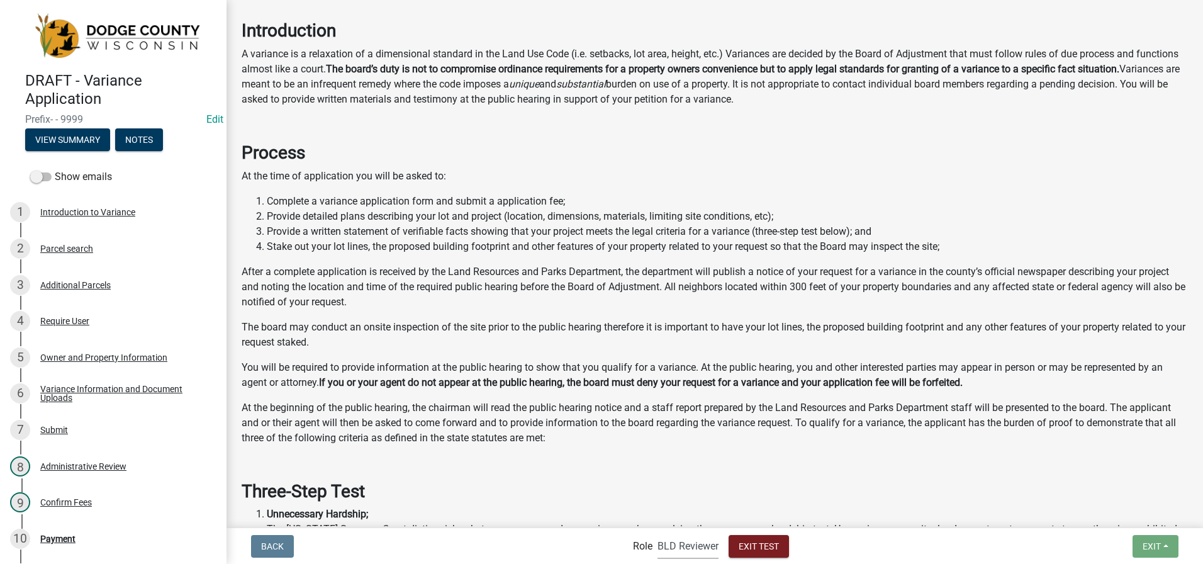
click at [666, 549] on select "Applicant BOA Admin Support Staff BLD Reviewer Admin" at bounding box center [688, 546] width 61 height 26
click at [658, 533] on select "Applicant BOA Admin Support Staff BLD Reviewer Admin" at bounding box center [688, 546] width 61 height 26
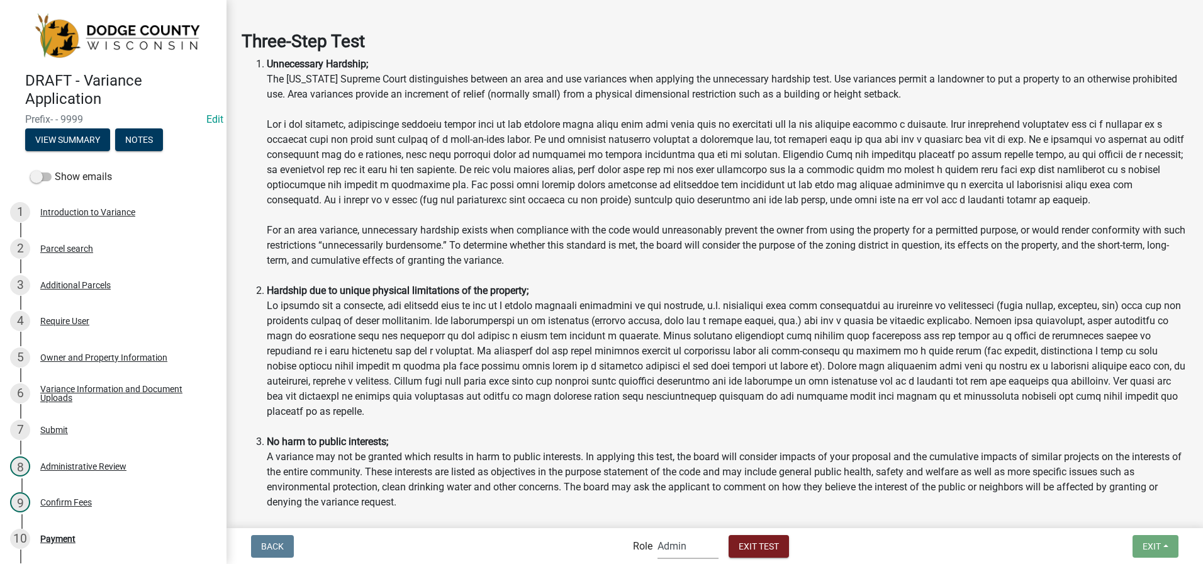
scroll to position [944, 0]
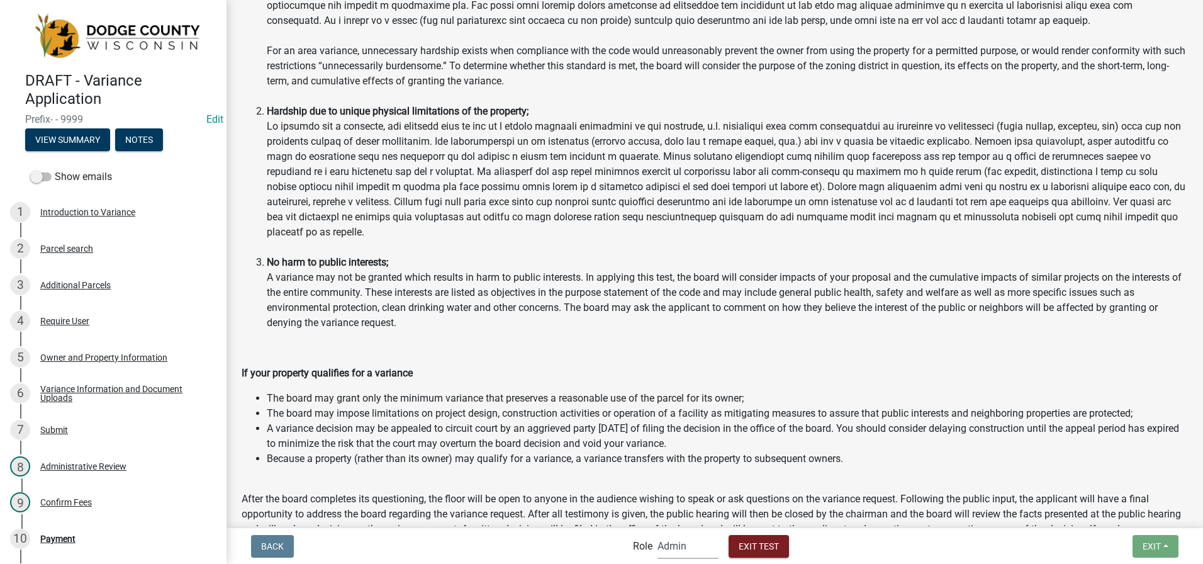
click at [682, 546] on select "Applicant BOA Admin Support Staff BLD Reviewer Admin" at bounding box center [688, 546] width 61 height 26
select select "46f061d0-ca05-4526-87ad-bae6256f3e47"
click at [658, 533] on select "Applicant BOA Admin Support Staff BLD Reviewer Admin" at bounding box center [688, 546] width 61 height 26
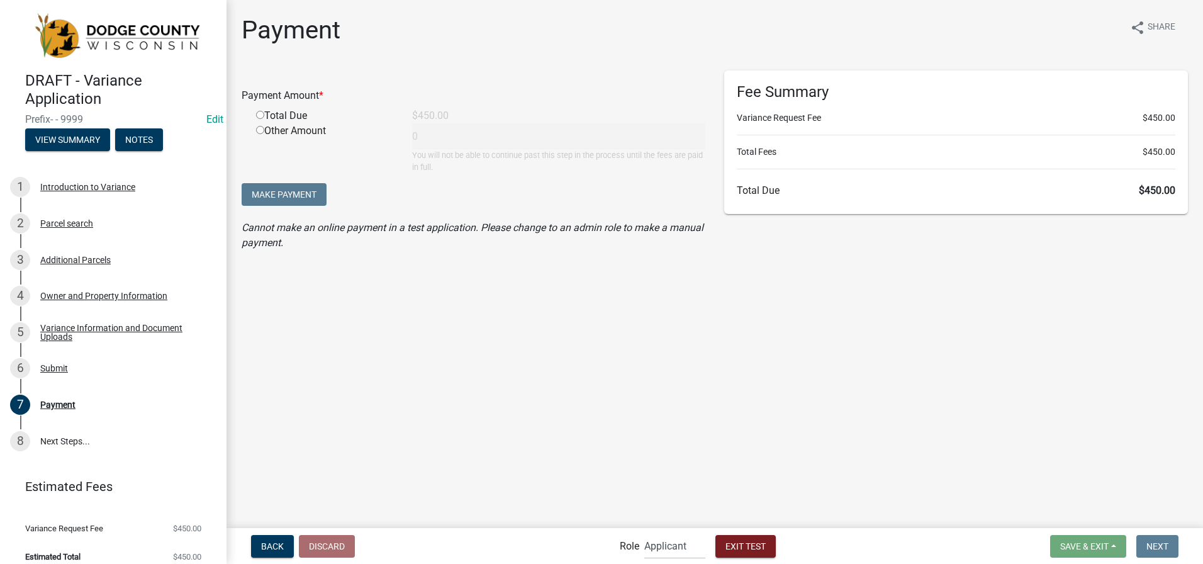
click at [263, 120] on div "Total Due" at bounding box center [325, 115] width 156 height 15
click at [257, 115] on input "radio" at bounding box center [260, 115] width 8 height 8
radio input "true"
type input "450"
click at [651, 543] on select "Applicant BOA Admin Support Staff BLD Reviewer Admin" at bounding box center [674, 546] width 61 height 26
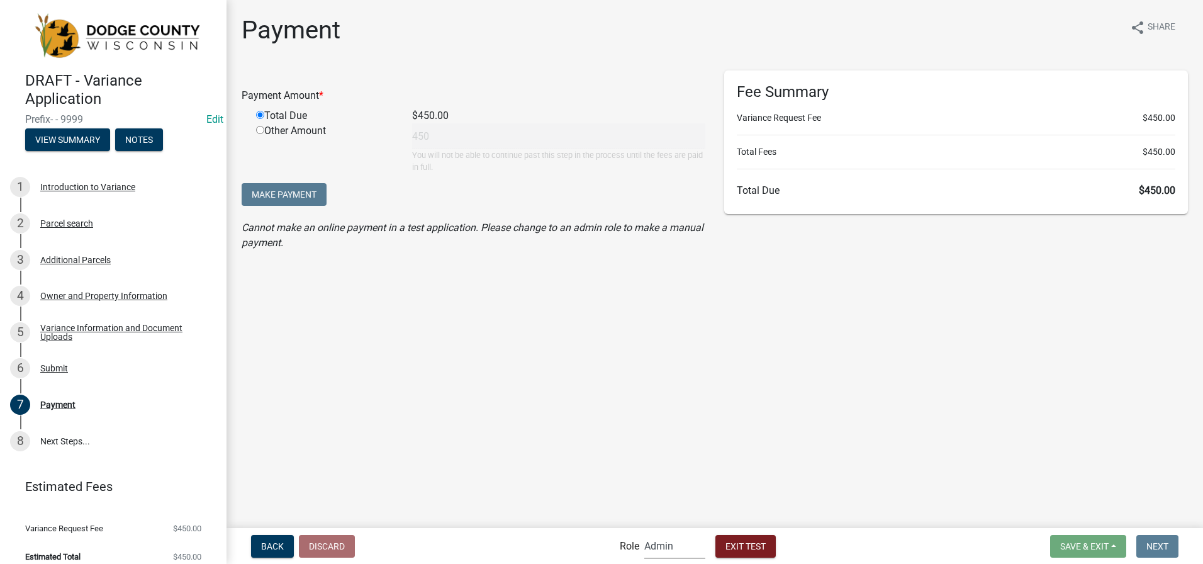
click at [644, 533] on select "Applicant BOA Admin Support Staff BLD Reviewer Admin" at bounding box center [674, 546] width 61 height 26
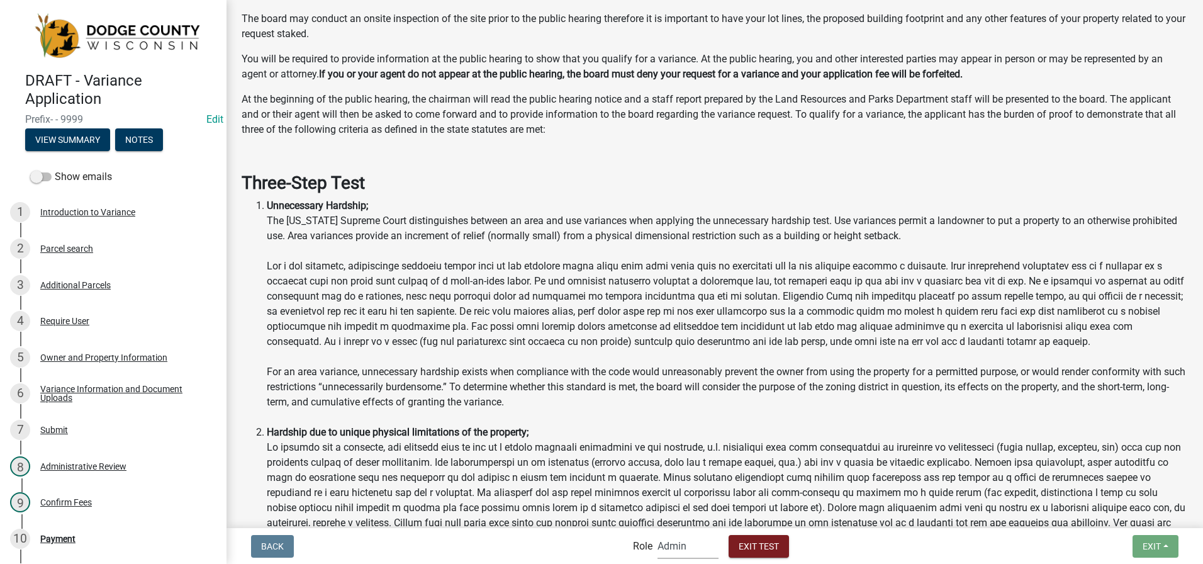
scroll to position [629, 0]
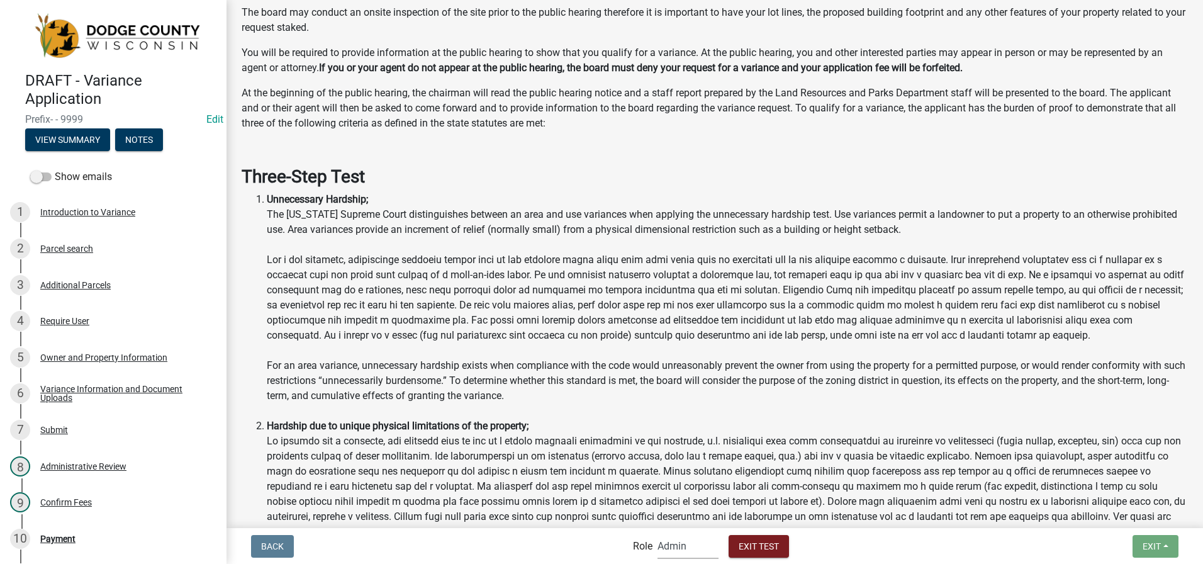
click at [669, 548] on select "Applicant BOA Admin Support Staff BLD Reviewer Admin" at bounding box center [688, 546] width 61 height 26
click at [658, 533] on select "Applicant BOA Admin Support Staff BLD Reviewer Admin" at bounding box center [688, 546] width 61 height 26
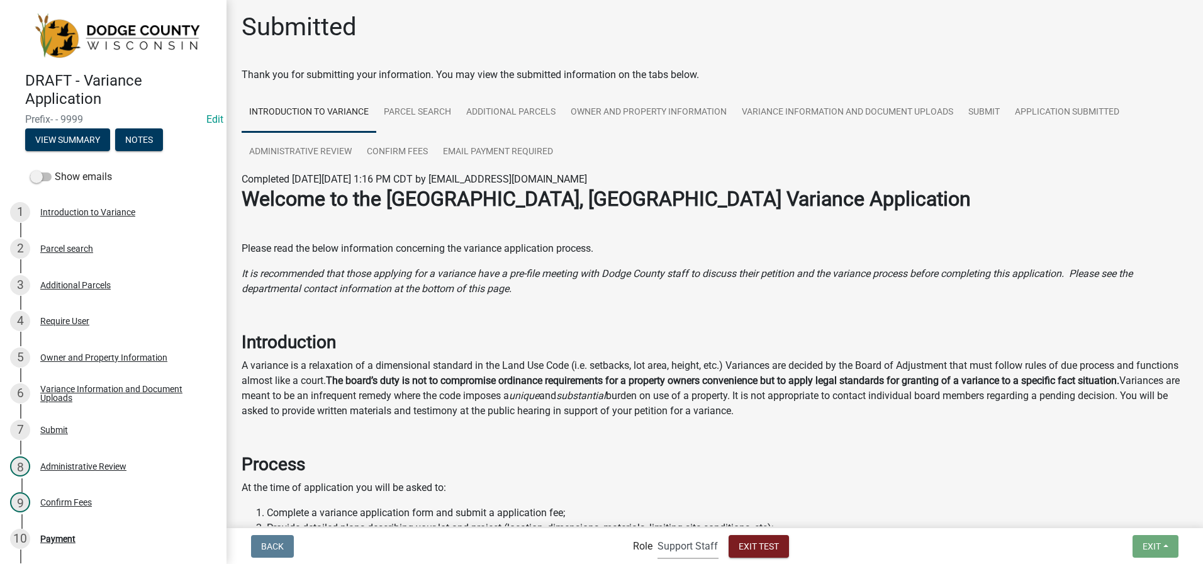
scroll to position [0, 0]
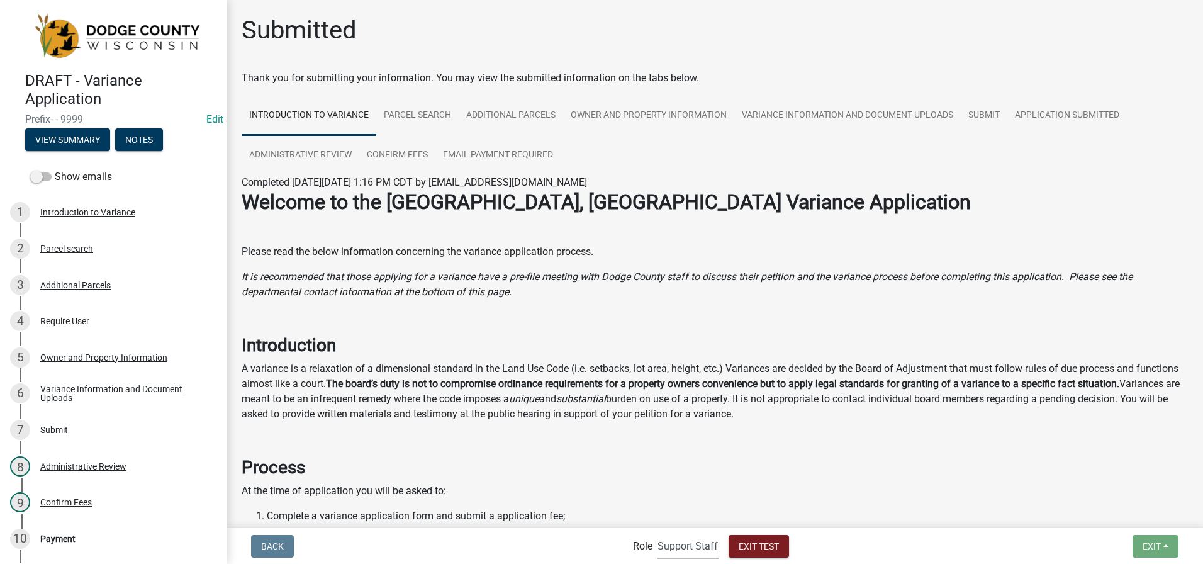
click at [675, 542] on select "Applicant BOA Admin Support Staff BLD Reviewer Admin" at bounding box center [688, 546] width 61 height 26
select select "2c074358-c509-44d9-bba7-1fb74526c0c6"
click at [658, 533] on select "Applicant BOA Admin Support Staff BLD Reviewer Admin" at bounding box center [688, 546] width 61 height 26
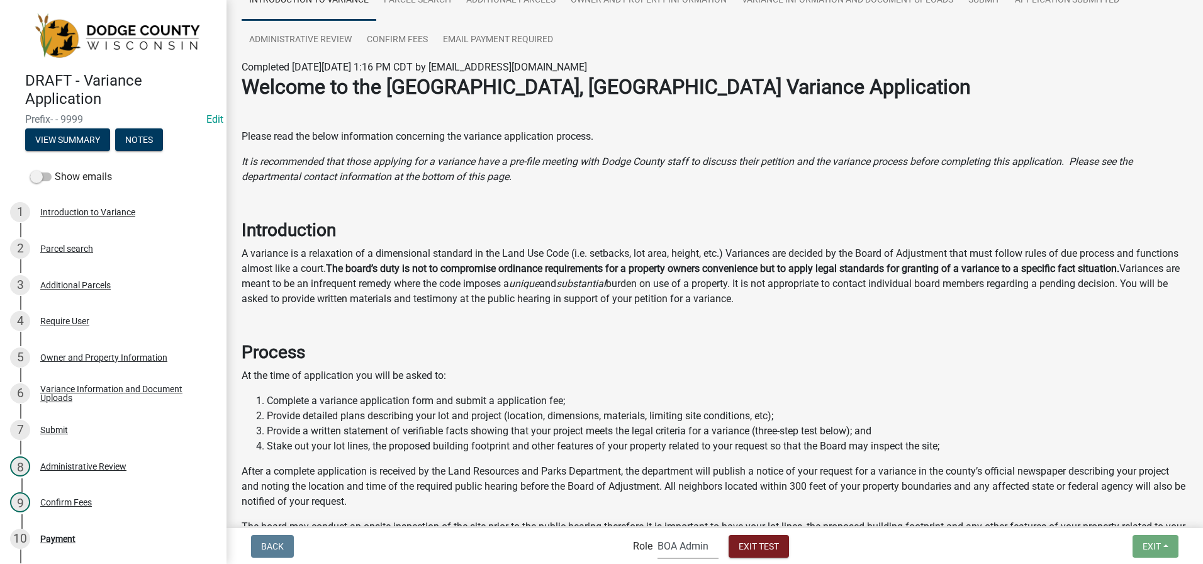
scroll to position [126, 0]
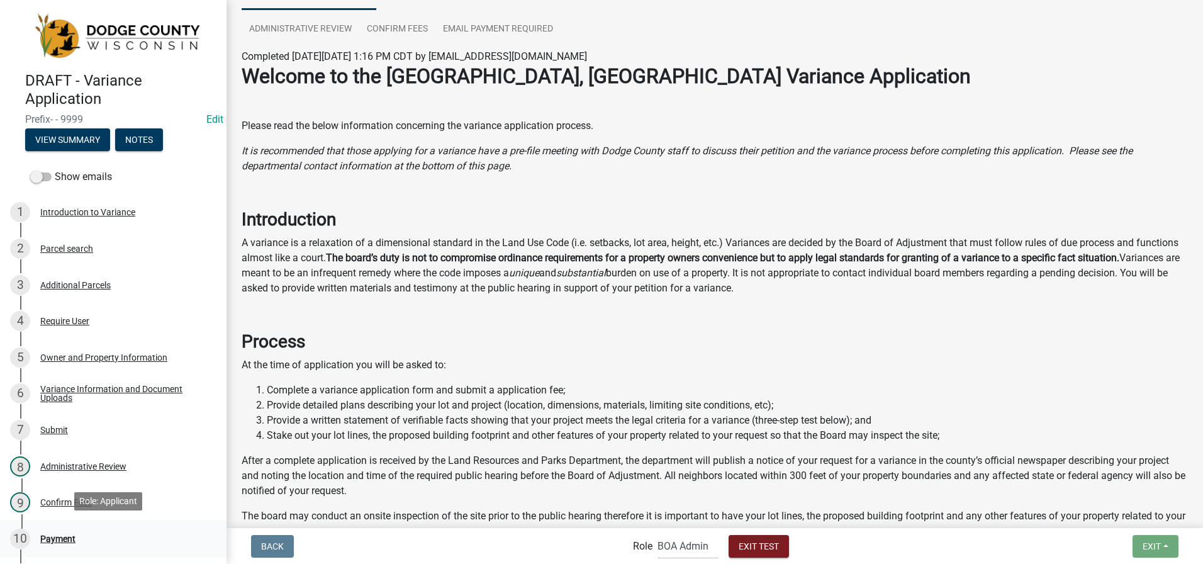
click at [53, 534] on div "Payment" at bounding box center [57, 538] width 35 height 9
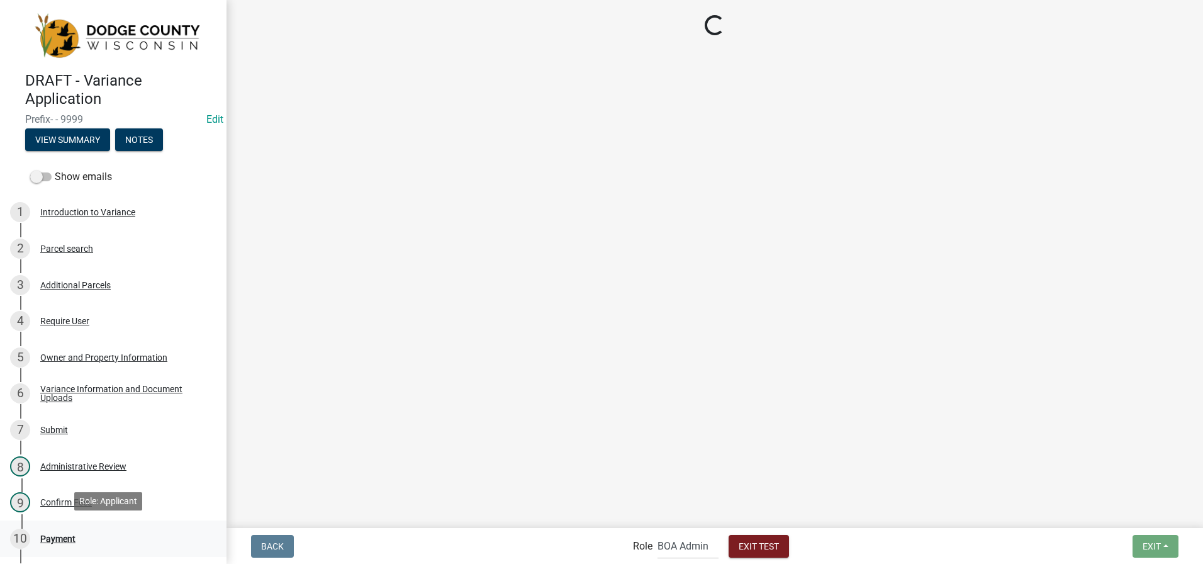
select select "2: 1"
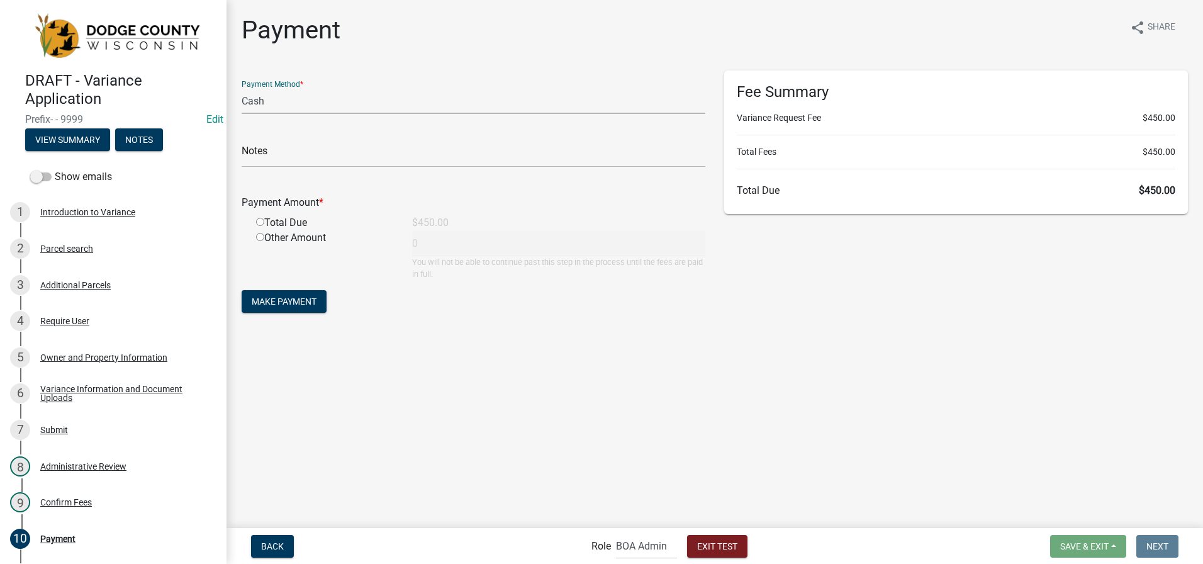
click at [290, 102] on select "Credit Card POS Check Cash" at bounding box center [474, 101] width 464 height 26
click at [286, 102] on select "Credit Card POS Check Cash" at bounding box center [474, 101] width 464 height 26
click at [262, 157] on input "text" at bounding box center [474, 155] width 464 height 26
click at [260, 224] on div "Total Due" at bounding box center [325, 222] width 156 height 15
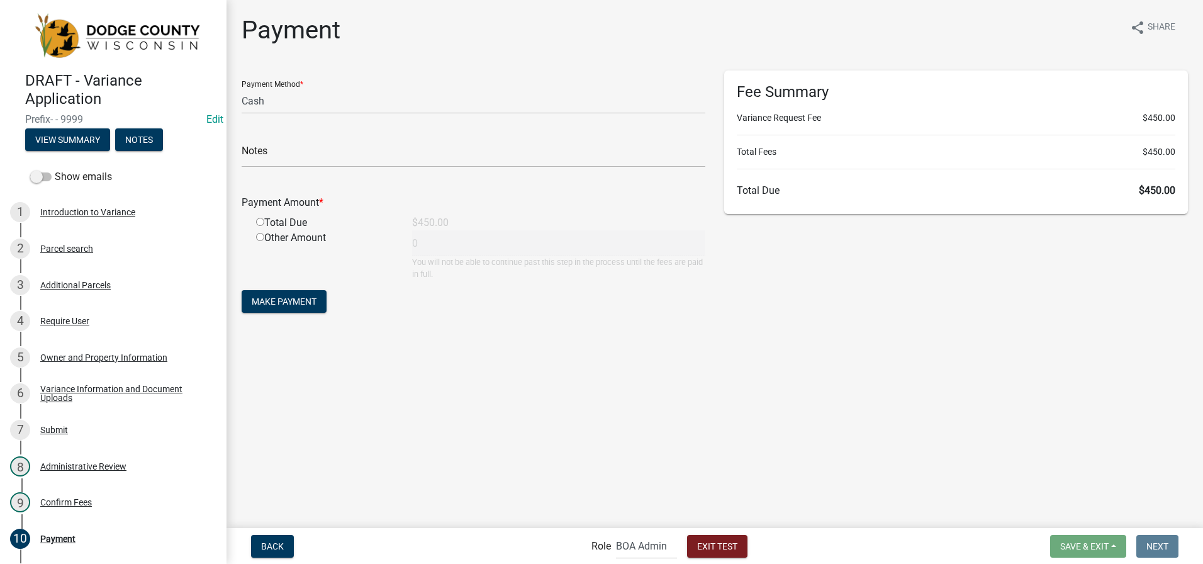
click at [260, 222] on input "radio" at bounding box center [260, 222] width 8 height 8
radio input "true"
type input "450"
click at [274, 296] on span "Make Payment" at bounding box center [284, 301] width 65 height 10
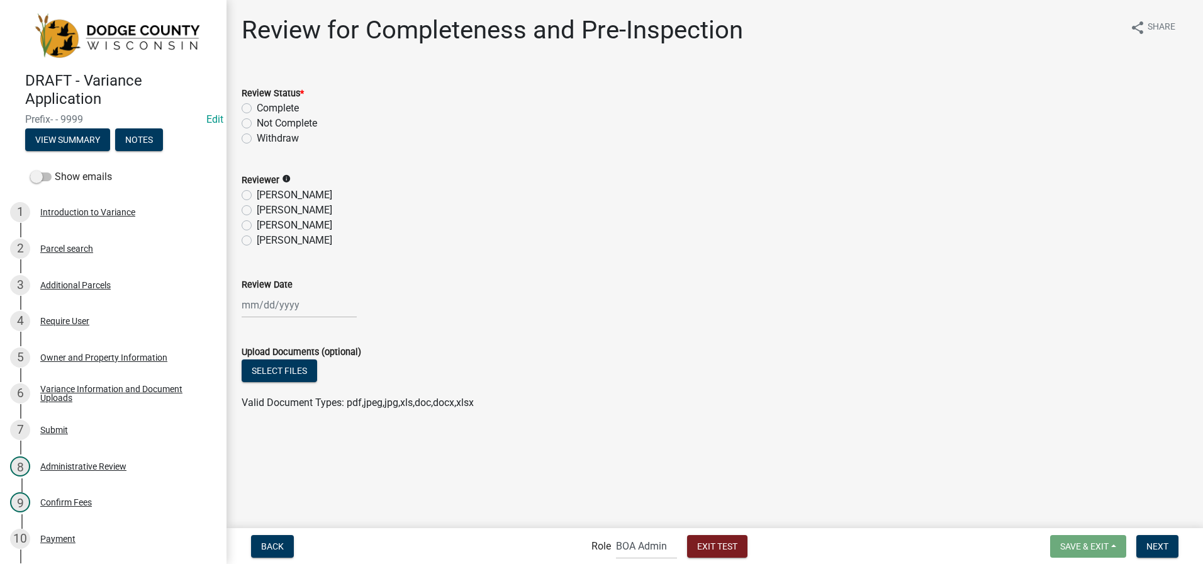
click at [257, 196] on label "[PERSON_NAME]" at bounding box center [295, 195] width 76 height 15
click at [257, 196] on input "[PERSON_NAME]" at bounding box center [261, 192] width 8 height 8
radio input "true"
click at [257, 108] on label "Complete" at bounding box center [278, 108] width 42 height 15
click at [257, 108] on input "Complete" at bounding box center [261, 105] width 8 height 8
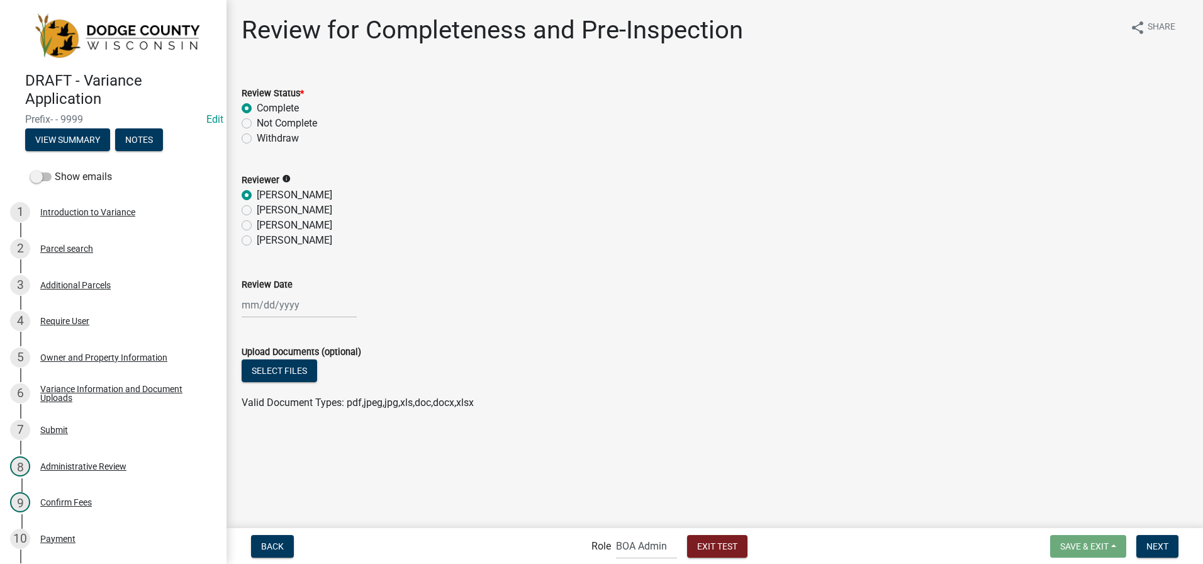
radio input "true"
select select "9"
select select "2025"
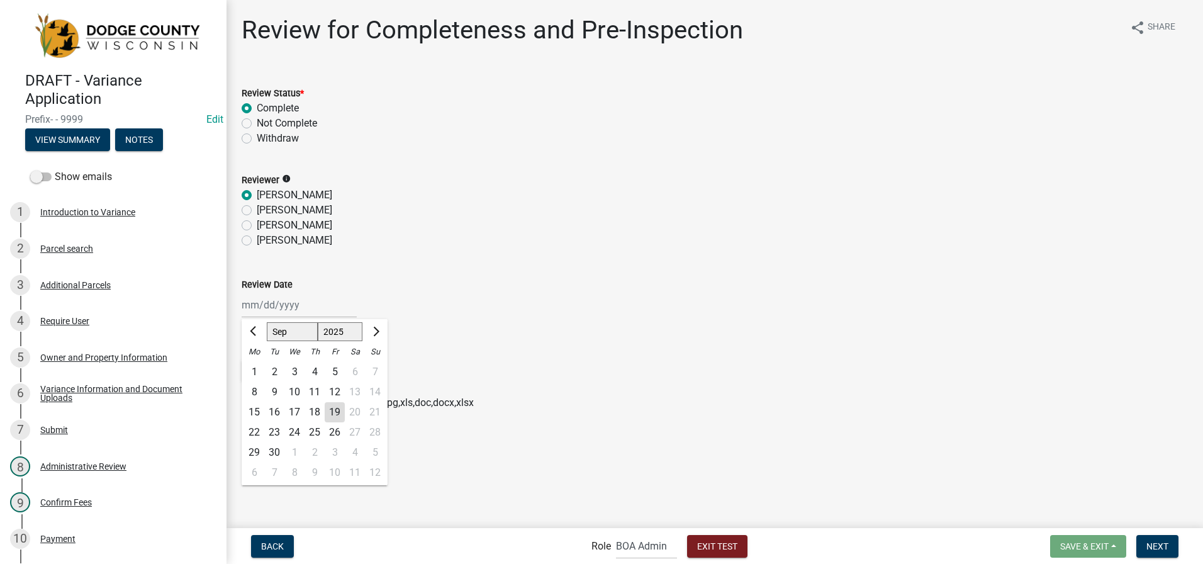
click at [281, 305] on div "[PERSON_NAME] Feb Mar Apr [PERSON_NAME][DATE] Oct Nov [DATE] 1526 1527 1528 152…" at bounding box center [299, 305] width 115 height 26
click at [337, 410] on div "19" at bounding box center [335, 412] width 20 height 20
type input "[DATE]"
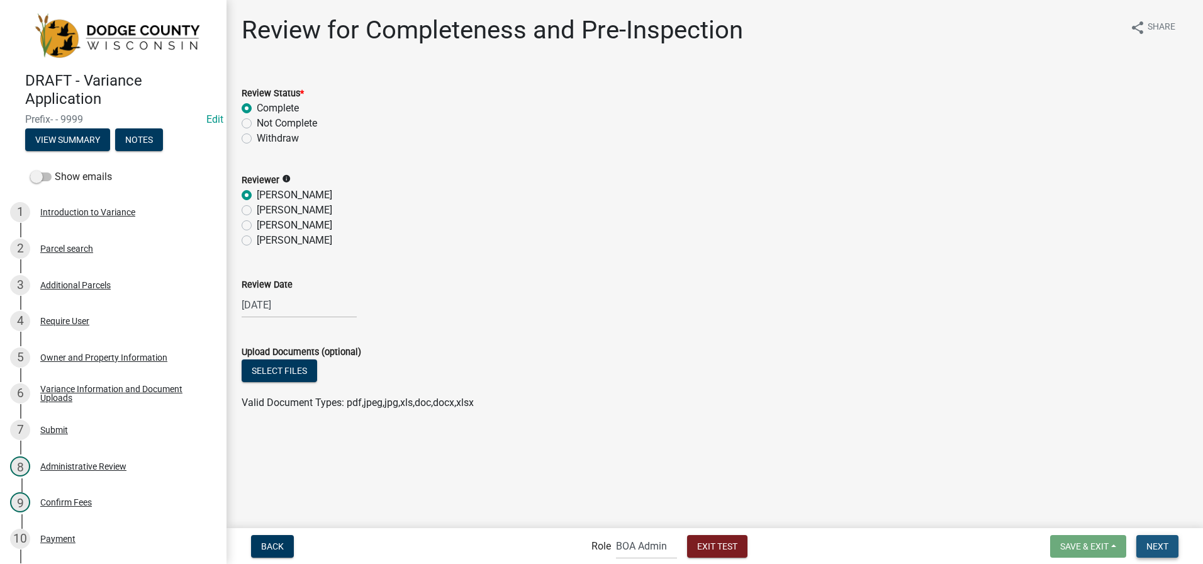
click at [1162, 550] on span "Next" at bounding box center [1158, 546] width 22 height 10
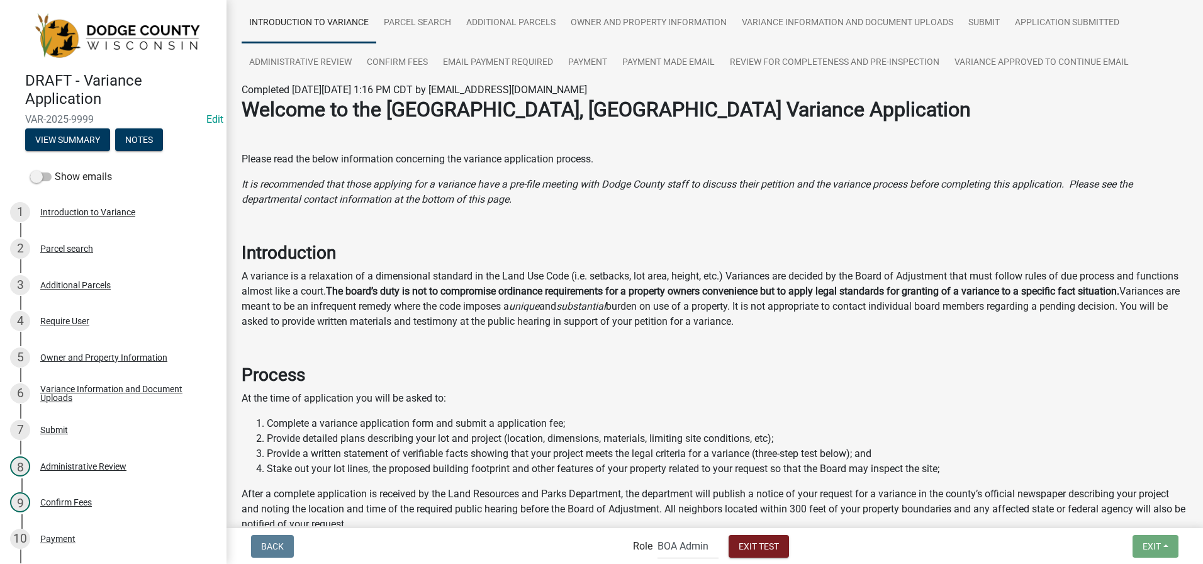
scroll to position [126, 0]
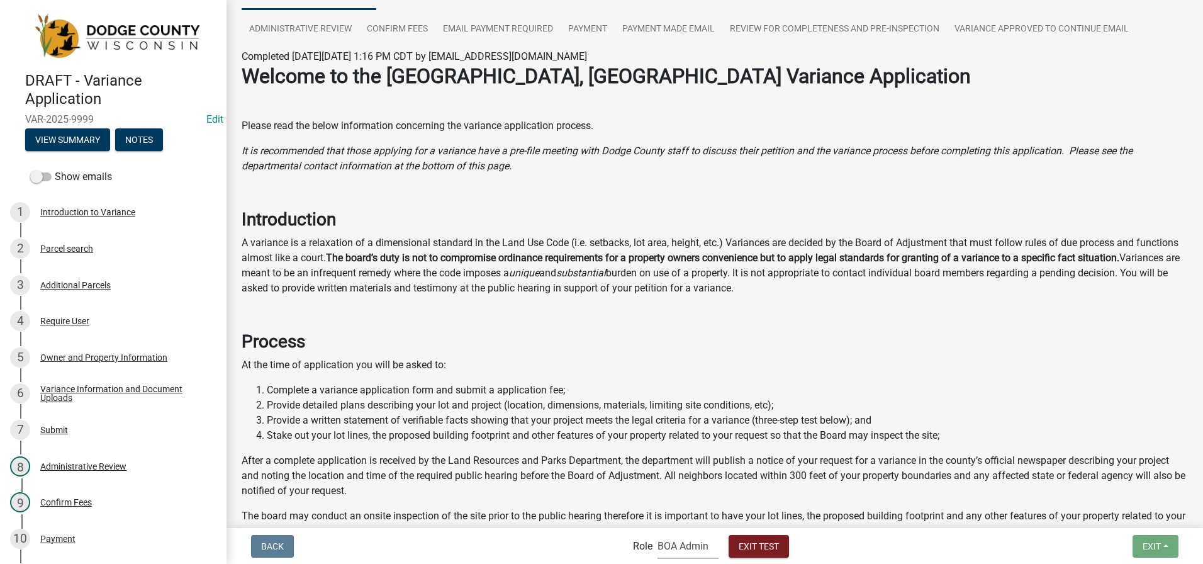
click at [682, 550] on select "Applicant BOA Admin Support Staff BLD Reviewer Admin" at bounding box center [688, 546] width 61 height 26
click at [658, 533] on select "Applicant BOA Admin Support Staff BLD Reviewer Admin" at bounding box center [688, 546] width 61 height 26
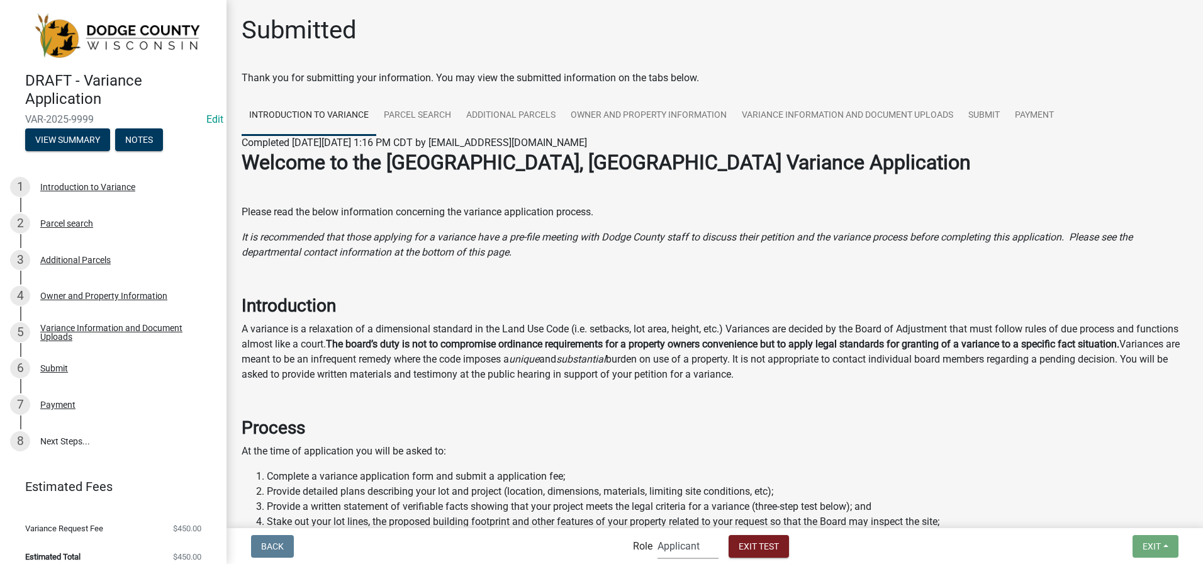
click at [680, 546] on select "Applicant BOA Admin Support Staff BLD Reviewer Admin" at bounding box center [688, 546] width 61 height 26
click at [658, 533] on select "Applicant BOA Admin Support Staff BLD Reviewer Admin" at bounding box center [688, 546] width 61 height 26
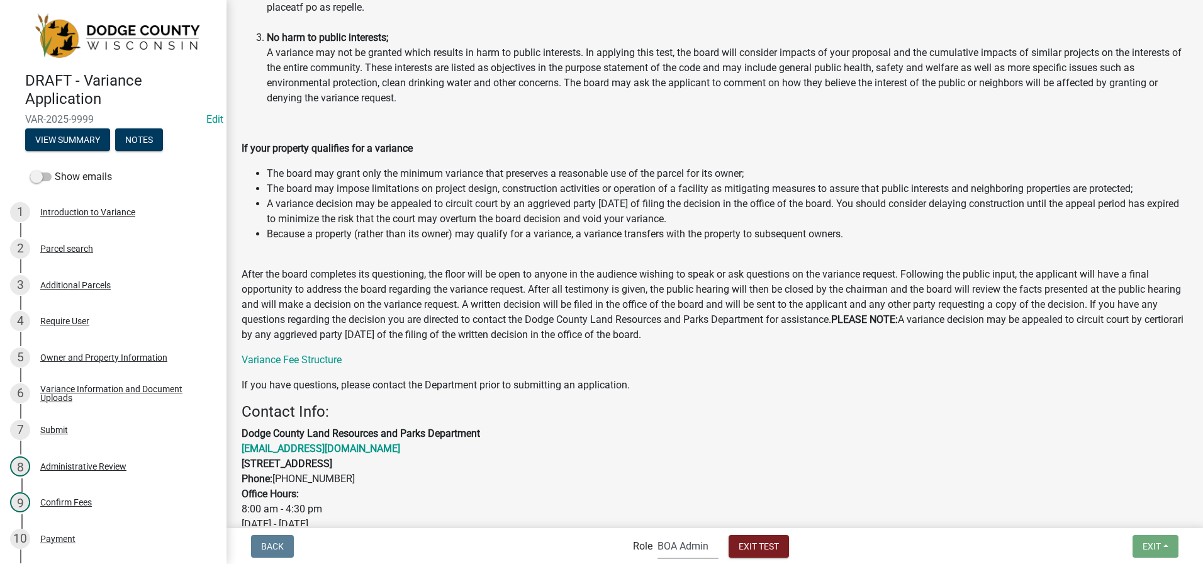
scroll to position [1249, 0]
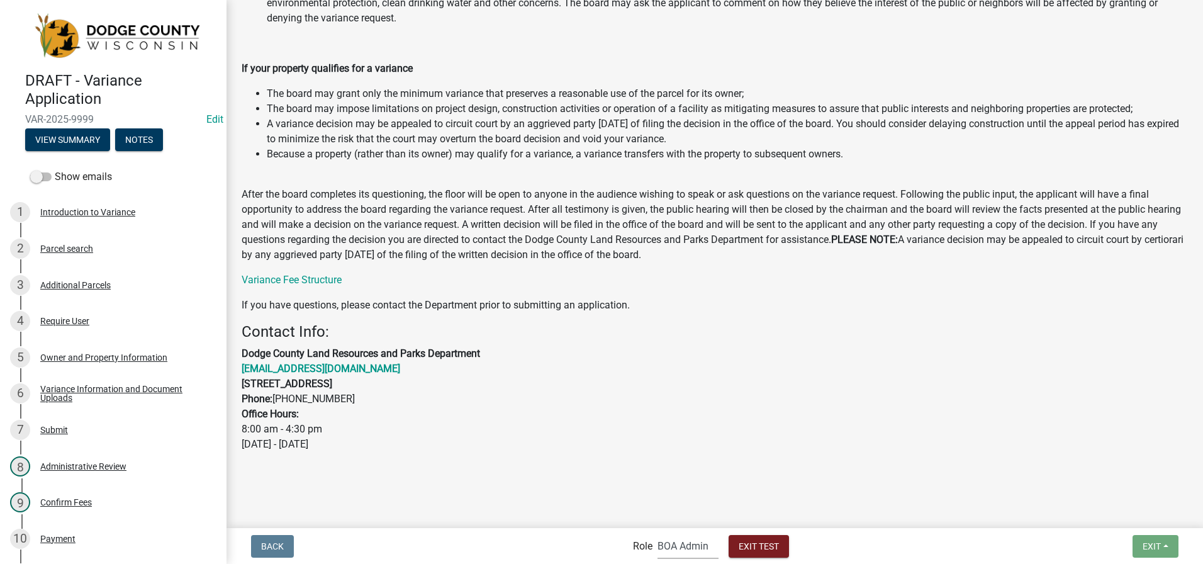
click at [673, 550] on select "Applicant BOA Admin Support Staff BLD Reviewer Admin" at bounding box center [688, 546] width 61 height 26
click at [658, 533] on select "Applicant BOA Admin Support Staff BLD Reviewer Admin" at bounding box center [688, 546] width 61 height 26
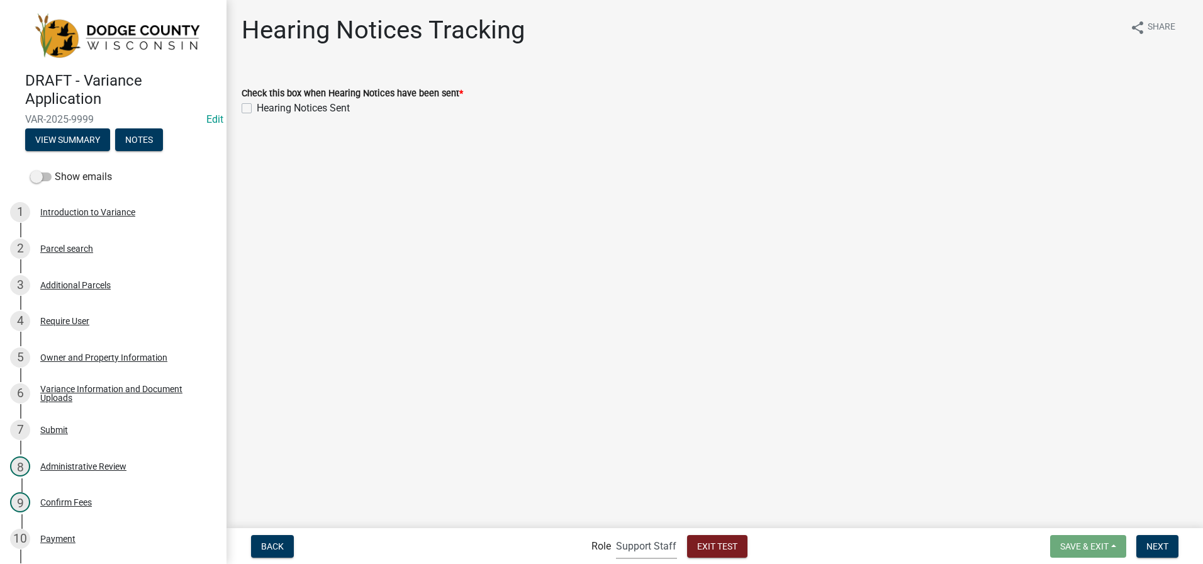
click at [636, 541] on select "Applicant BOA Admin Support Staff BLD Reviewer Admin" at bounding box center [646, 546] width 61 height 26
click at [616, 533] on select "Applicant BOA Admin Support Staff BLD Reviewer Admin" at bounding box center [646, 546] width 61 height 26
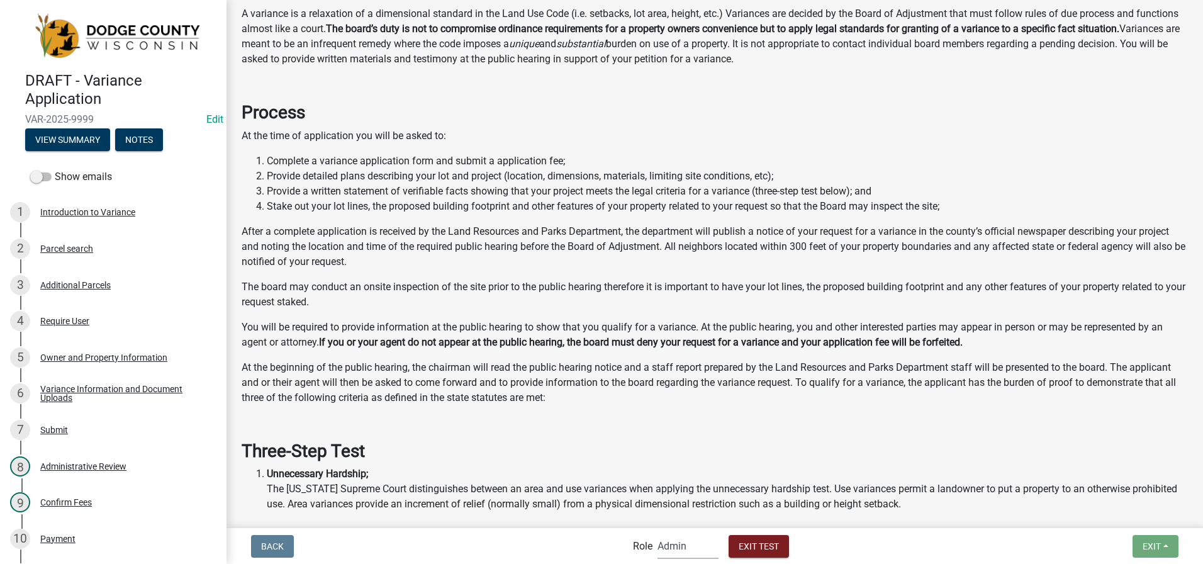
scroll to position [378, 0]
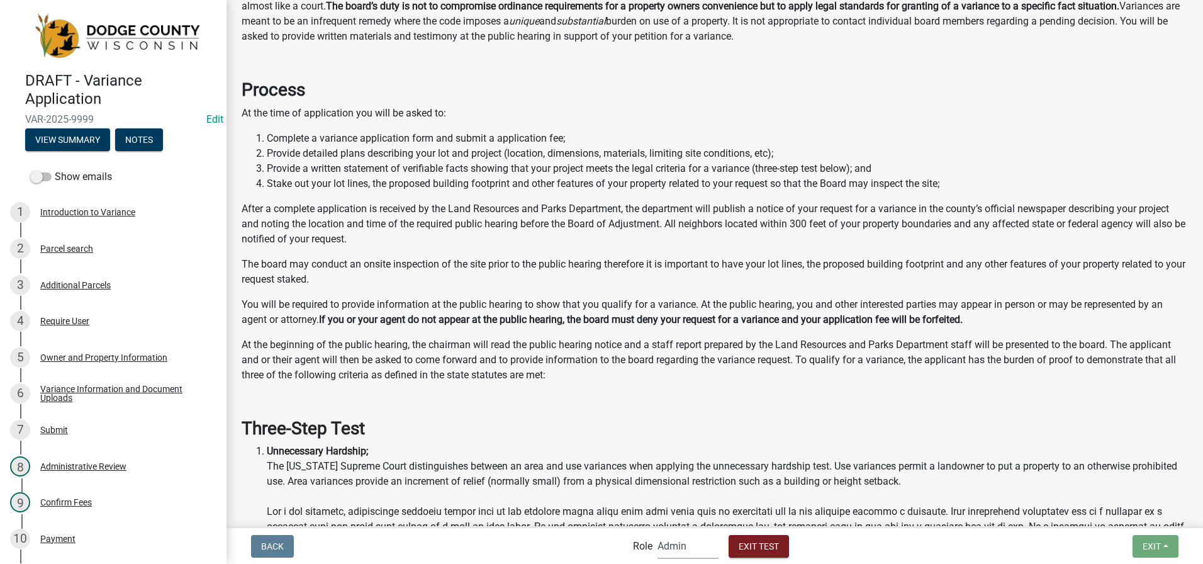
click at [683, 546] on select "Applicant BOA Admin Support Staff BLD Reviewer Admin" at bounding box center [688, 546] width 61 height 26
select select "6aa5d4e9-c1c4-4108-94f4-baa48d4f579f"
click at [658, 533] on select "Applicant BOA Admin Support Staff BLD Reviewer Admin" at bounding box center [688, 546] width 61 height 26
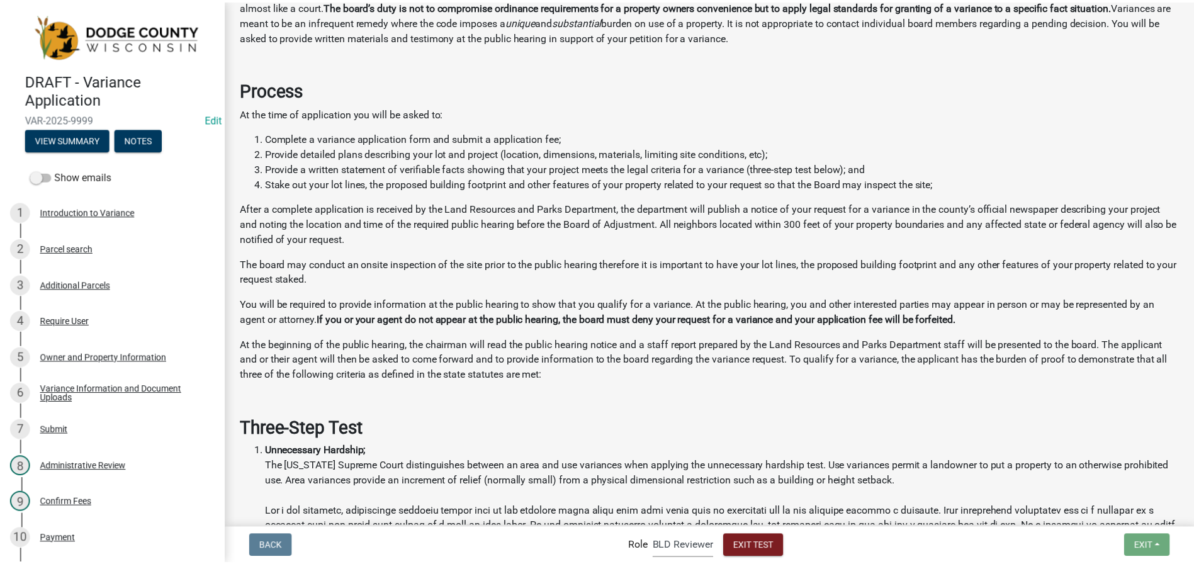
scroll to position [0, 0]
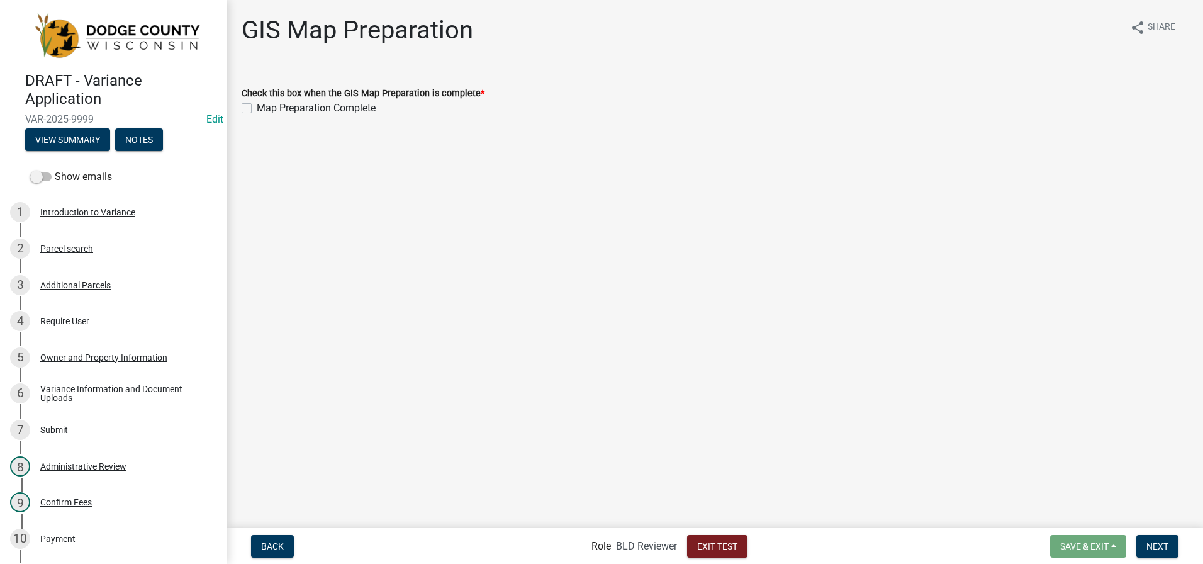
click at [257, 109] on label "Map Preparation Complete" at bounding box center [316, 108] width 119 height 15
click at [257, 109] on input "Map Preparation Complete" at bounding box center [261, 105] width 8 height 8
checkbox input "true"
click at [1160, 544] on span "Next" at bounding box center [1158, 546] width 22 height 10
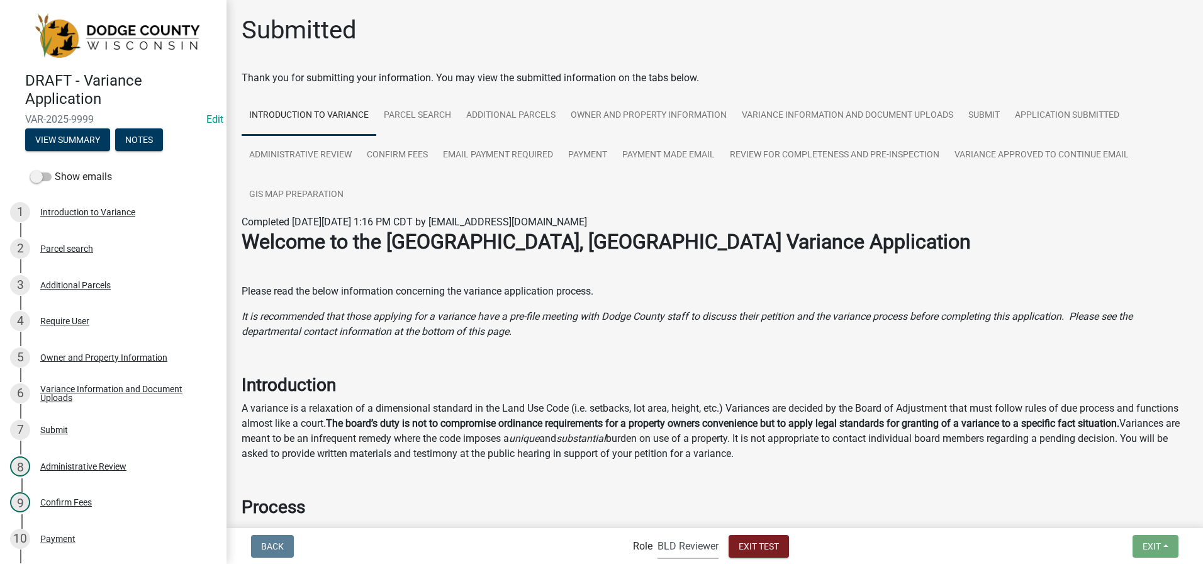
click at [681, 556] on select "Applicant BOA Admin Support Staff BLD Reviewer Admin" at bounding box center [688, 546] width 61 height 26
select select "bacaab95-4761-470e-9b0d-34e4bf51f11a"
click at [658, 533] on select "Applicant BOA Admin Support Staff BLD Reviewer Admin" at bounding box center [688, 546] width 61 height 26
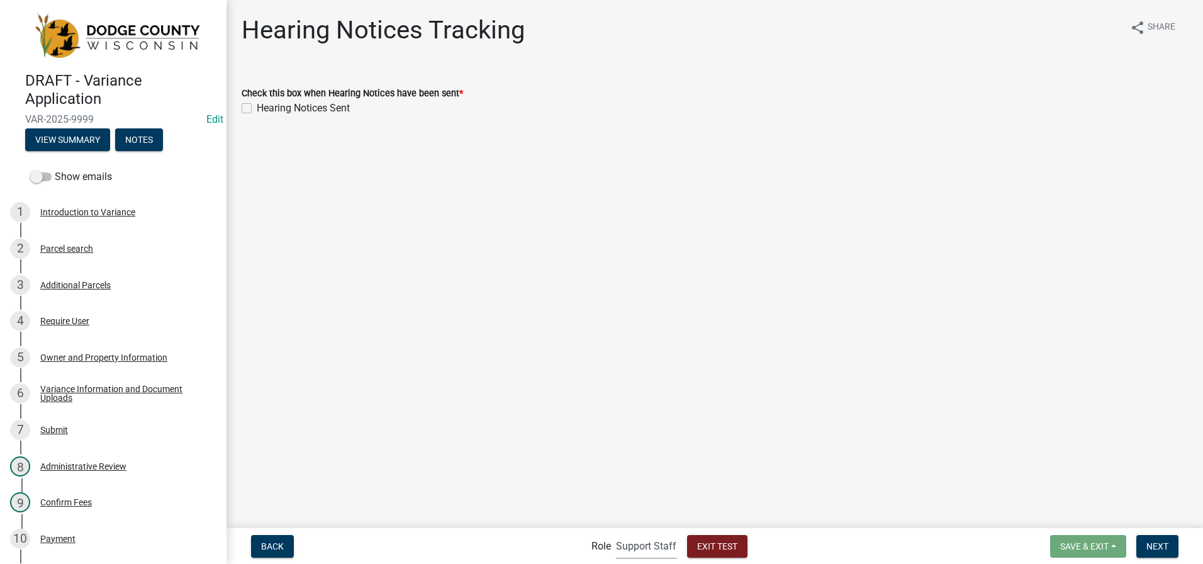
click at [257, 110] on label "Hearing Notices Sent" at bounding box center [303, 108] width 93 height 15
click at [257, 109] on input "Hearing Notices Sent" at bounding box center [261, 105] width 8 height 8
checkbox input "true"
click at [1155, 546] on span "Next" at bounding box center [1158, 546] width 22 height 10
click at [257, 106] on label "All Public Noticing Complete" at bounding box center [320, 108] width 126 height 15
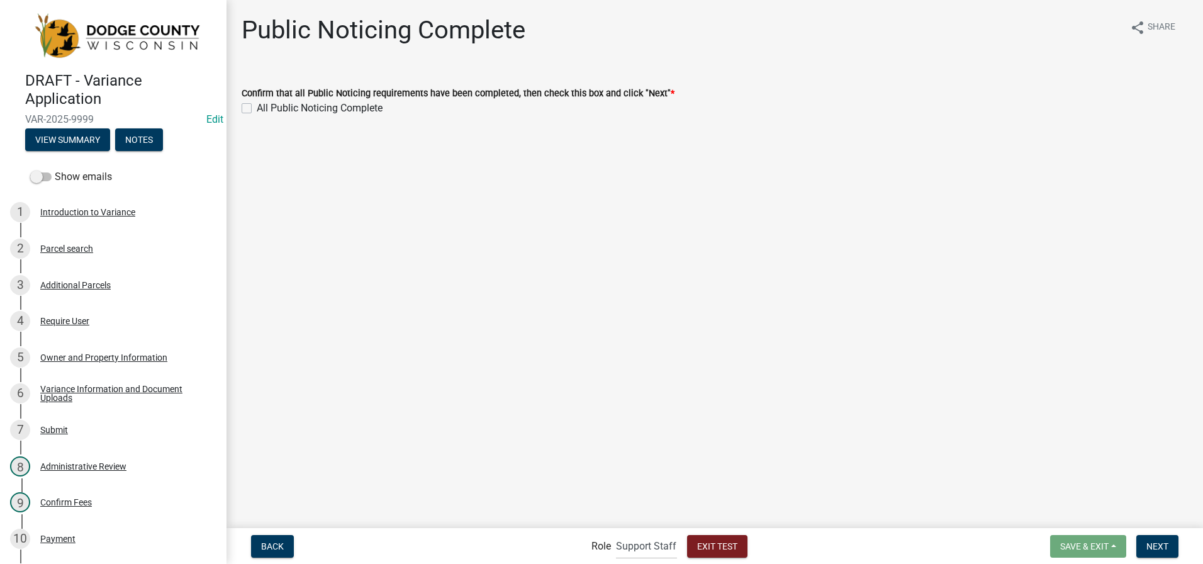
click at [257, 106] on input "All Public Noticing Complete" at bounding box center [261, 105] width 8 height 8
checkbox input "true"
click at [1152, 544] on span "Next" at bounding box center [1158, 546] width 22 height 10
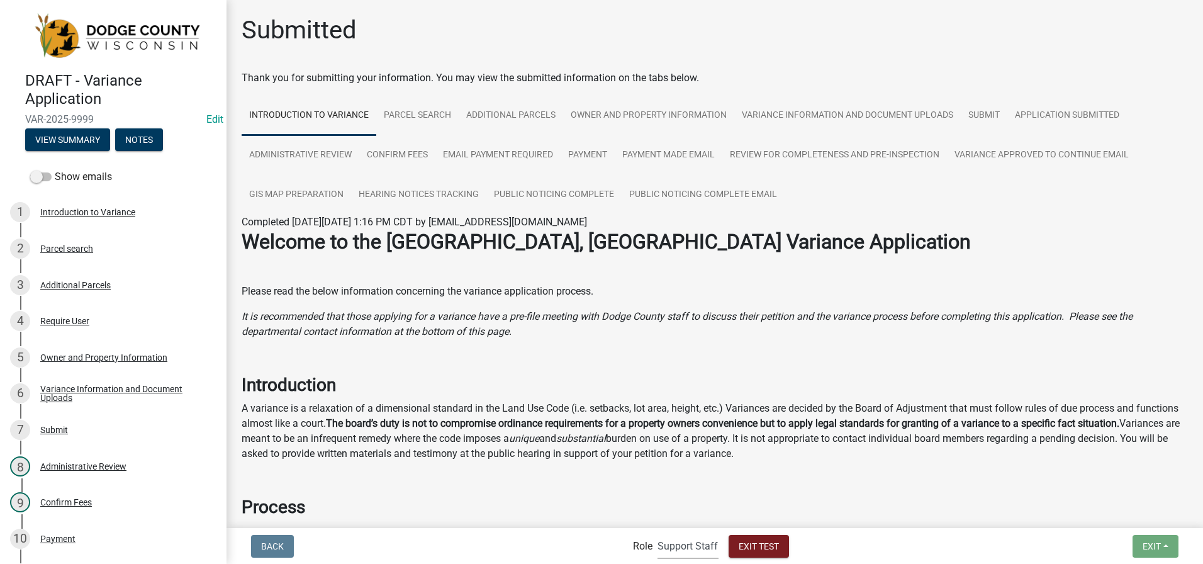
click at [664, 543] on select "Applicant BOA Admin Support Staff BLD Reviewer Admin" at bounding box center [688, 546] width 61 height 26
select select "2c074358-c509-44d9-bba7-1fb74526c0c6"
click at [658, 533] on select "Applicant BOA Admin Support Staff BLD Reviewer Admin" at bounding box center [688, 546] width 61 height 26
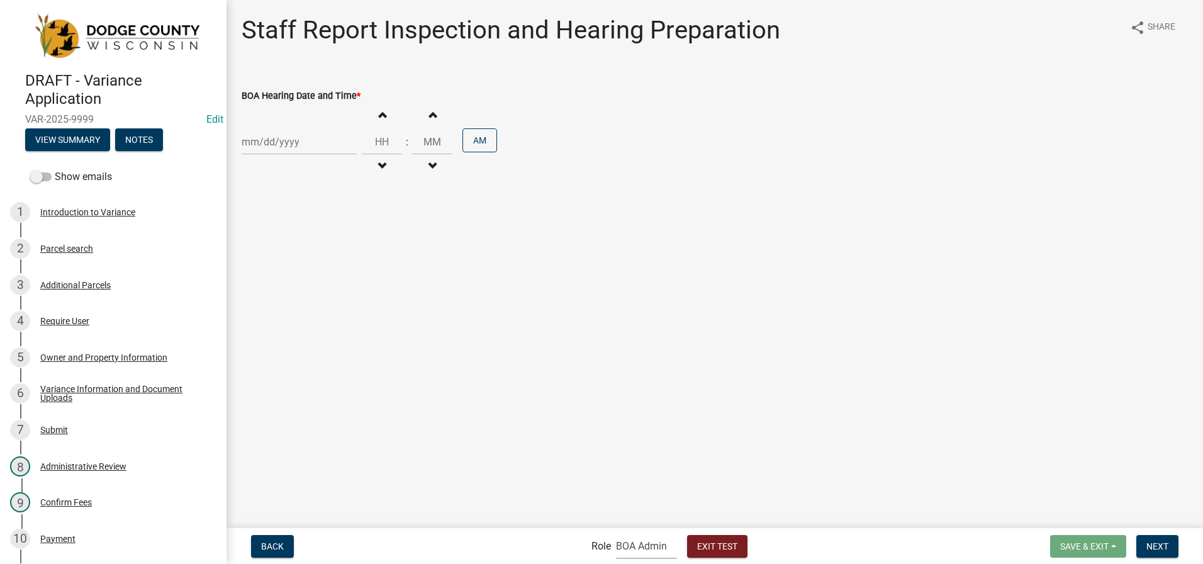
select select "9"
select select "2025"
click at [281, 140] on div "[PERSON_NAME] Feb Mar Apr [PERSON_NAME][DATE] Oct Nov [DATE] 1526 1527 1528 152…" at bounding box center [299, 142] width 115 height 26
click at [378, 163] on button "Next month" at bounding box center [375, 169] width 15 height 20
select select "10"
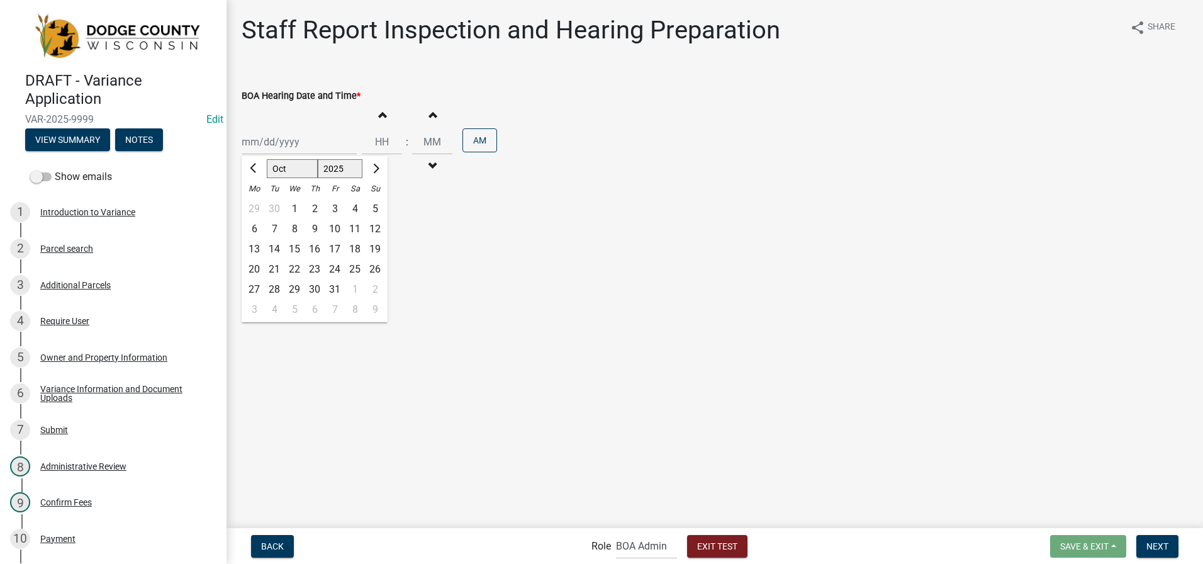
click at [357, 247] on div "18" at bounding box center [355, 249] width 20 height 20
type input "[DATE]"
click at [379, 138] on input "Hours" at bounding box center [382, 142] width 40 height 26
click at [379, 116] on span "button" at bounding box center [382, 115] width 6 height 10
type input "01"
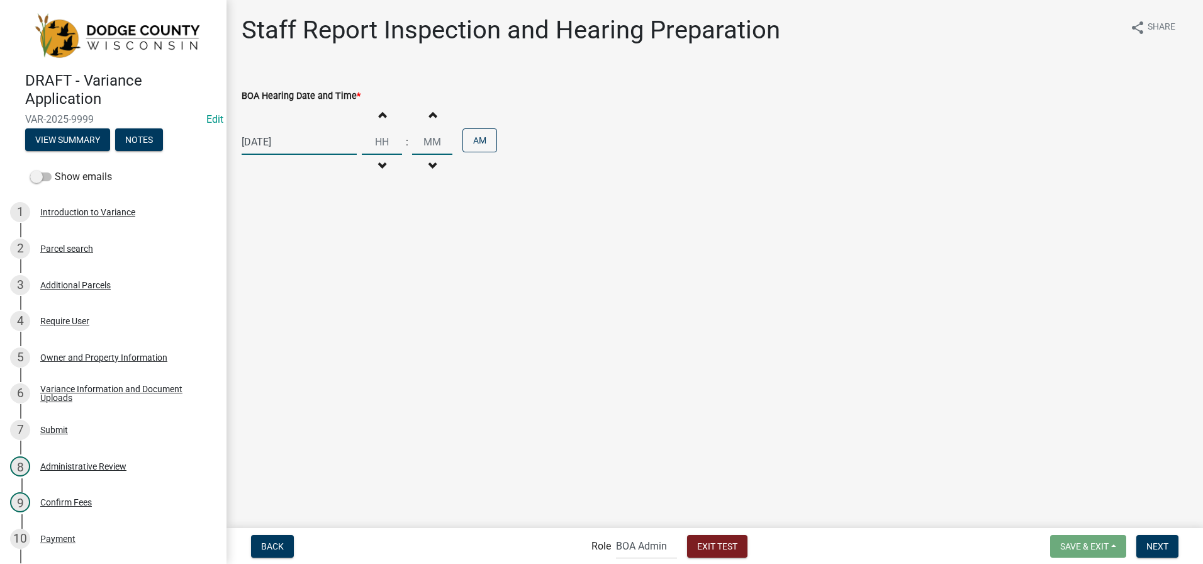
type input "00"
click at [379, 113] on span "button" at bounding box center [382, 115] width 6 height 10
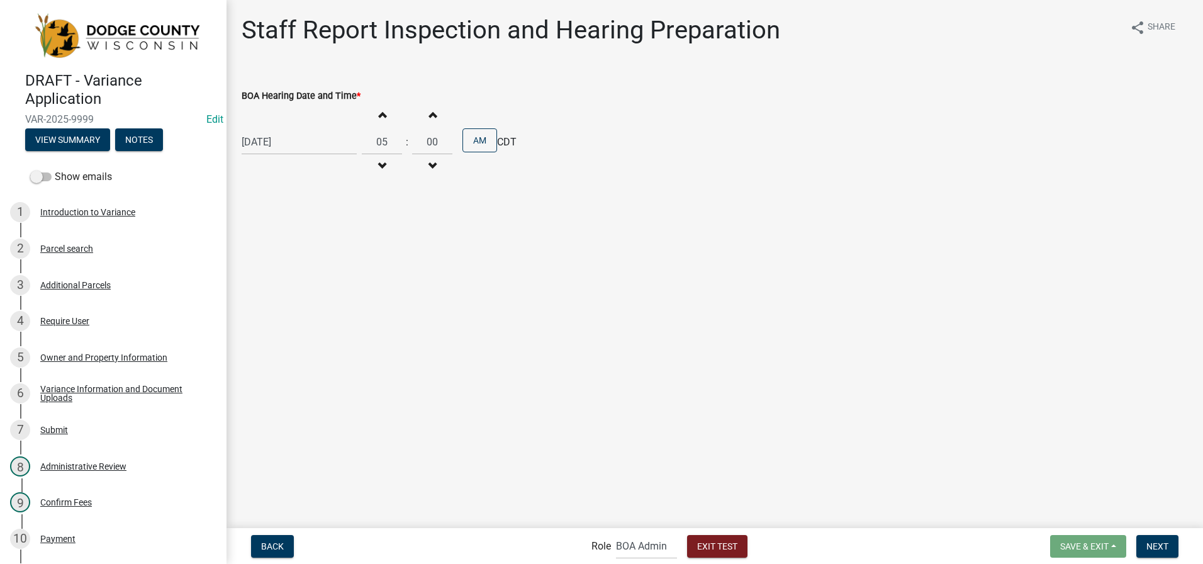
click at [379, 113] on span "button" at bounding box center [382, 115] width 6 height 10
type input "07"
click at [481, 137] on button "AM" at bounding box center [480, 140] width 35 height 24
click at [1156, 544] on span "Next" at bounding box center [1158, 546] width 22 height 10
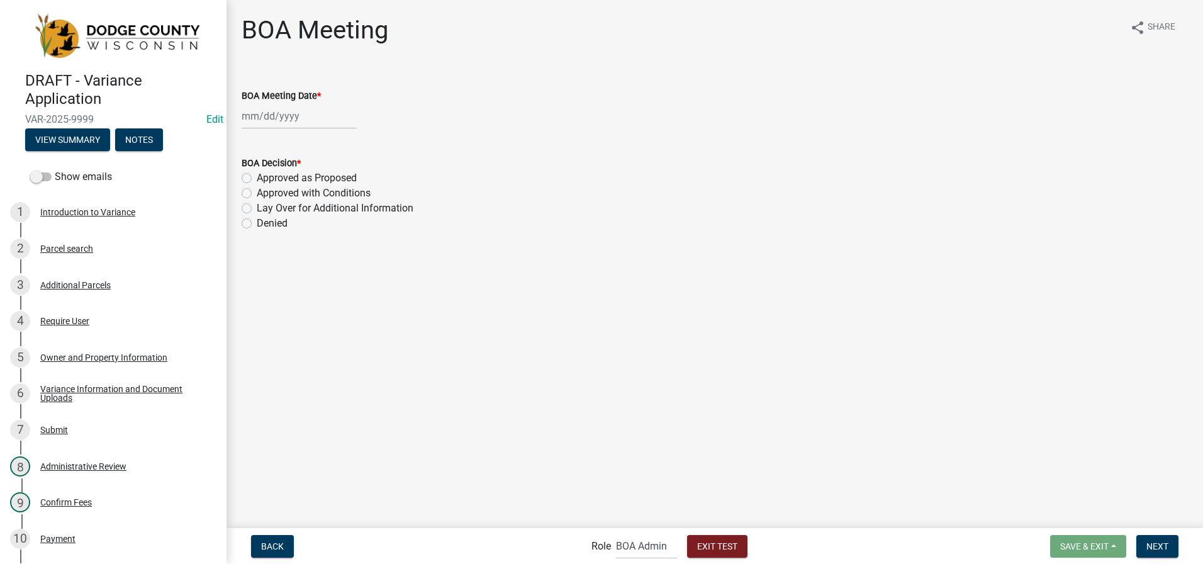
click at [256, 118] on div at bounding box center [299, 116] width 115 height 26
select select "9"
select select "2025"
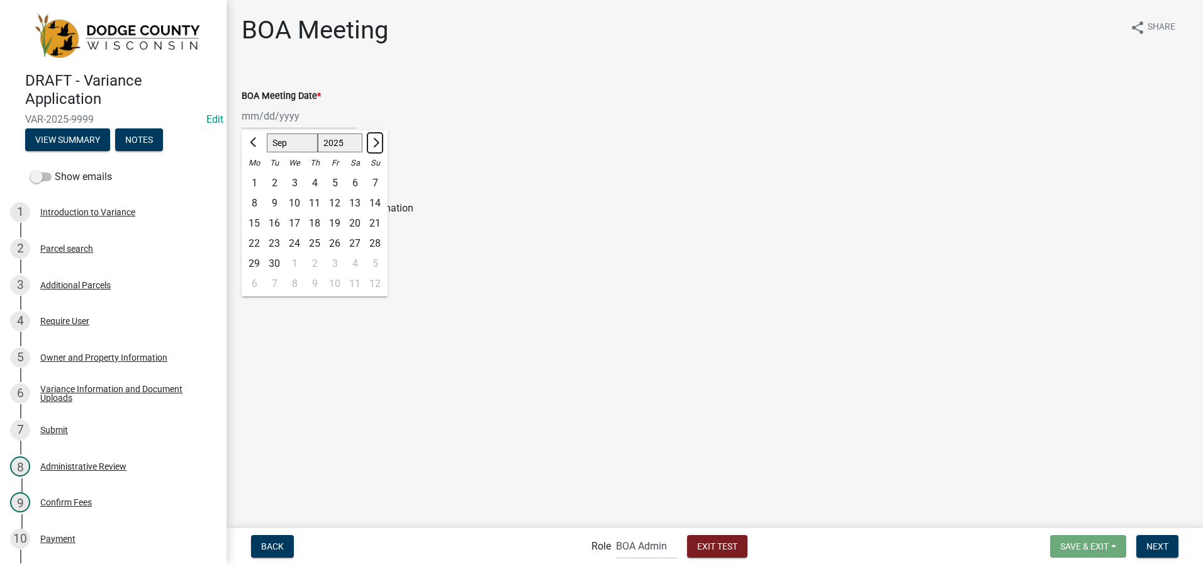
click at [374, 140] on span "Next month" at bounding box center [374, 142] width 9 height 9
select select "10"
click at [355, 222] on div "18" at bounding box center [355, 223] width 20 height 20
type input "[DATE]"
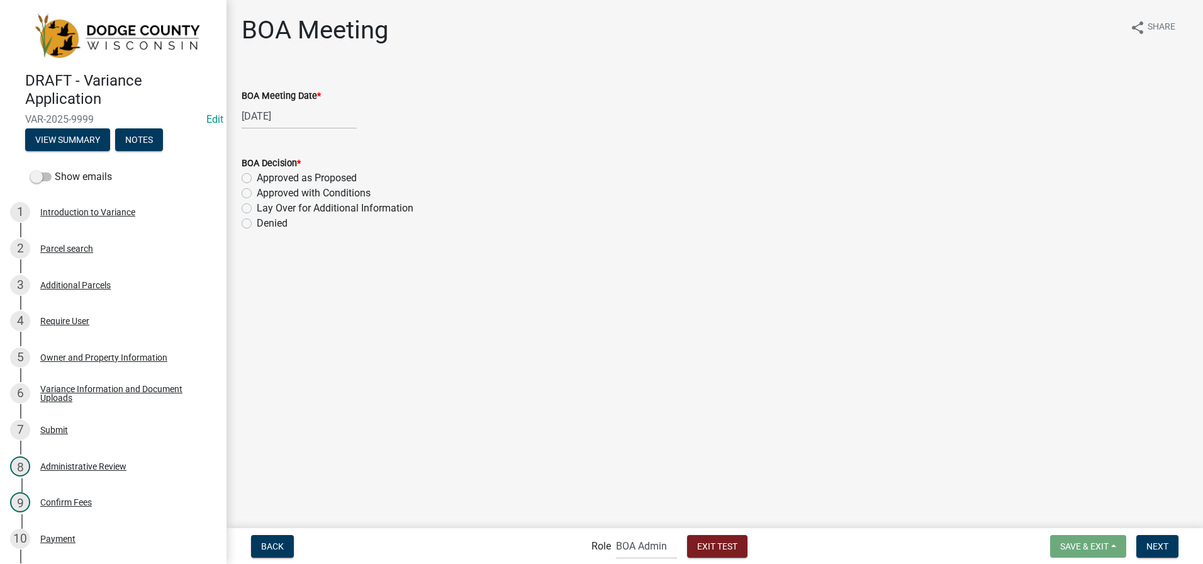
click at [257, 191] on label "Approved with Conditions" at bounding box center [314, 193] width 114 height 15
click at [257, 191] on input "Approved with Conditions" at bounding box center [261, 190] width 8 height 8
radio input "true"
click at [1162, 545] on span "Next" at bounding box center [1158, 546] width 22 height 10
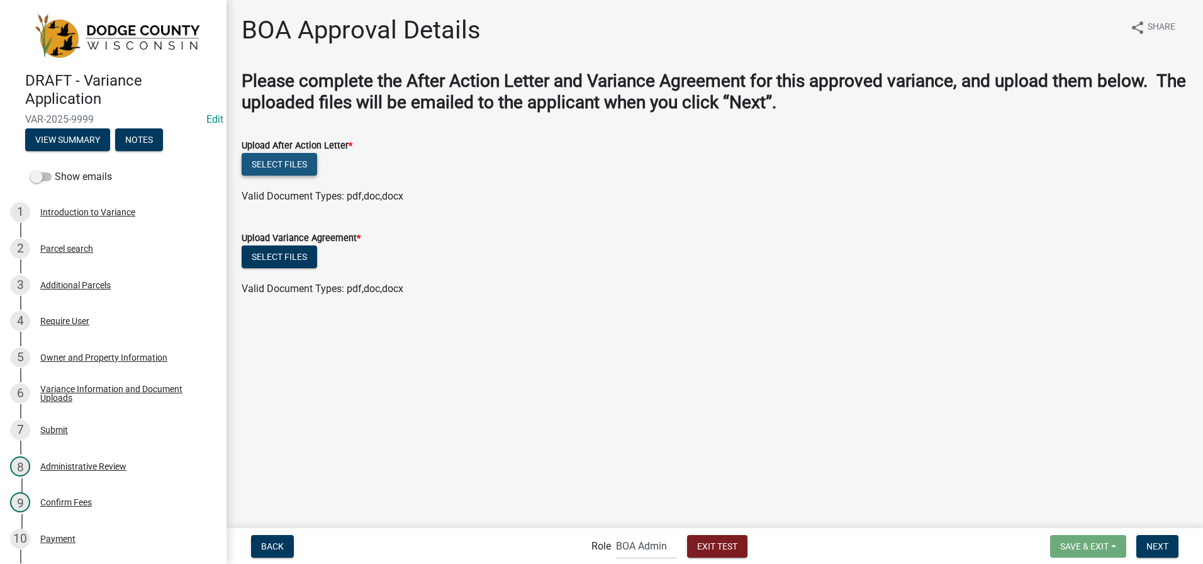
click at [286, 166] on button "Select files" at bounding box center [280, 164] width 76 height 23
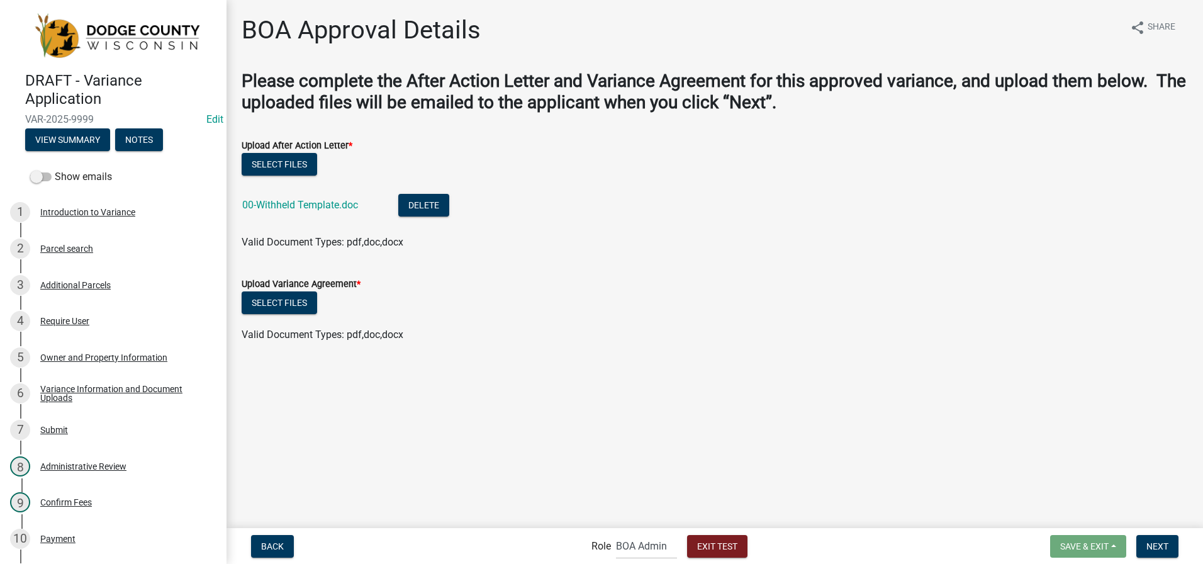
click at [293, 316] on div "Select files" at bounding box center [715, 304] width 947 height 26
click at [295, 305] on button "Select files" at bounding box center [280, 302] width 76 height 23
click at [1168, 548] on span "Next" at bounding box center [1158, 546] width 22 height 10
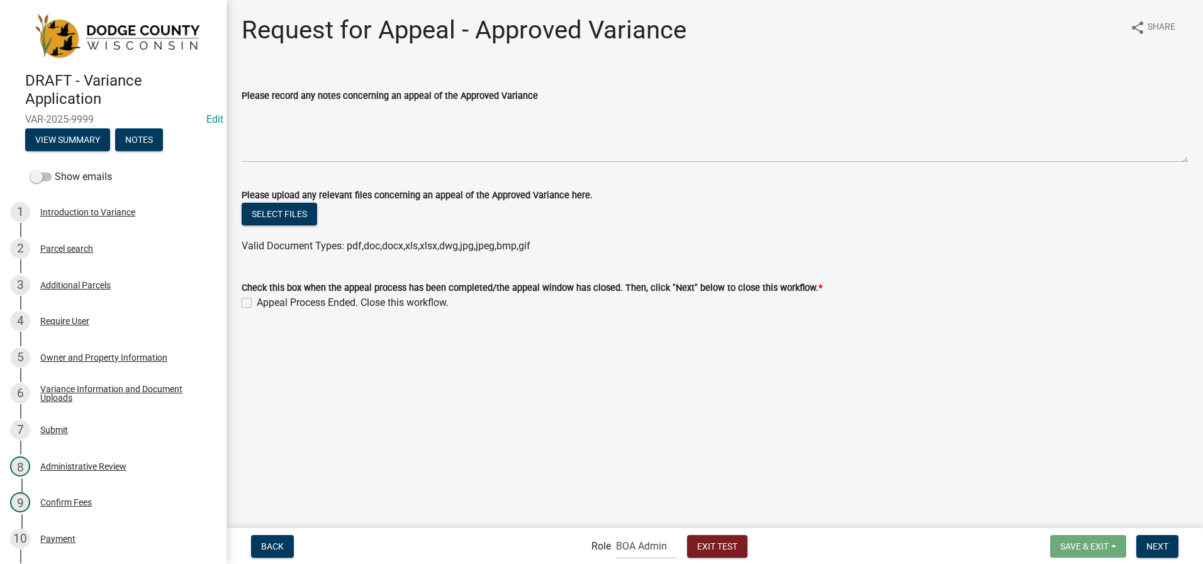
click at [257, 303] on label "Appeal Process Ended. Close this workflow." at bounding box center [353, 302] width 192 height 15
click at [257, 303] on input "Appeal Process Ended. Close this workflow." at bounding box center [261, 299] width 8 height 8
checkbox input "true"
click at [1161, 546] on span "Next" at bounding box center [1158, 546] width 22 height 10
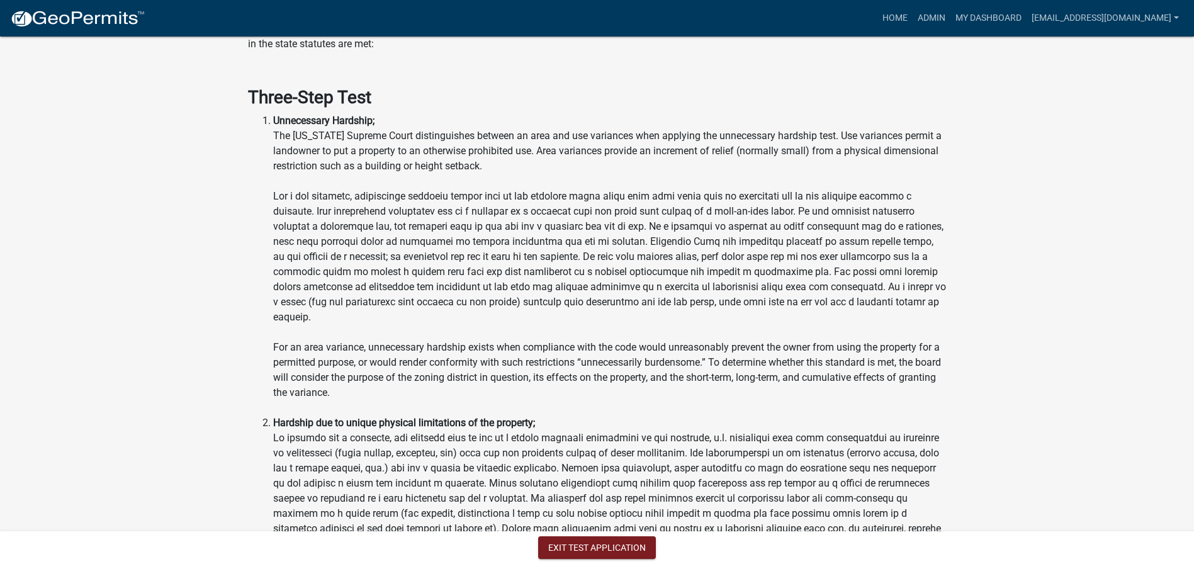
scroll to position [1385, 0]
